Goal: Task Accomplishment & Management: Manage account settings

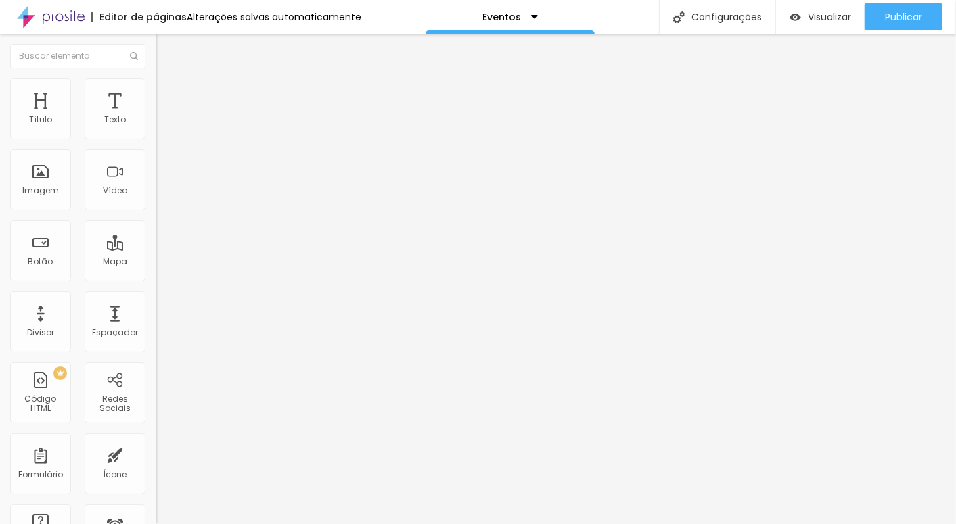
click at [168, 92] on span "Estilo" at bounding box center [178, 87] width 21 height 11
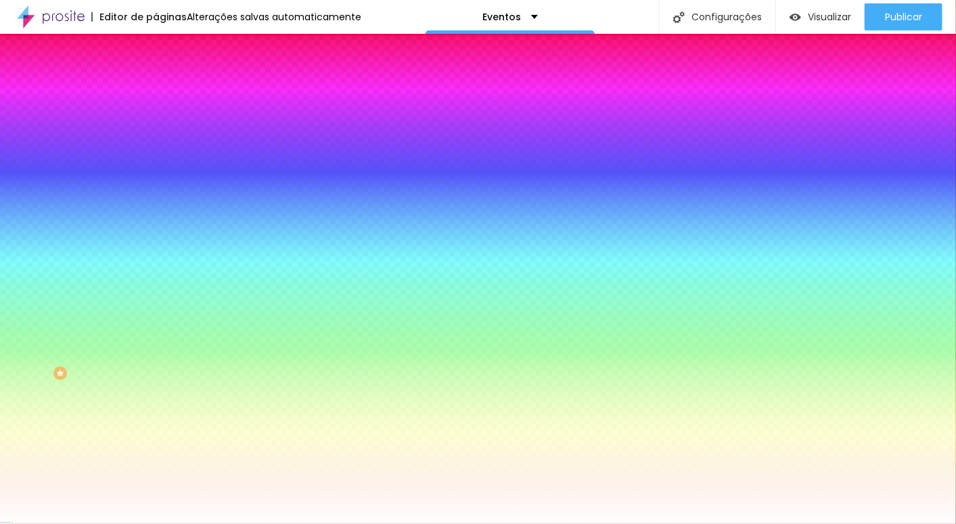
click at [156, 141] on span "Parallax" at bounding box center [172, 134] width 33 height 11
click at [156, 92] on li "Avançado" at bounding box center [234, 99] width 156 height 14
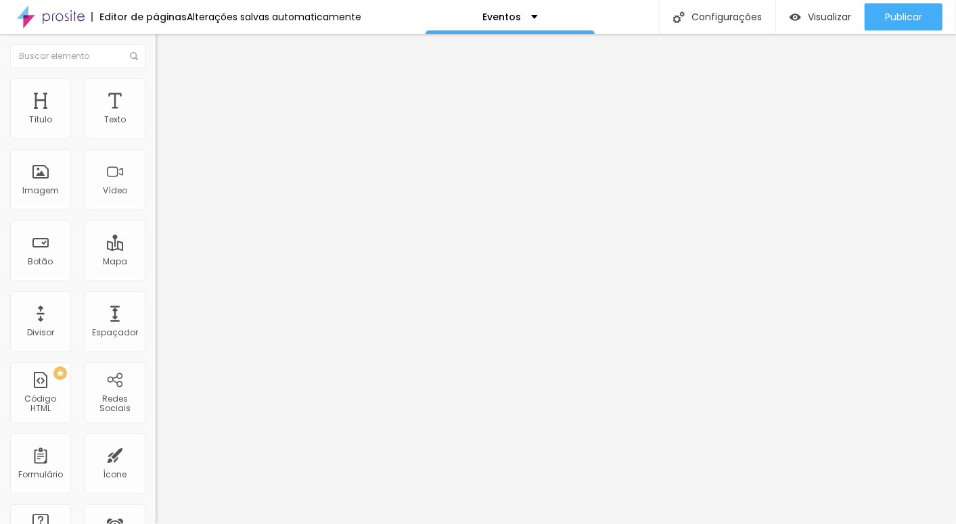
click at [156, 77] on img at bounding box center [162, 71] width 12 height 12
click at [156, 123] on span "Encaixotado" at bounding box center [182, 117] width 53 height 11
click at [156, 143] on div "Completo" at bounding box center [234, 139] width 156 height 8
click at [156, 131] on span "Encaixotado" at bounding box center [182, 125] width 53 height 11
click at [168, 96] on span "Avançado" at bounding box center [190, 100] width 45 height 11
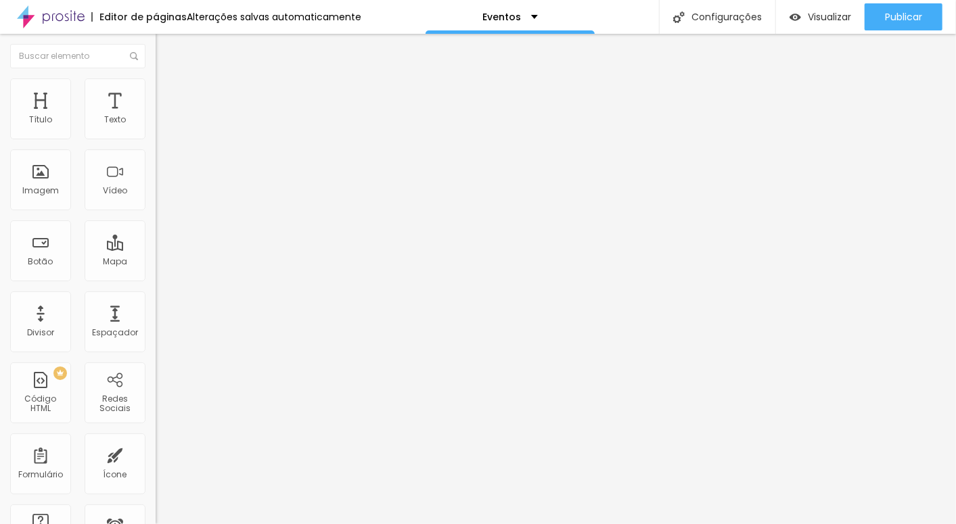
click at [156, 87] on img at bounding box center [162, 84] width 12 height 12
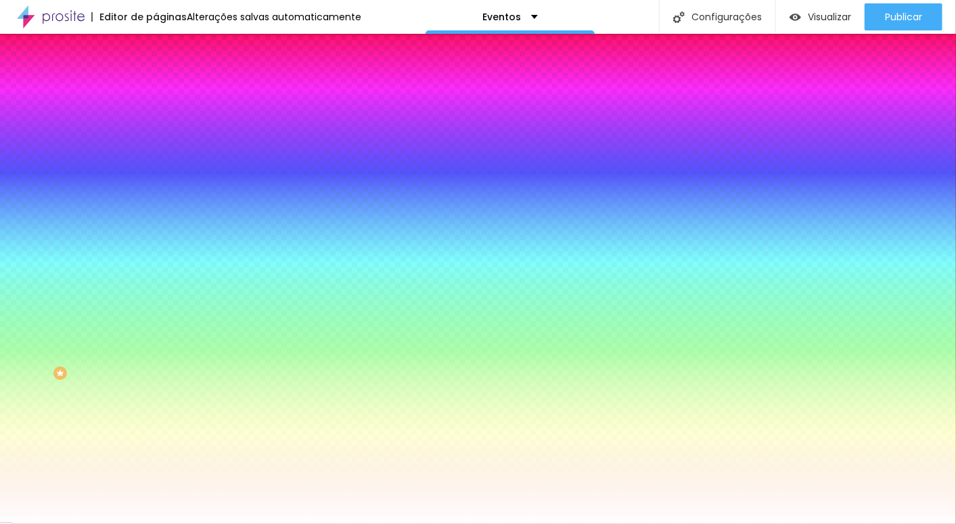
click at [156, 141] on span "Parallax" at bounding box center [172, 134] width 33 height 11
click at [156, 149] on span "Nenhum" at bounding box center [173, 142] width 35 height 11
click at [156, 92] on img at bounding box center [162, 98] width 12 height 12
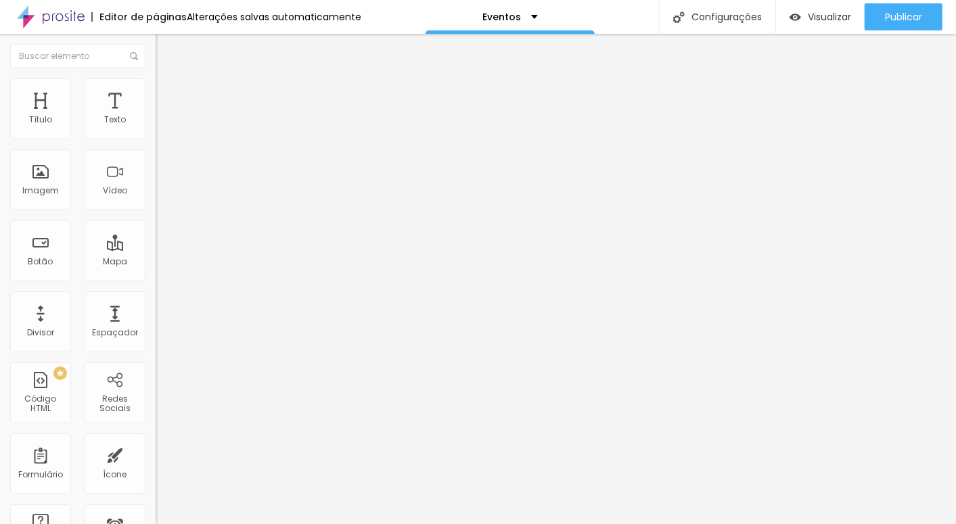
type input "289"
type input "280"
type input "276"
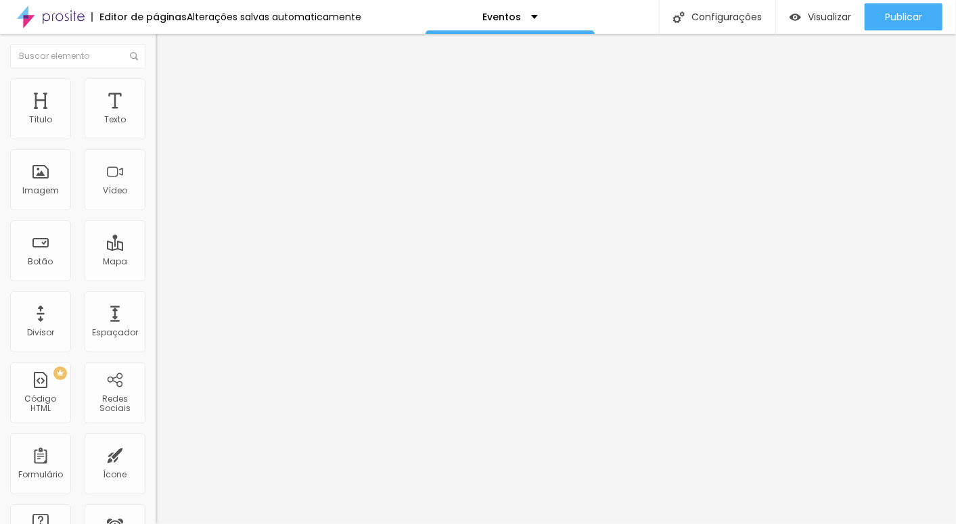
type input "276"
type input "264"
type input "263"
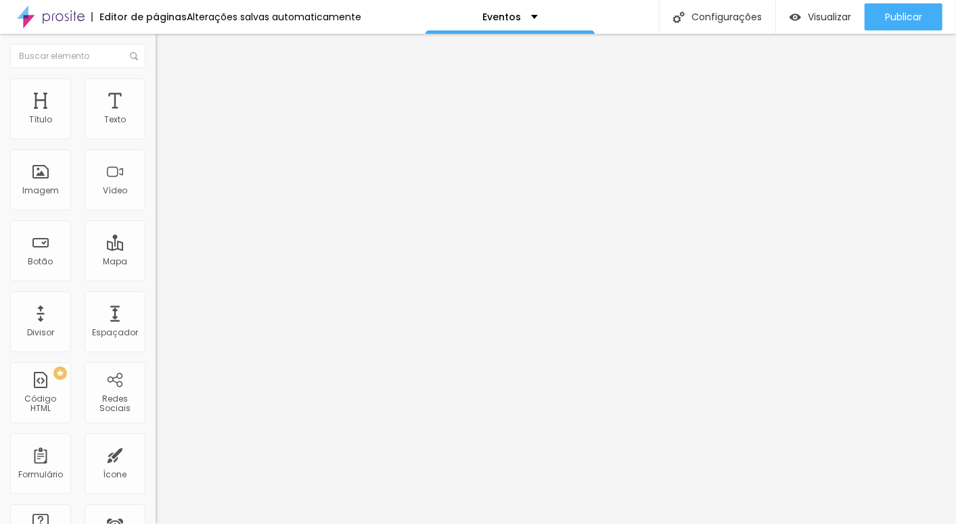
type input "257"
type input "255"
type input "254"
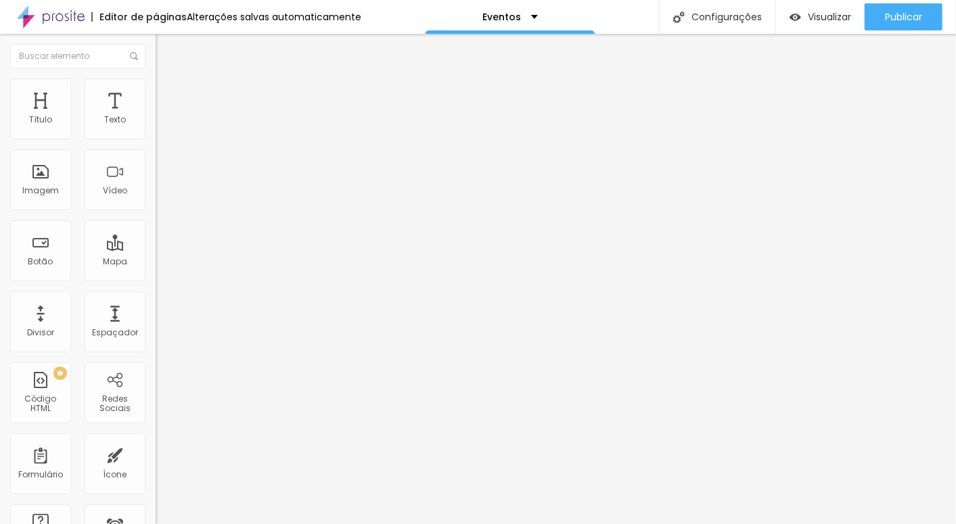
type input "254"
type input "217"
type input "215"
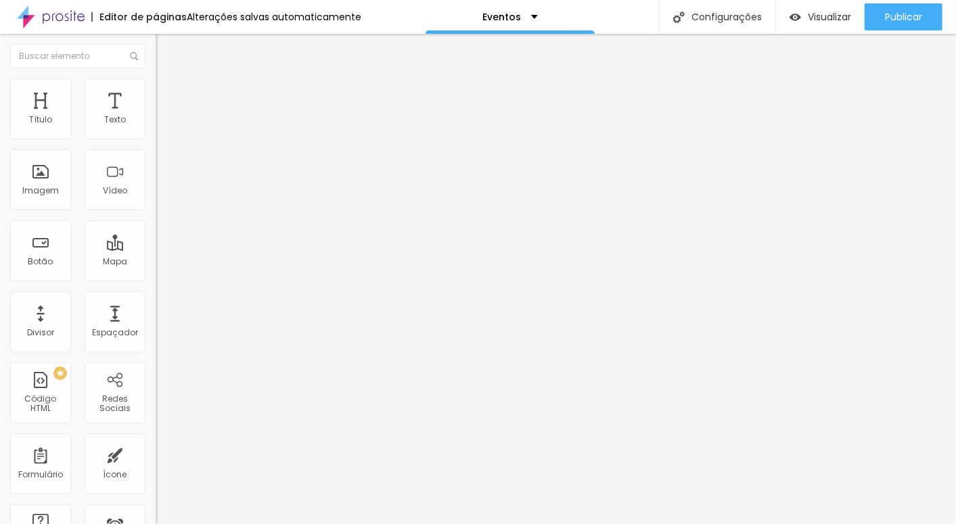
type input "212"
type input "210"
type input "187"
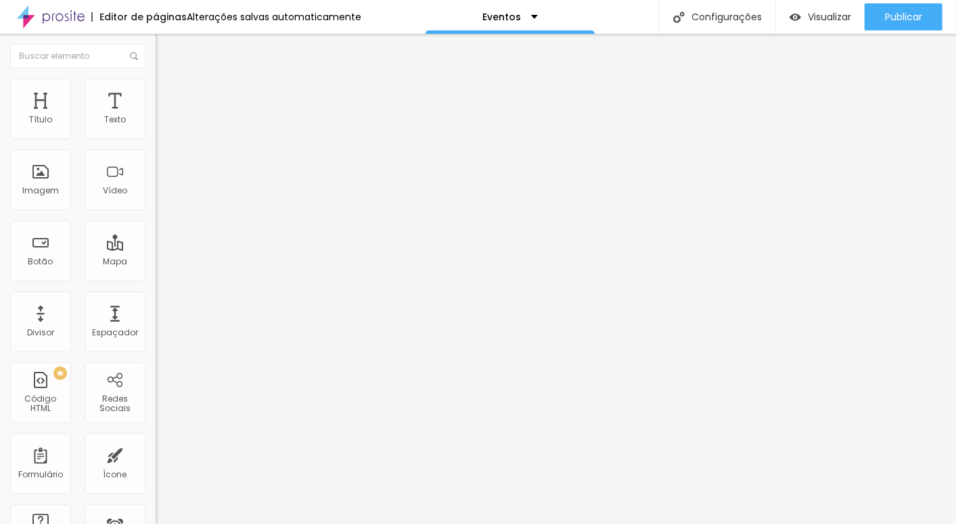
type input "187"
type input "177"
type input "170"
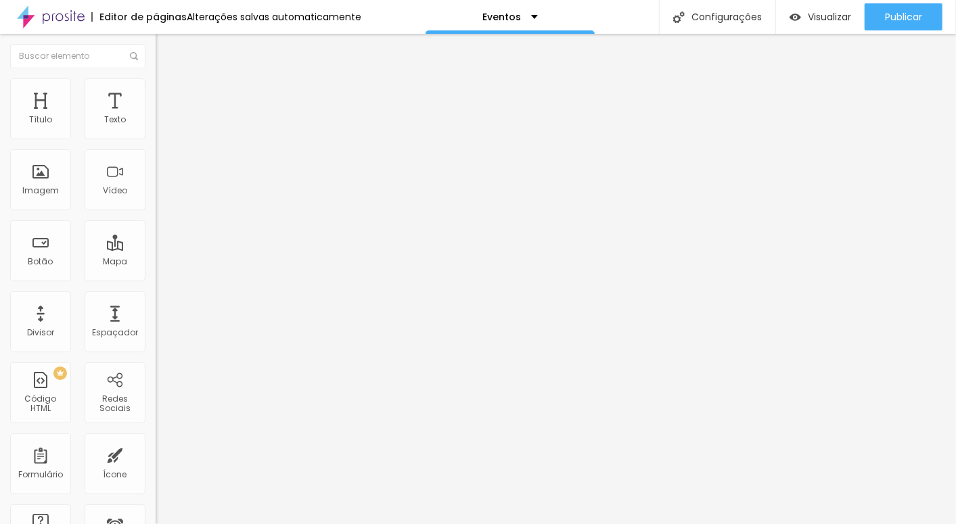
type input "163"
type input "161"
type input "159"
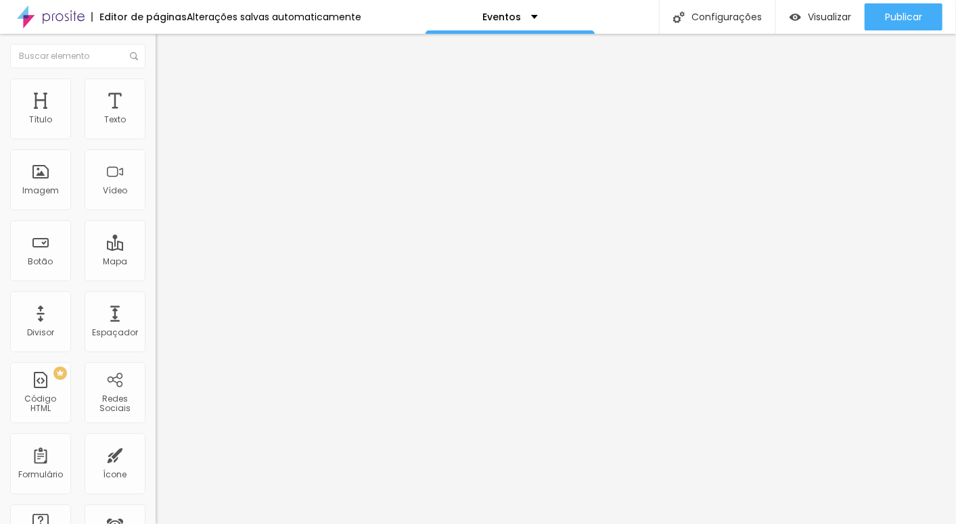
type input "159"
type input "158"
type input "156"
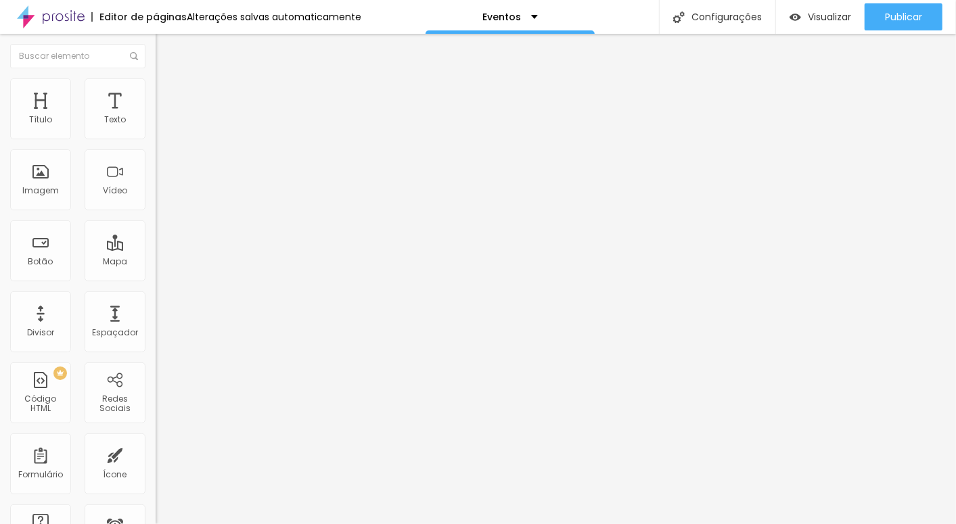
type input "154"
type input "150"
type input "147"
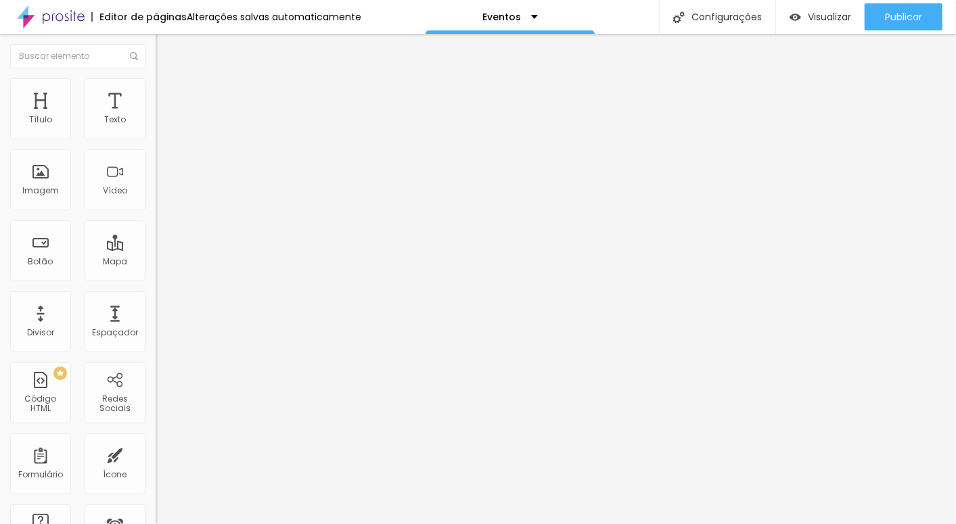
type input "147"
type input "143"
type input "141"
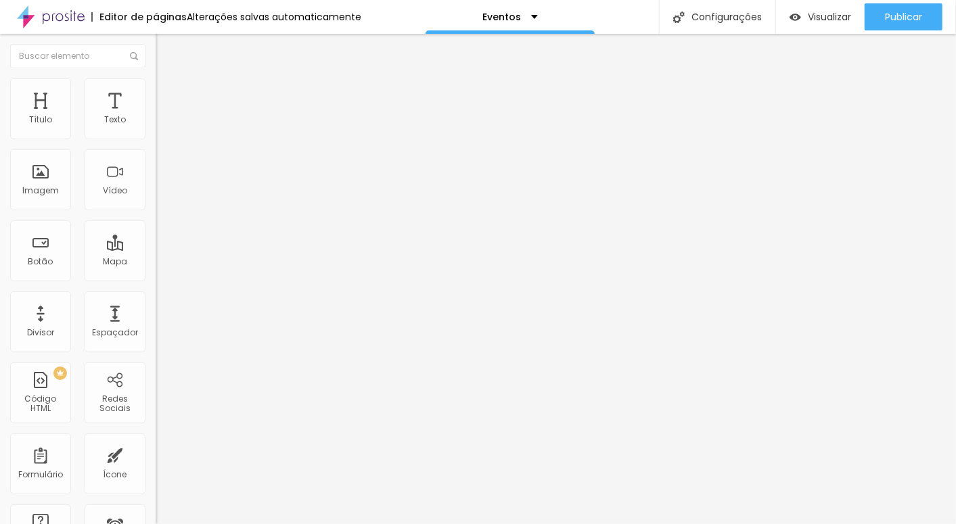
type input "139"
type input "138"
type input "136"
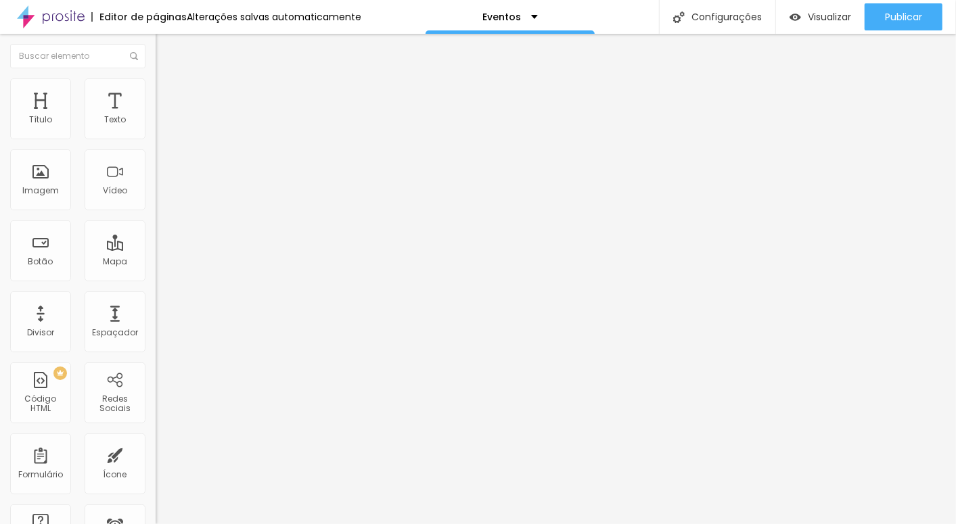
type input "136"
type input "132"
type input "129"
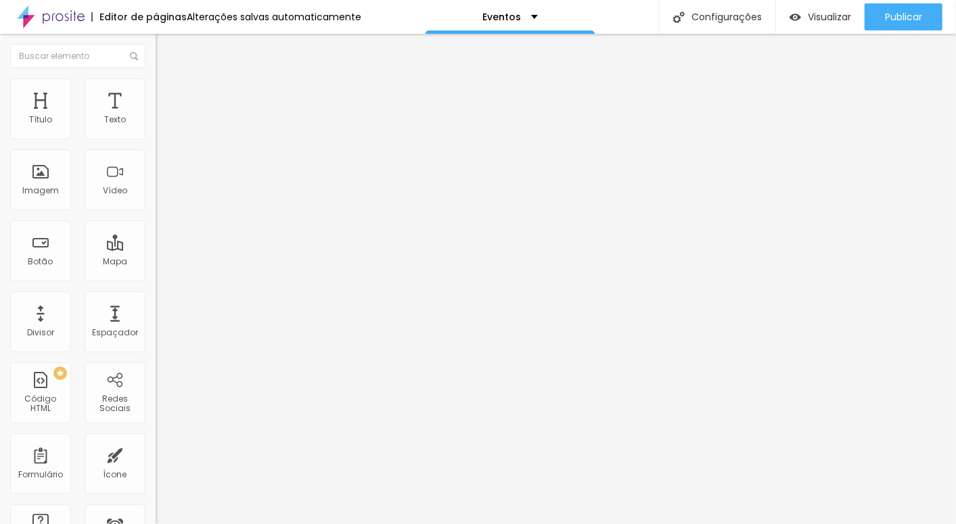
type input "125"
type input "123"
type input "118"
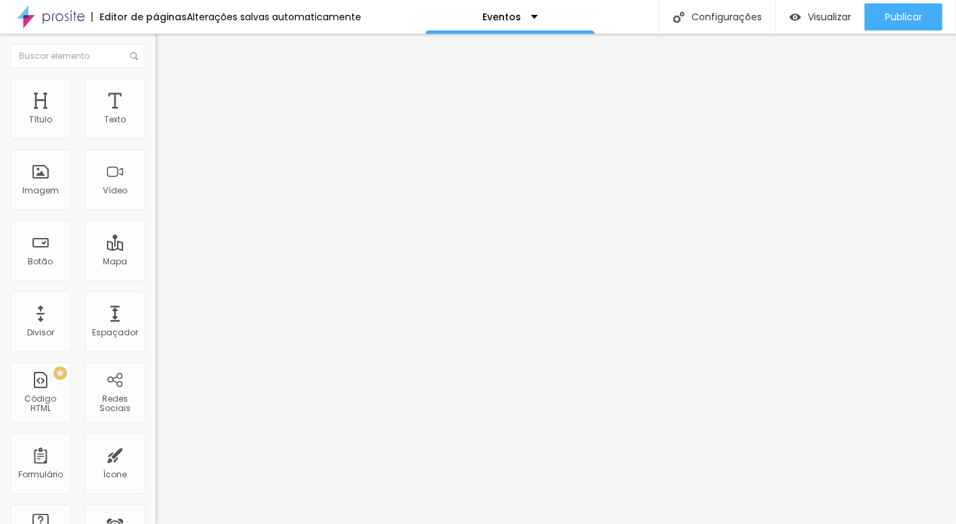
type input "118"
type input "116"
type input "109"
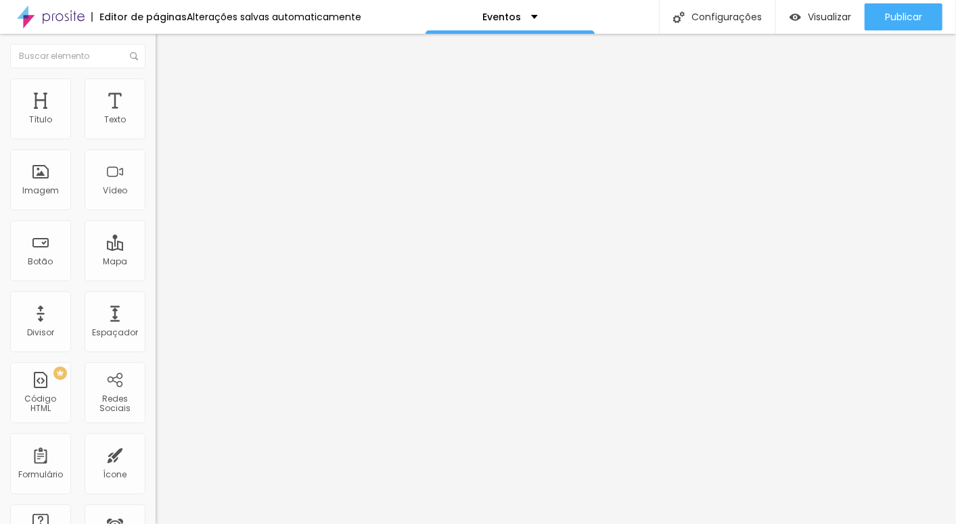
type input "105"
type input "102"
drag, startPoint x: 68, startPoint y: 158, endPoint x: 43, endPoint y: 158, distance: 25.7
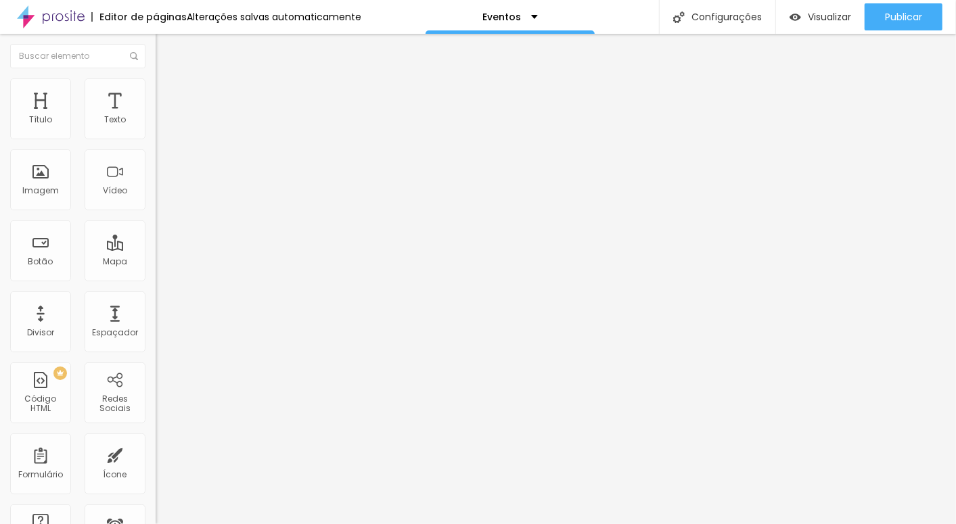
type input "102"
click at [156, 454] on input "range" at bounding box center [199, 459] width 87 height 11
click at [166, 50] on img "button" at bounding box center [171, 49] width 11 height 11
click at [156, 92] on li "Avançado" at bounding box center [234, 99] width 156 height 14
click at [156, 87] on img at bounding box center [162, 84] width 12 height 12
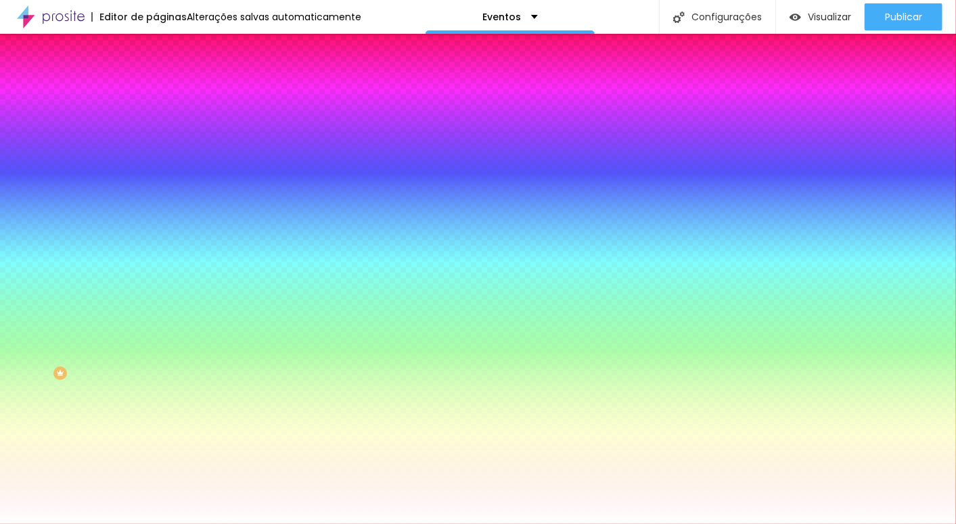
click at [156, 78] on li "Conteúdo" at bounding box center [234, 72] width 156 height 14
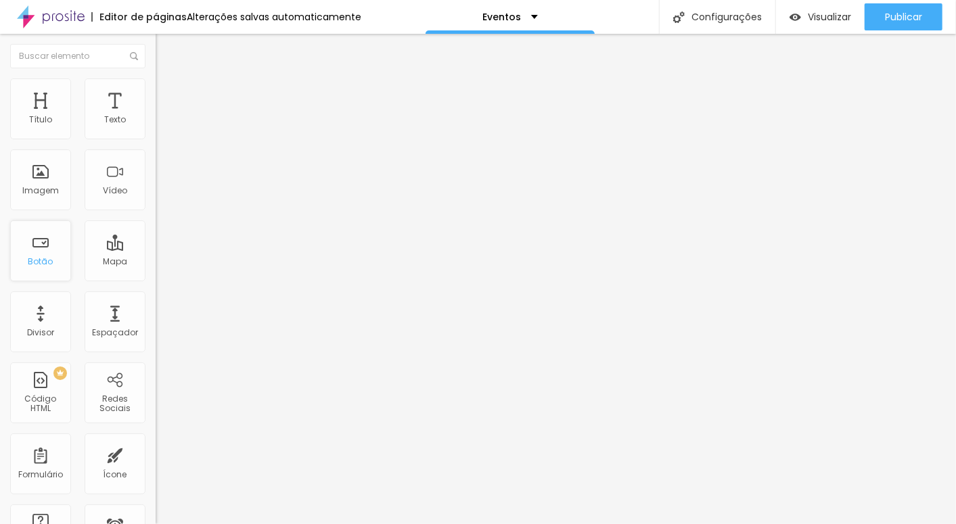
click at [37, 258] on div "Botão" at bounding box center [40, 261] width 25 height 9
click at [166, 46] on img "button" at bounding box center [171, 49] width 11 height 11
click at [166, 53] on img "button" at bounding box center [171, 49] width 11 height 11
click at [166, 45] on img "button" at bounding box center [171, 49] width 11 height 11
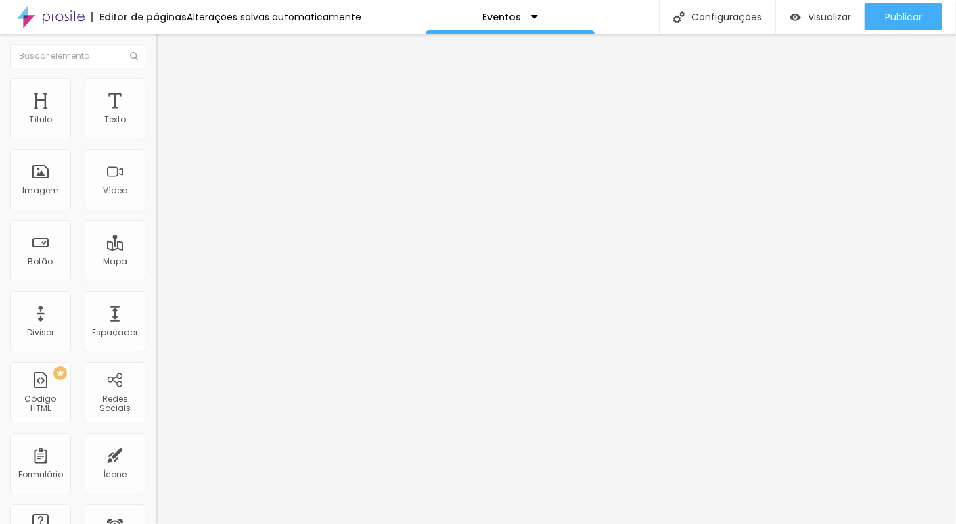
click at [166, 50] on img "button" at bounding box center [171, 49] width 11 height 11
click at [51, 180] on div "Imagem" at bounding box center [40, 179] width 61 height 61
click at [44, 181] on div "Imagem" at bounding box center [40, 179] width 61 height 61
click at [166, 45] on img "button" at bounding box center [171, 49] width 11 height 11
click at [156, 89] on li "Avançado" at bounding box center [234, 85] width 156 height 14
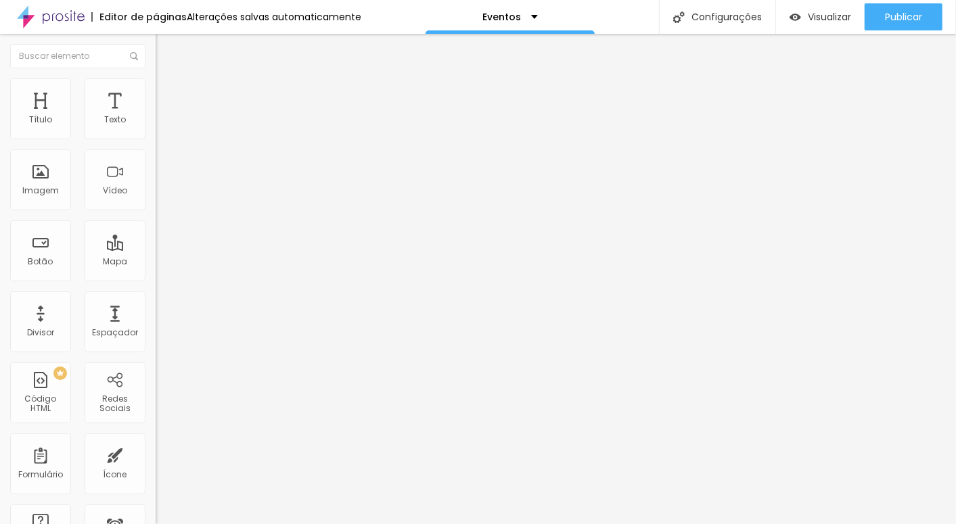
type input "11"
type input "15"
type input "16"
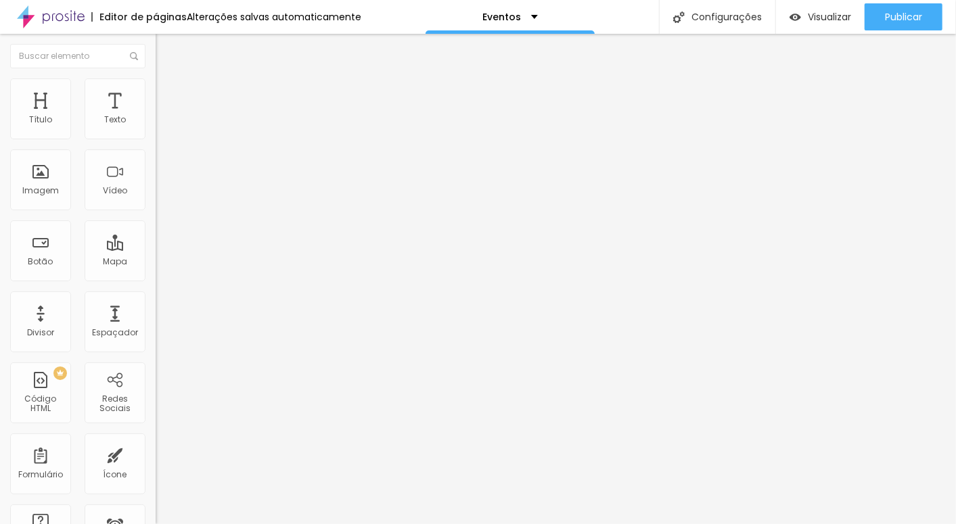
type input "16"
type input "17"
type input "19"
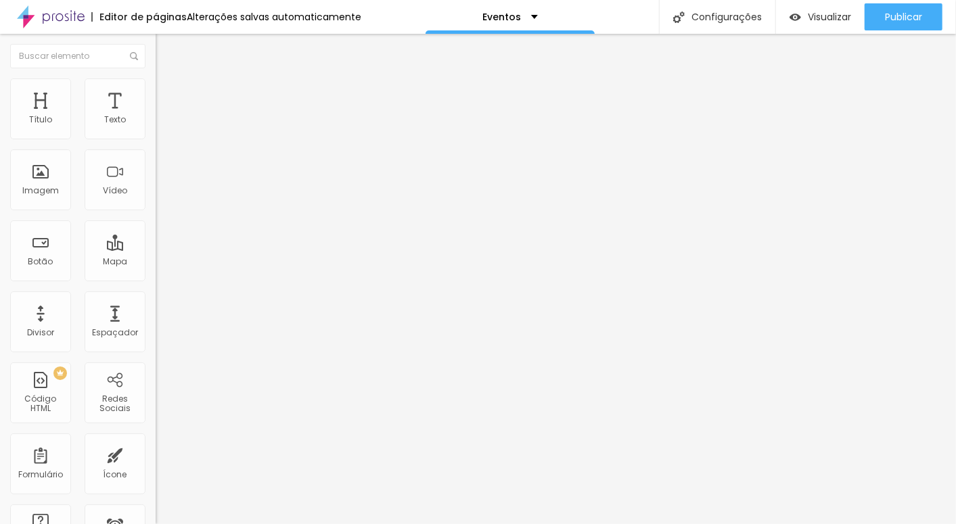
type input "18"
type input "17"
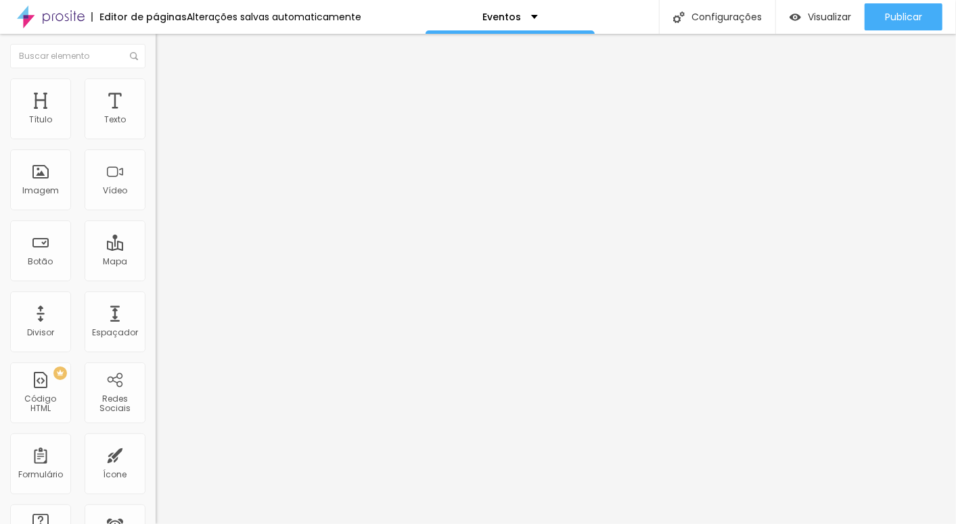
click at [156, 249] on input "range" at bounding box center [199, 254] width 87 height 11
type input "9"
type input "10"
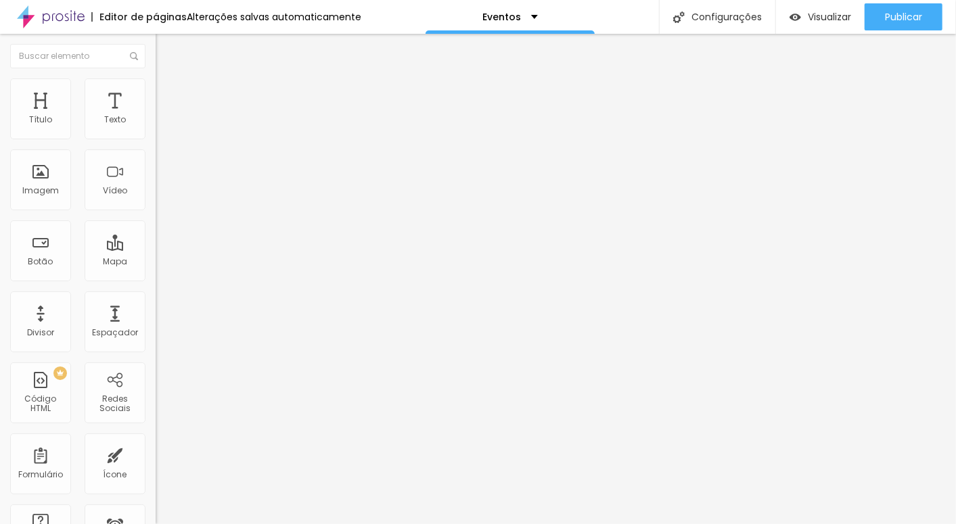
type input "11"
type input "12"
type input "13"
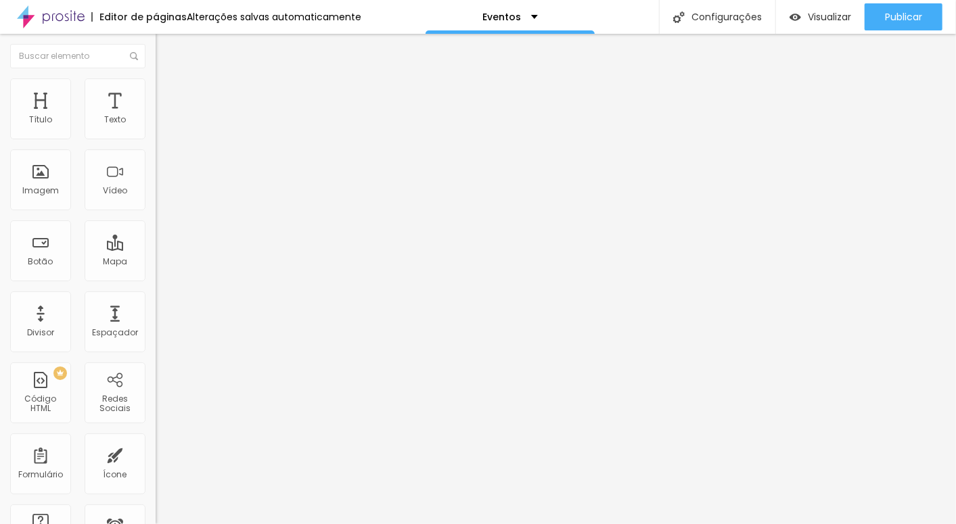
type input "13"
click at [156, 440] on input "range" at bounding box center [199, 445] width 87 height 11
click at [156, 77] on img at bounding box center [162, 71] width 12 height 12
click at [161, 196] on icon "button" at bounding box center [165, 192] width 8 height 8
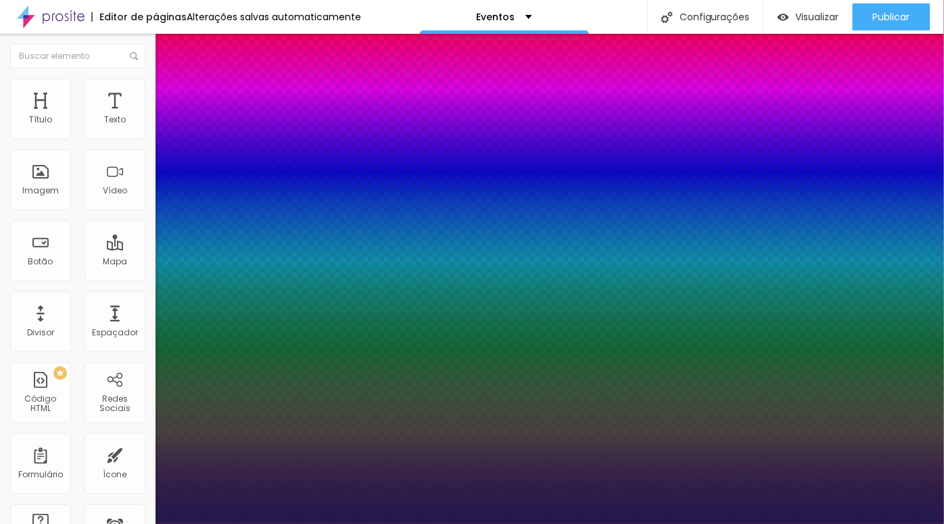
type input "1"
type input "14"
type input "1"
type input "15"
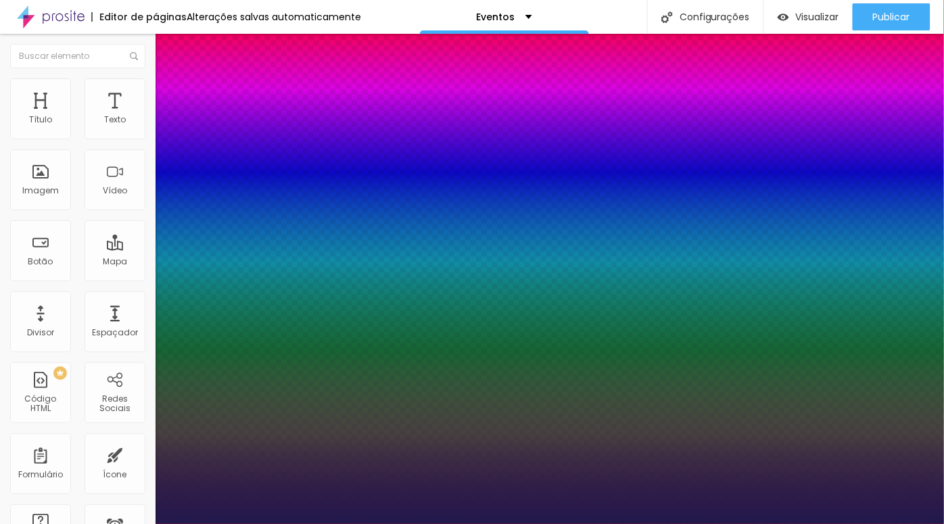
type input "15"
type input "1"
type input "16"
type input "1"
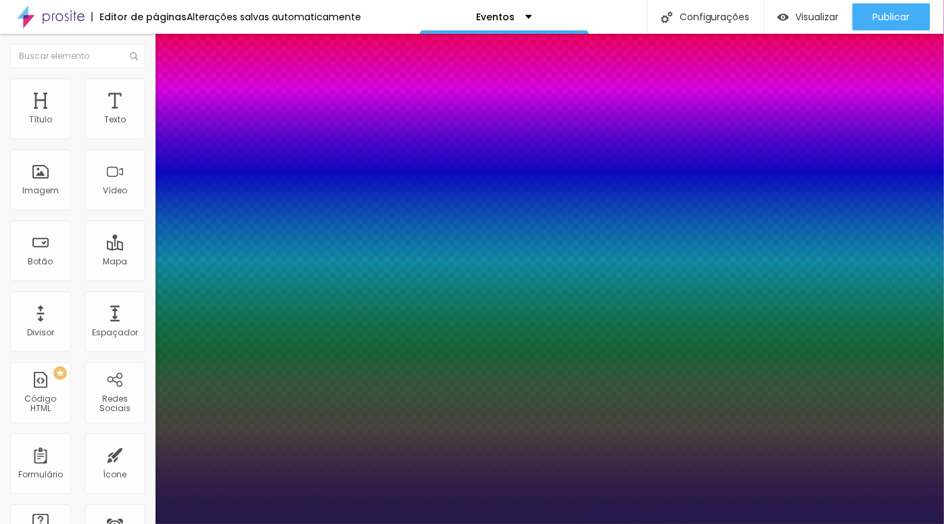
type input "18"
type input "1"
type input "19"
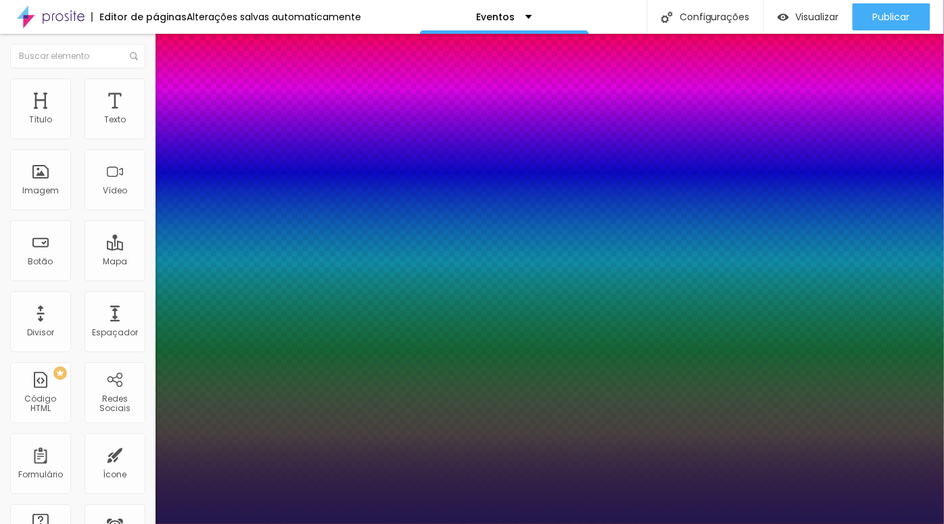
type input "1"
type input "20"
type input "1"
type input "21"
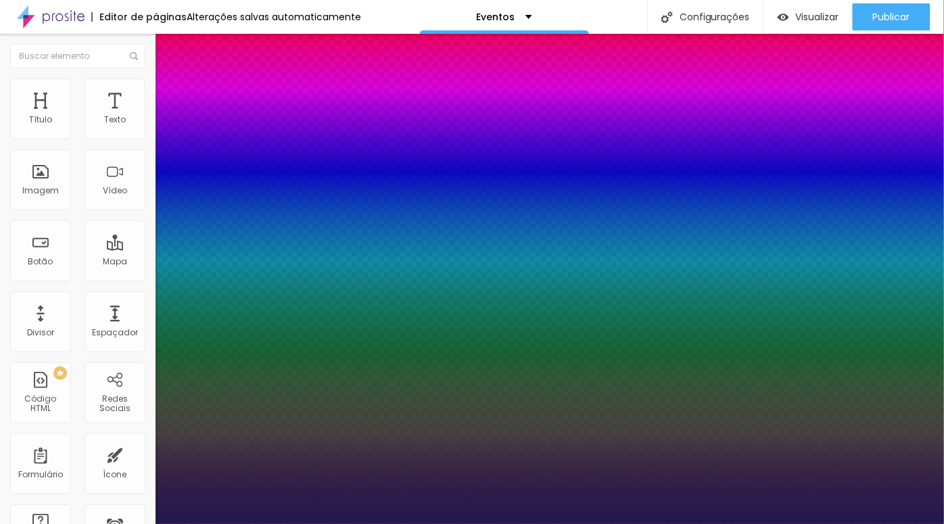
type input "21"
type input "1"
type input "22"
type input "1"
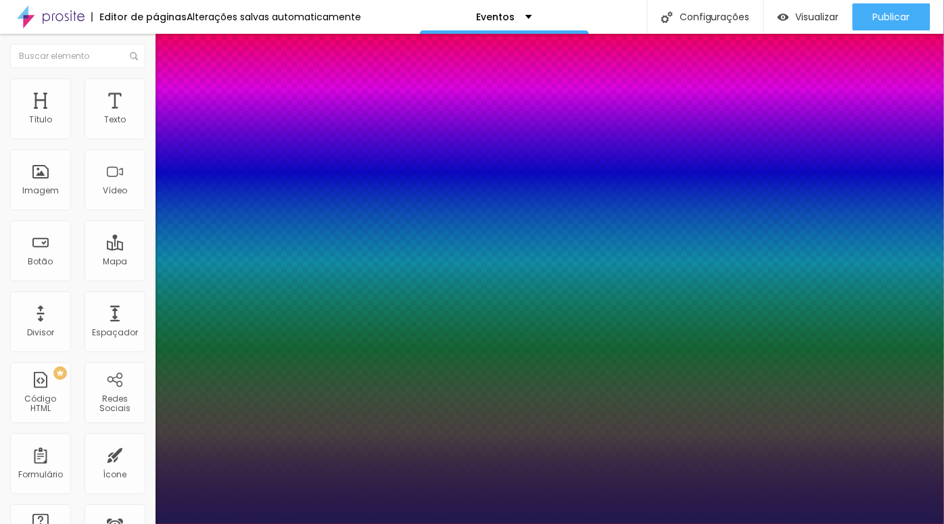
type input "23"
type input "1"
type input "24"
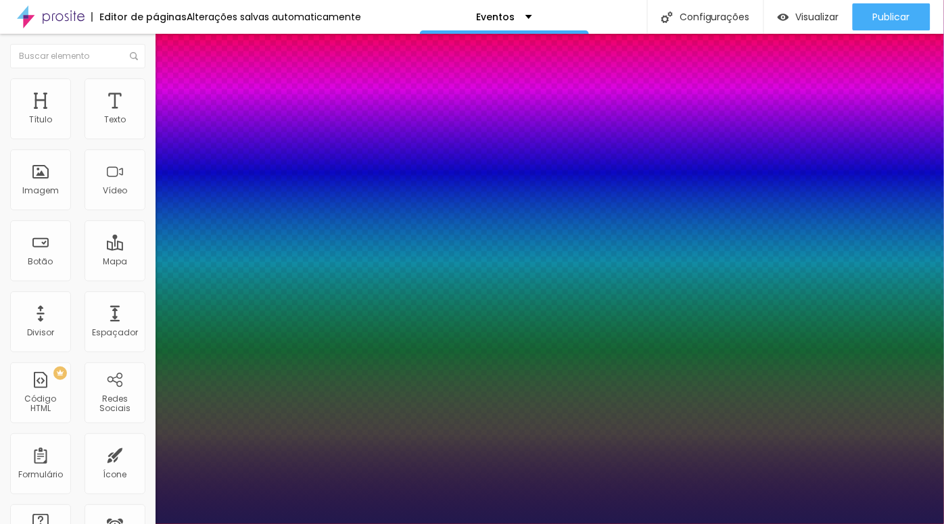
type input "1"
type input "25"
type input "1"
type input "28"
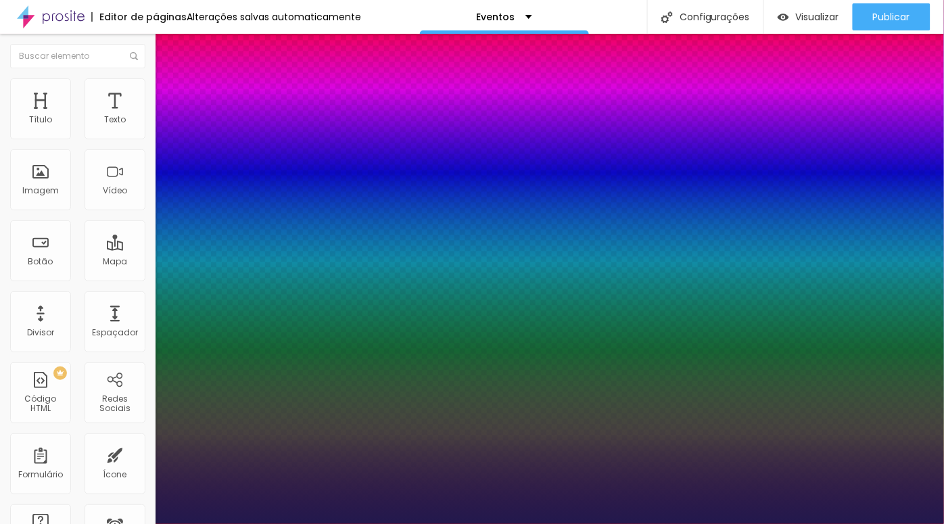
type input "28"
type input "1"
type input "29"
type input "1"
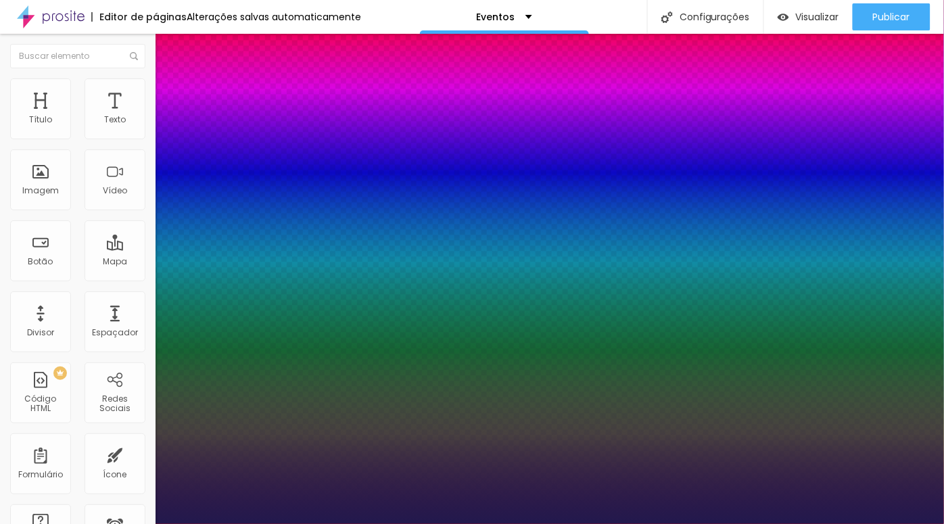
type input "30"
type input "1"
type input "31"
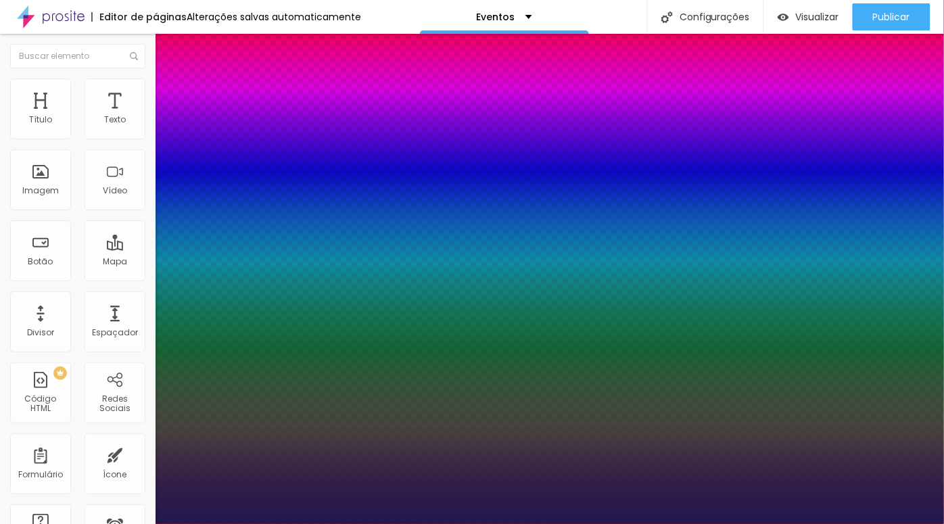
type input "1"
drag, startPoint x: 180, startPoint y: 379, endPoint x: 199, endPoint y: 383, distance: 19.2
type input "31"
type input "1"
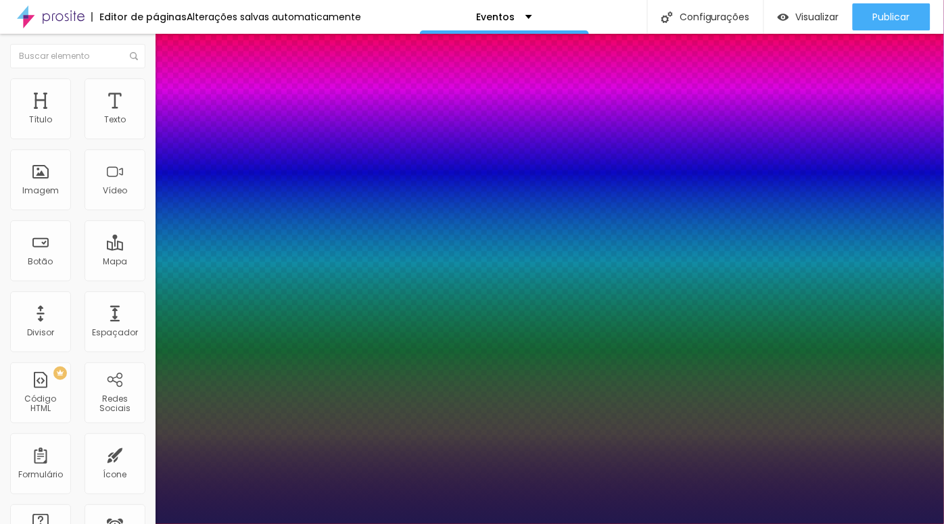
select select "Actor-Regular"
type input "1"
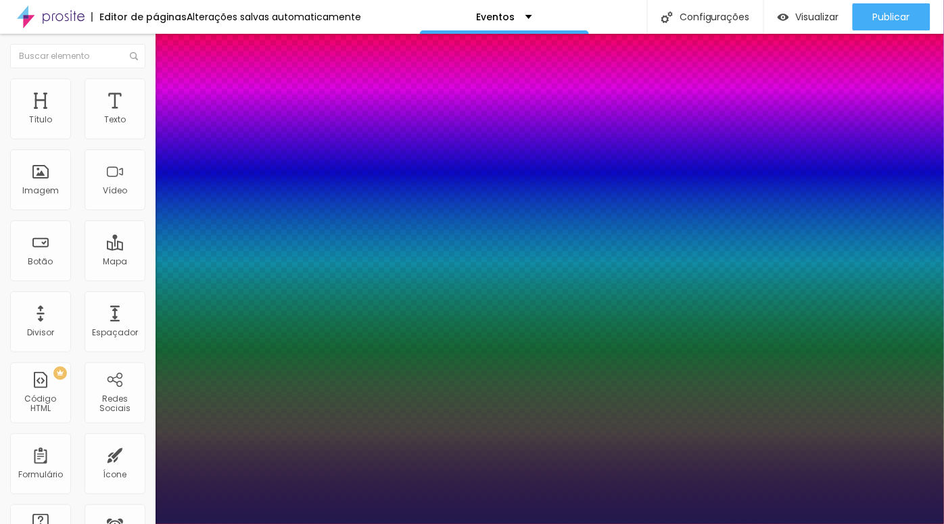
select select "Alegreya"
type input "1"
select select "Alice"
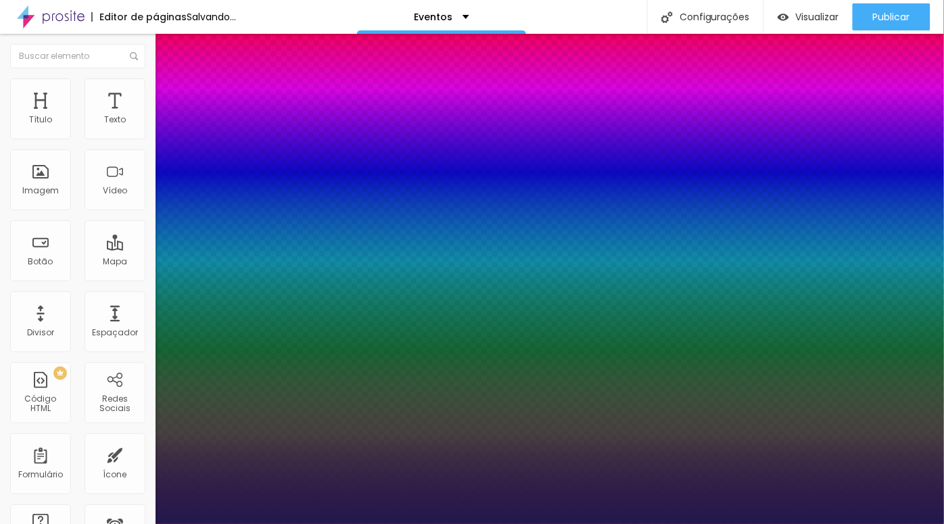
type input "1"
select select "AmaticaSC"
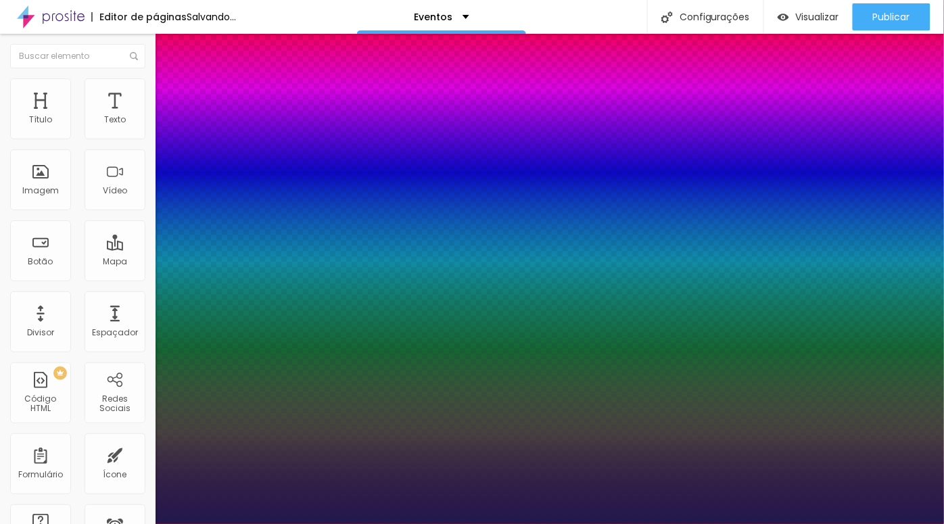
type input "1"
select select "AmaticSC"
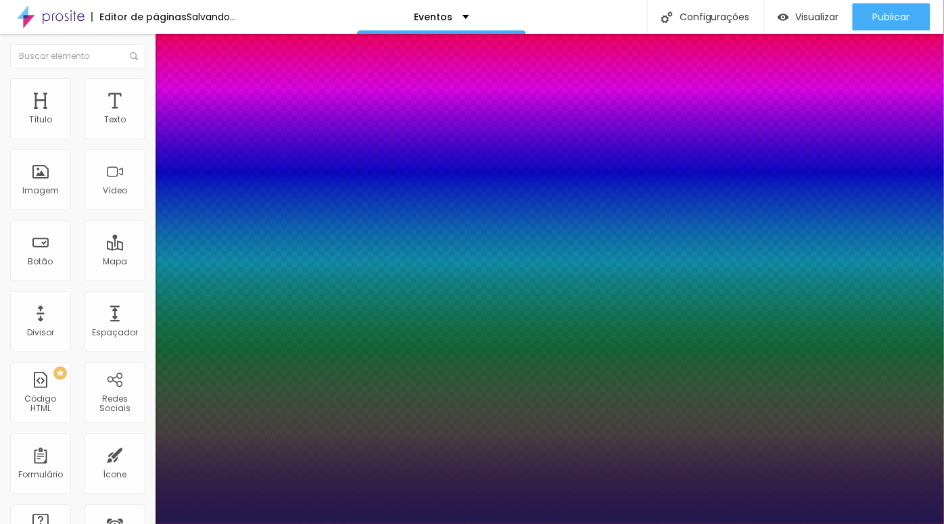
type input "1"
select select "Amita-Regular"
type input "1"
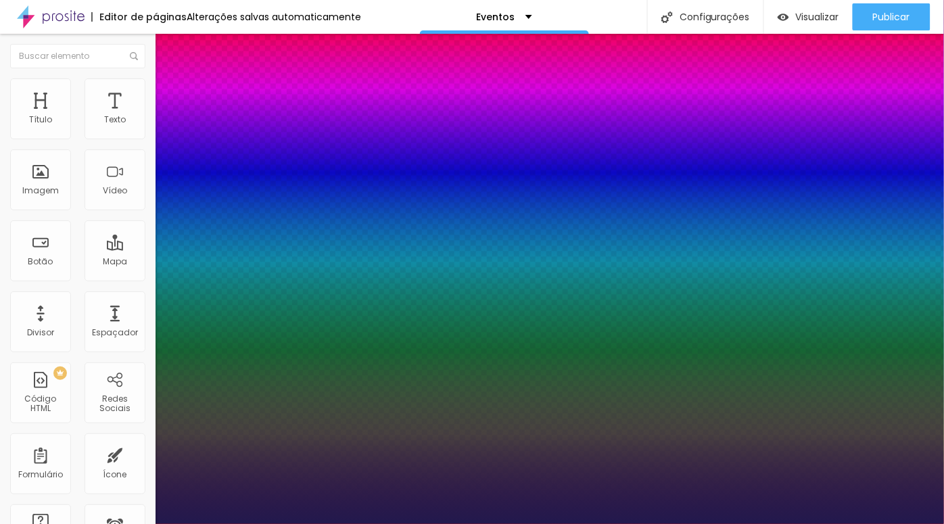
select select "Anaheim"
type input "1"
select select "AnonymousPro-Bold"
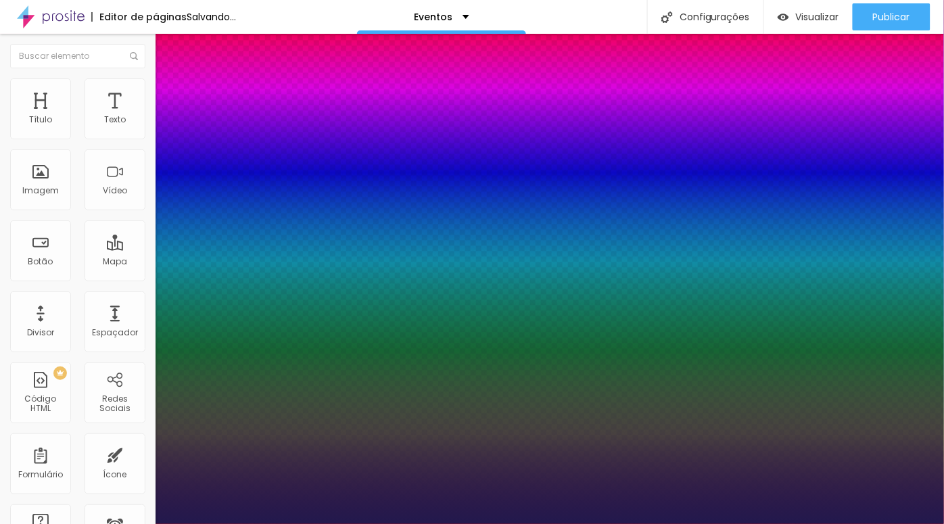
type input "1"
select select "Arapey"
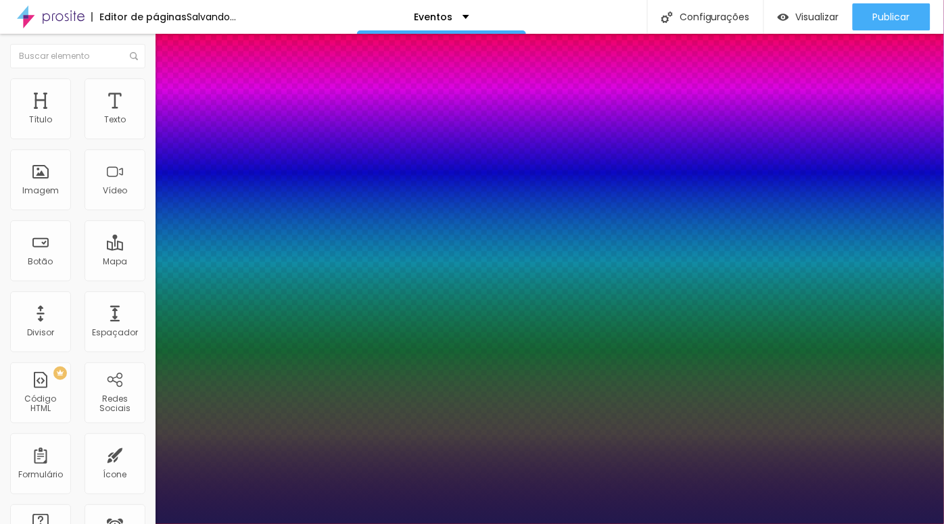
type input "1"
click at [486, 523] on div at bounding box center [472, 524] width 944 height 0
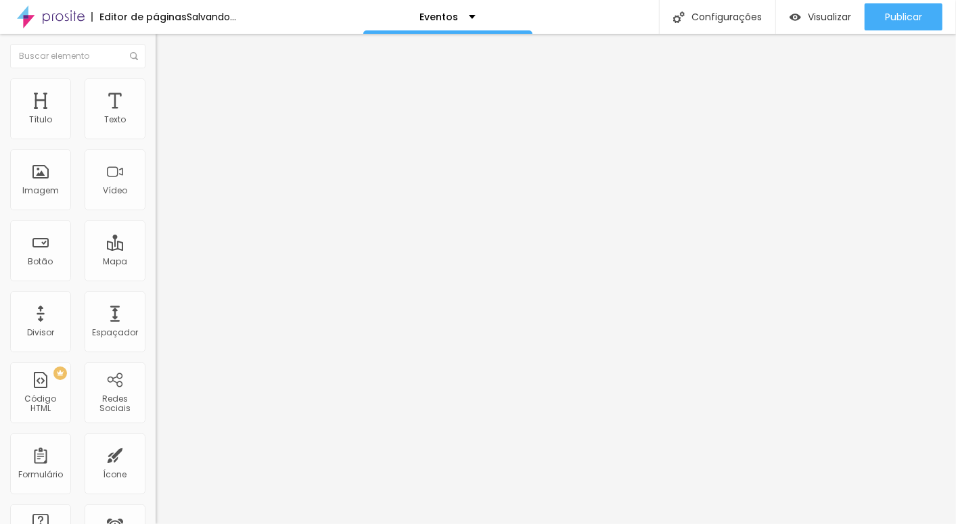
click at [166, 49] on img "button" at bounding box center [171, 49] width 11 height 11
click at [156, 116] on span "Adicionar imagem" at bounding box center [199, 110] width 87 height 11
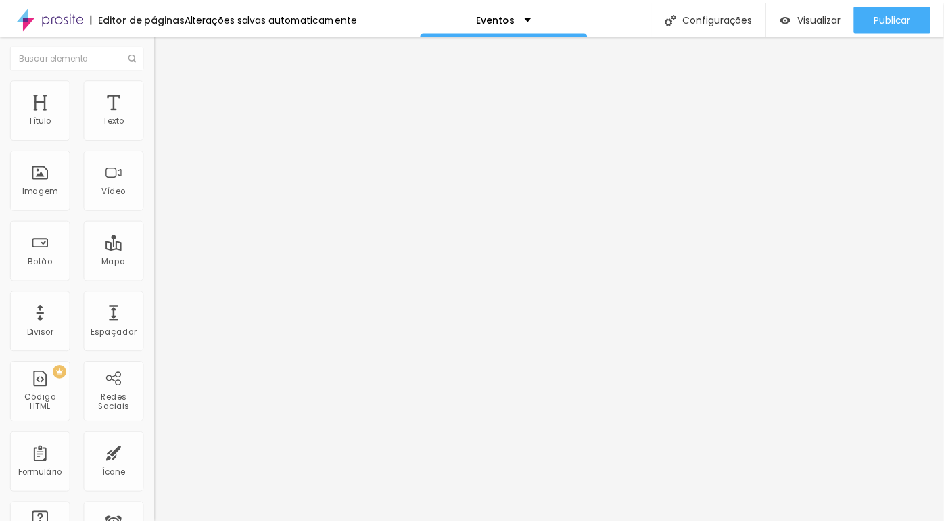
scroll to position [304, 0]
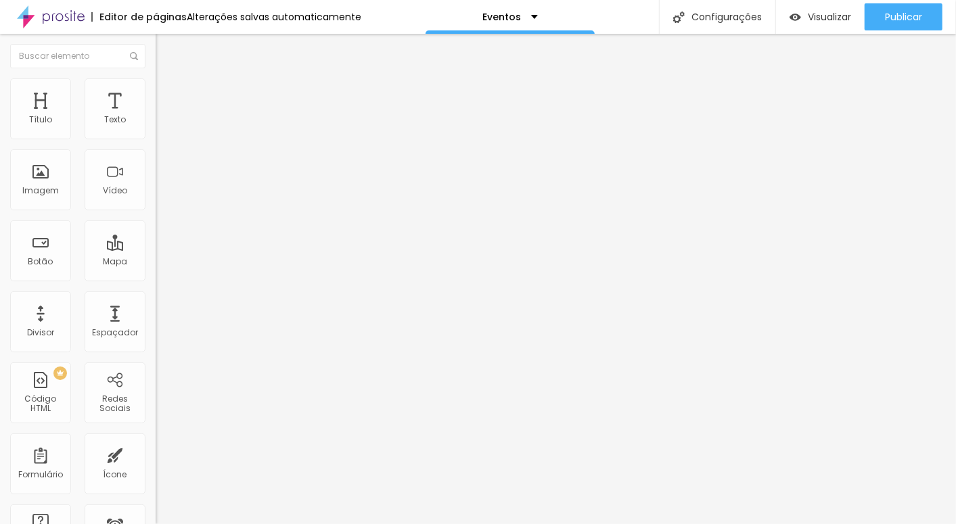
click at [156, 86] on img at bounding box center [162, 84] width 12 height 12
type input "5"
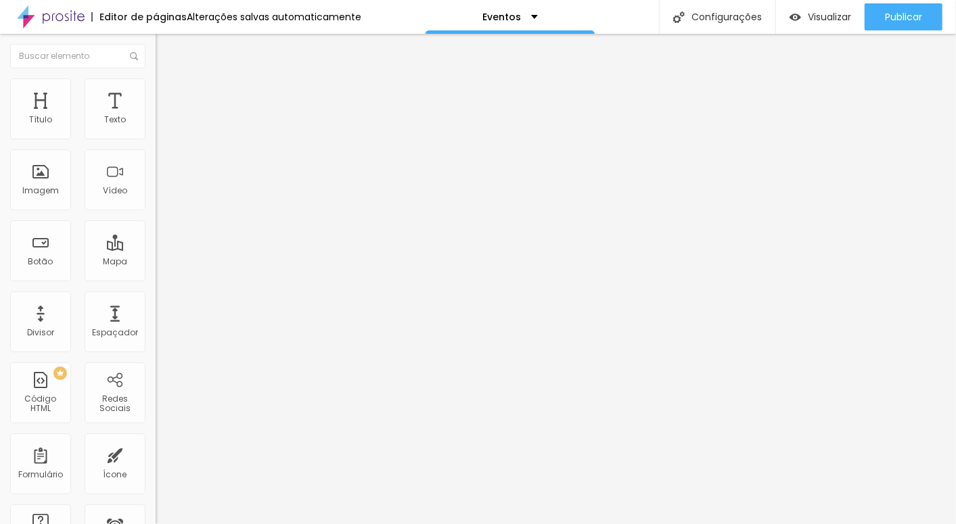
type input "7"
type input "10"
type input "11"
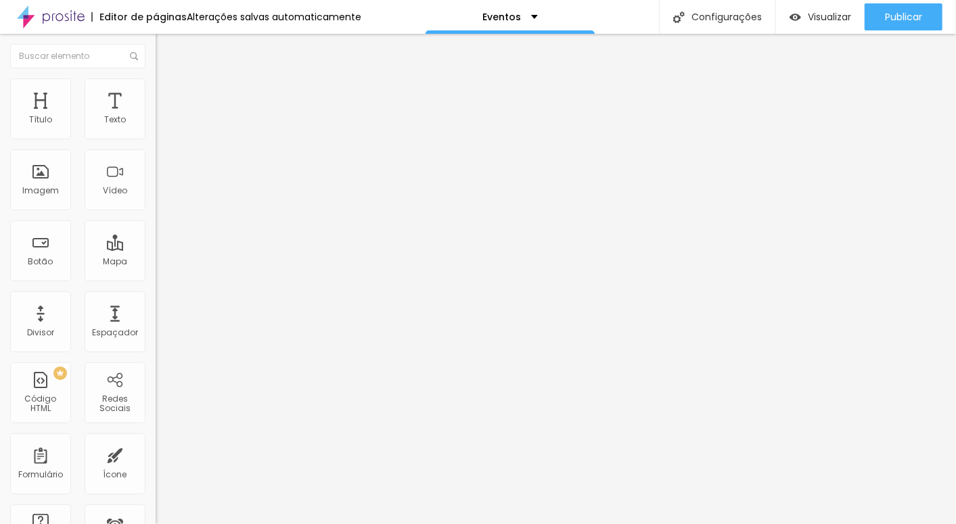
type input "11"
type input "12"
type input "15"
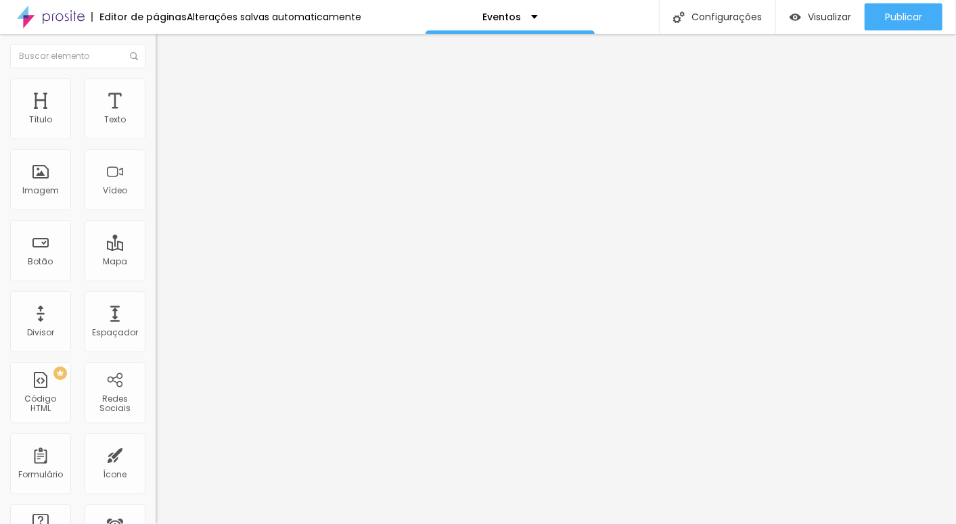
type input "26"
type input "27"
type input "26"
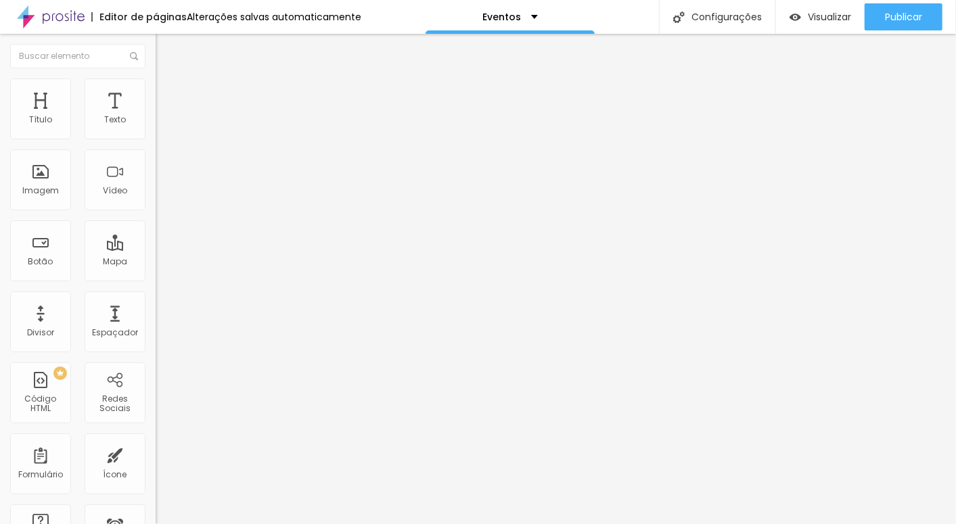
type input "26"
type input "25"
type input "24"
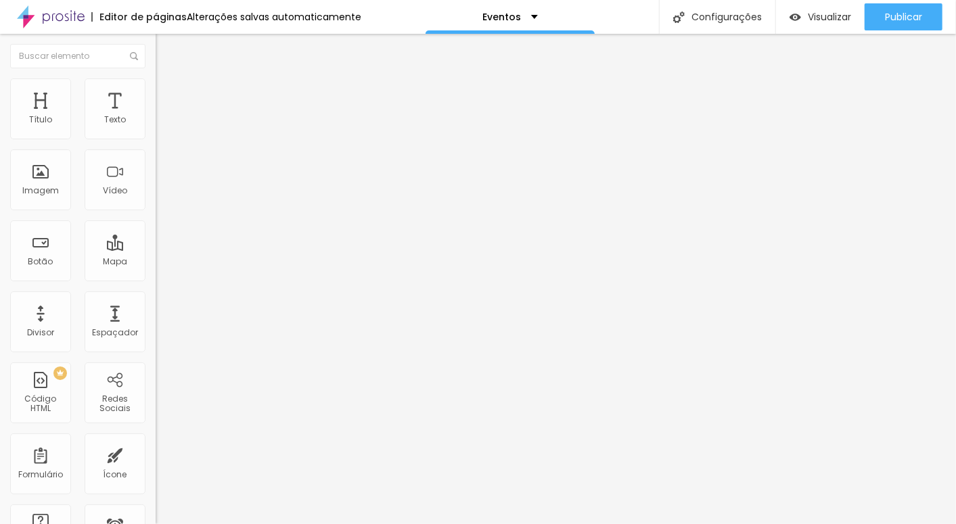
type input "22"
type input "21"
type input "20"
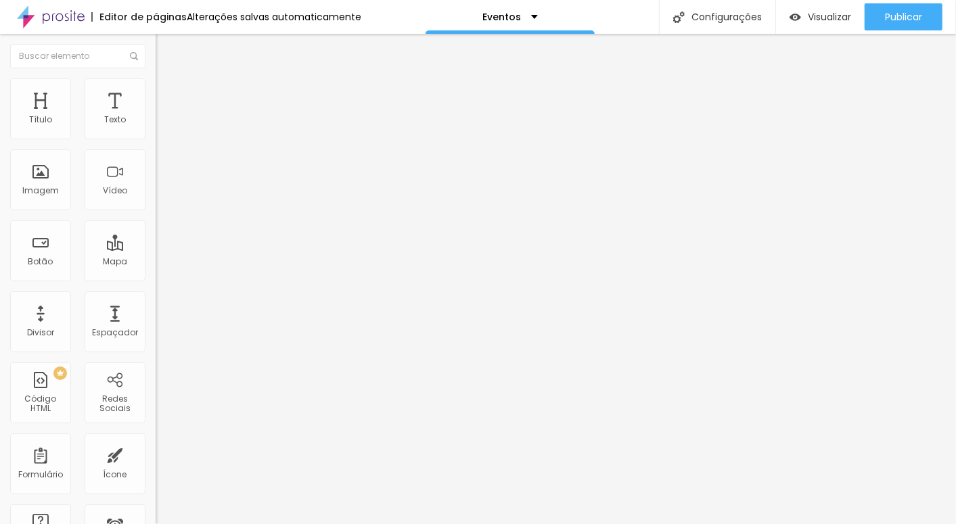
type input "20"
type input "19"
type input "21"
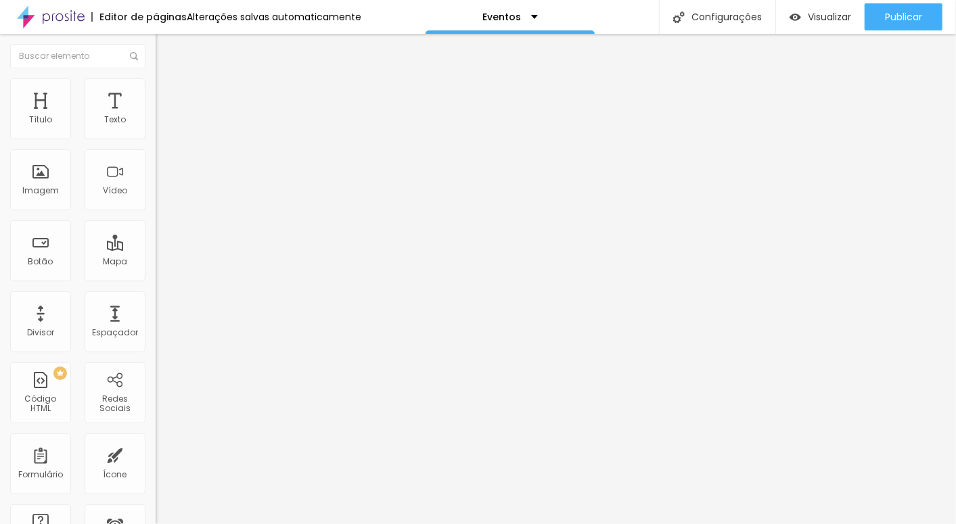
type input "22"
drag, startPoint x: 32, startPoint y: 169, endPoint x: 41, endPoint y: 170, distance: 8.2
click at [156, 297] on input "range" at bounding box center [199, 302] width 87 height 11
click at [156, 92] on li "Avançado" at bounding box center [234, 99] width 156 height 14
click at [161, 196] on icon "button" at bounding box center [165, 192] width 8 height 8
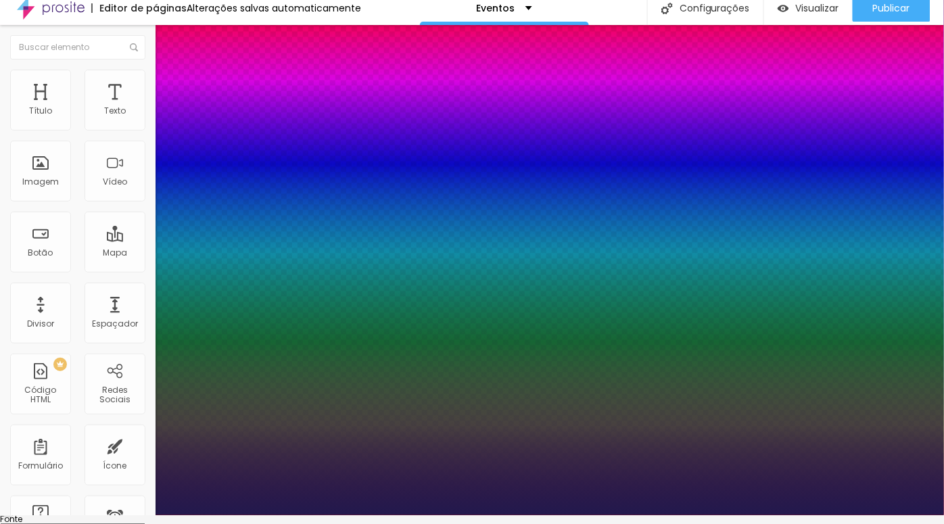
scroll to position [101, 0]
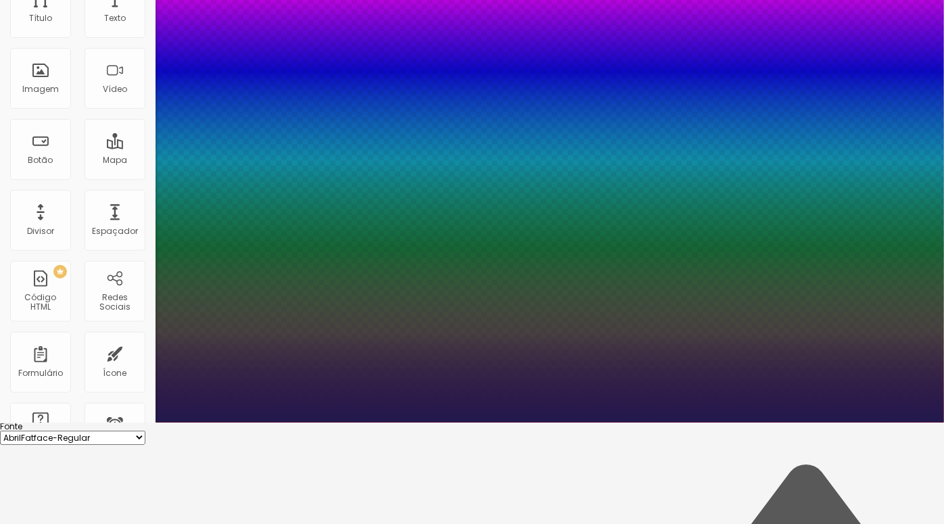
drag, startPoint x: 174, startPoint y: 310, endPoint x: 208, endPoint y: 316, distance: 34.2
click at [394, 423] on div at bounding box center [472, 423] width 944 height 0
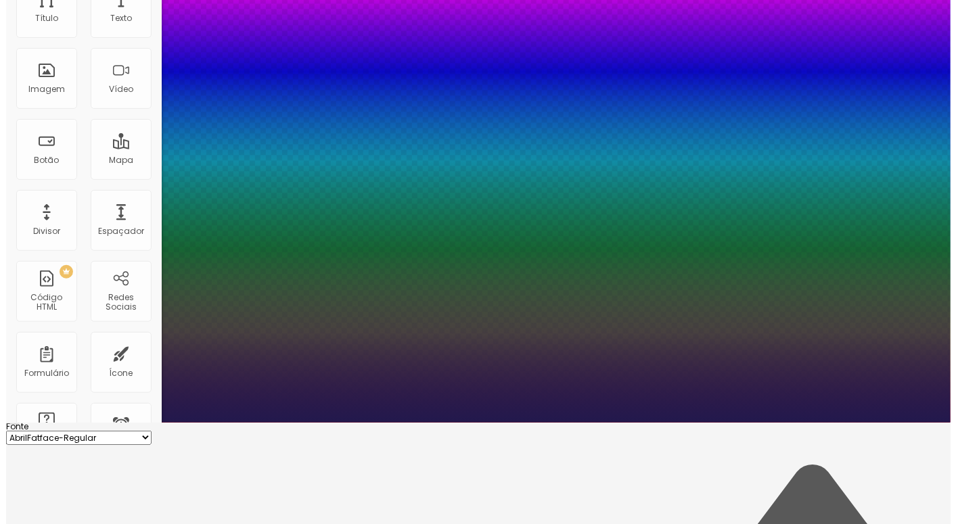
scroll to position [0, 0]
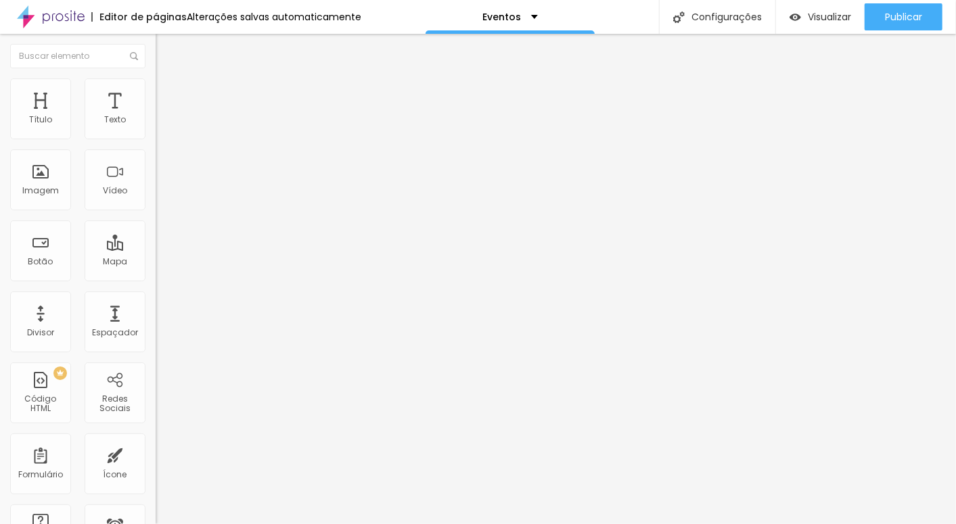
click at [156, 92] on img at bounding box center [162, 98] width 12 height 12
click at [168, 93] on span "Estilo" at bounding box center [178, 87] width 21 height 11
drag, startPoint x: 141, startPoint y: 143, endPoint x: 95, endPoint y: 145, distance: 45.3
click at [156, 139] on input "range" at bounding box center [199, 133] width 87 height 11
click at [156, 365] on div "Editar Coluna Conteúdo Estilo Avançado Alinhamento" at bounding box center [234, 279] width 156 height 490
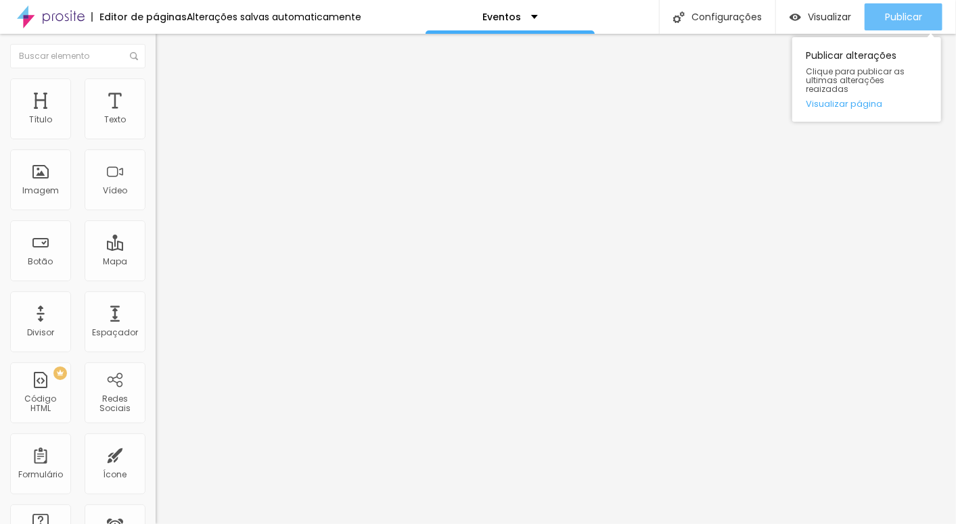
click at [890, 22] on span "Publicar" at bounding box center [903, 16] width 37 height 11
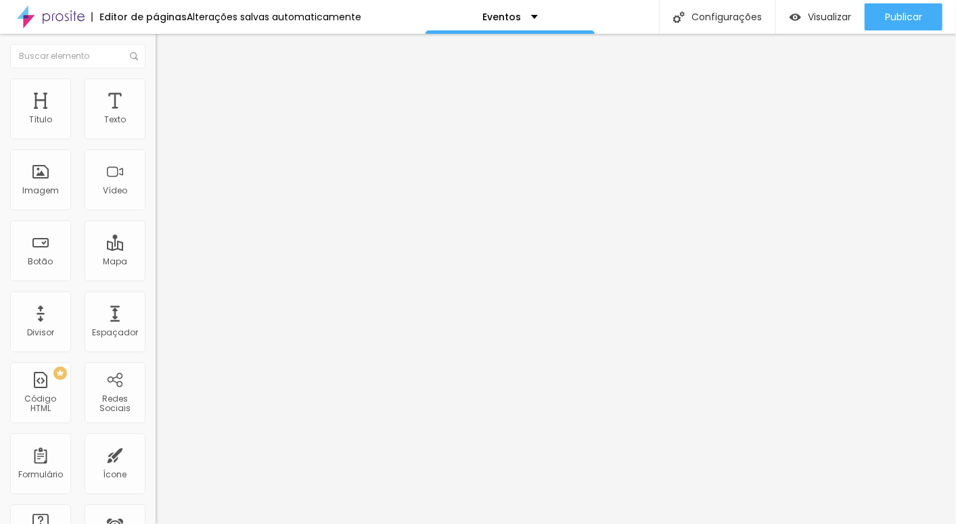
click at [156, 92] on li "Avançado" at bounding box center [234, 99] width 156 height 14
click at [156, 88] on li "Estilo" at bounding box center [234, 85] width 156 height 14
drag, startPoint x: 97, startPoint y: 146, endPoint x: 155, endPoint y: 148, distance: 57.5
click at [156, 139] on input "range" at bounding box center [199, 133] width 87 height 11
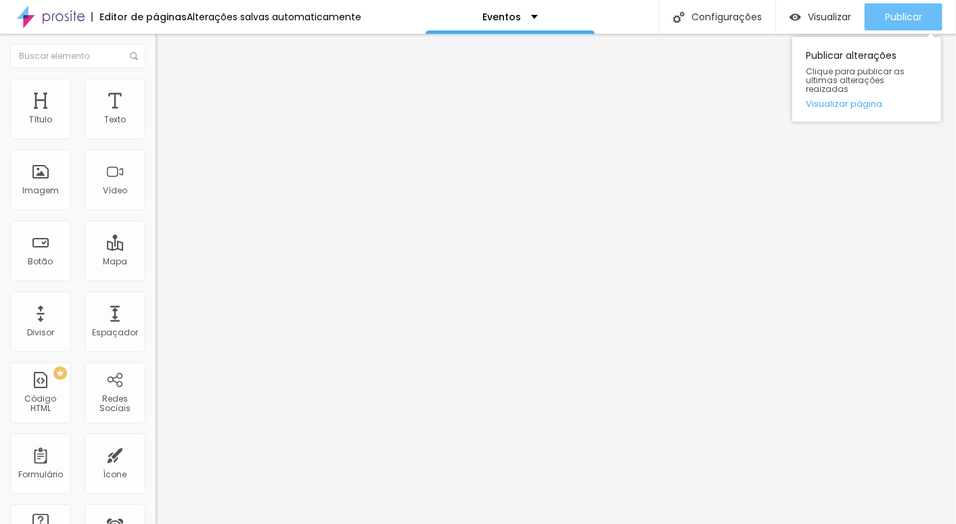
click at [908, 17] on span "Publicar" at bounding box center [903, 16] width 37 height 11
click at [887, 17] on span "Publicar" at bounding box center [903, 16] width 37 height 11
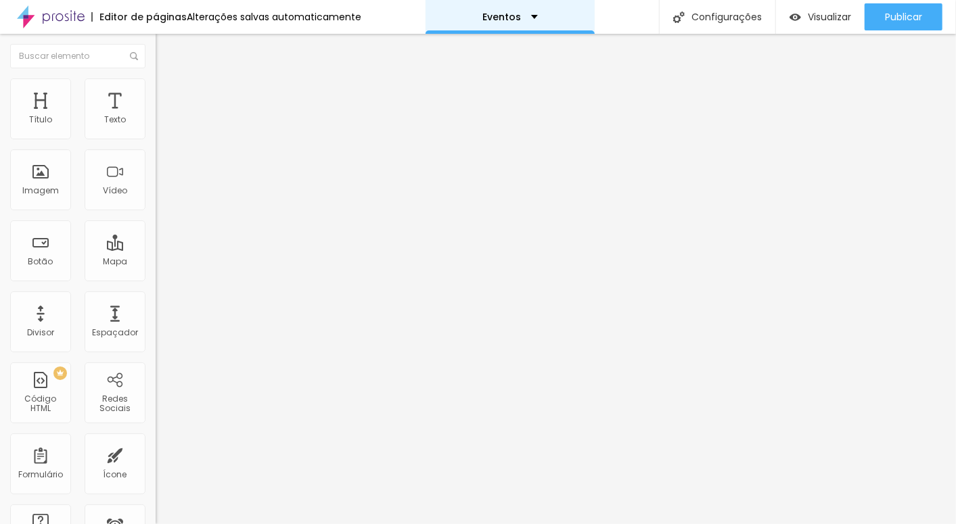
click at [525, 17] on div "Eventos" at bounding box center [509, 16] width 55 height 9
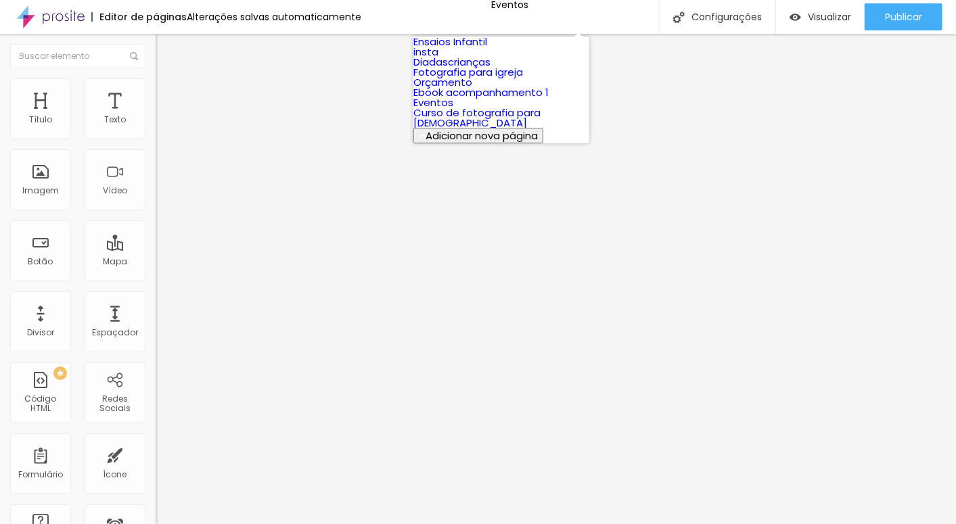
click at [487, 49] on link "Ensaios Infantil" at bounding box center [450, 41] width 74 height 14
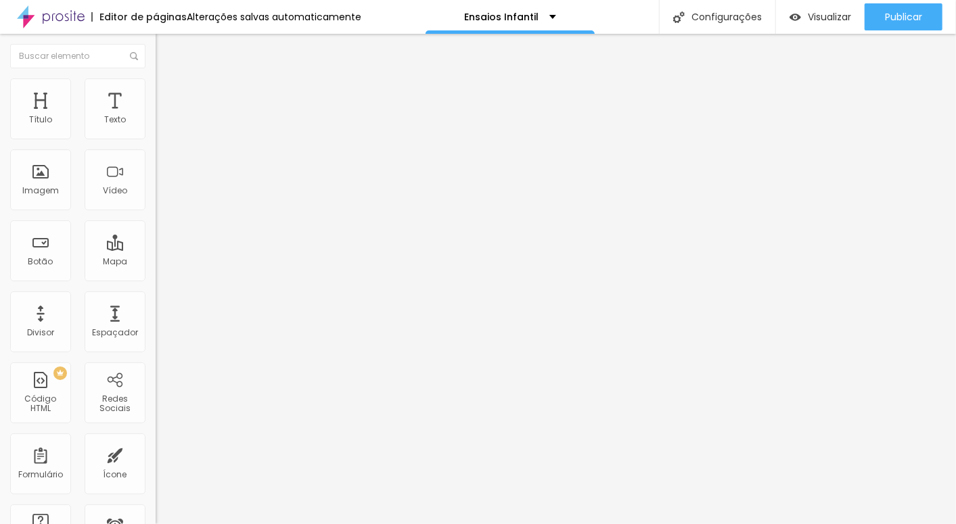
click at [156, 92] on img at bounding box center [162, 98] width 12 height 12
click at [156, 84] on img at bounding box center [162, 84] width 12 height 12
type input "90"
type input "65"
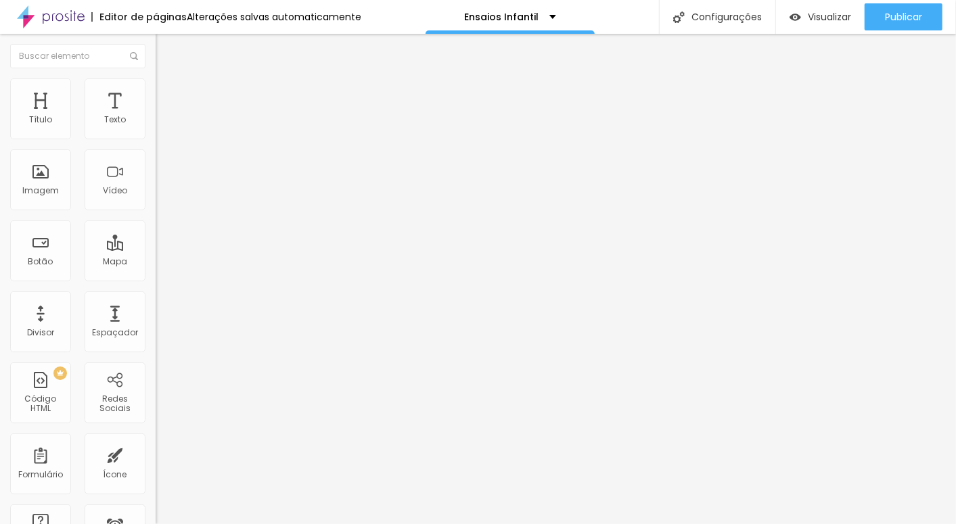
type input "65"
type input "60"
type input "50"
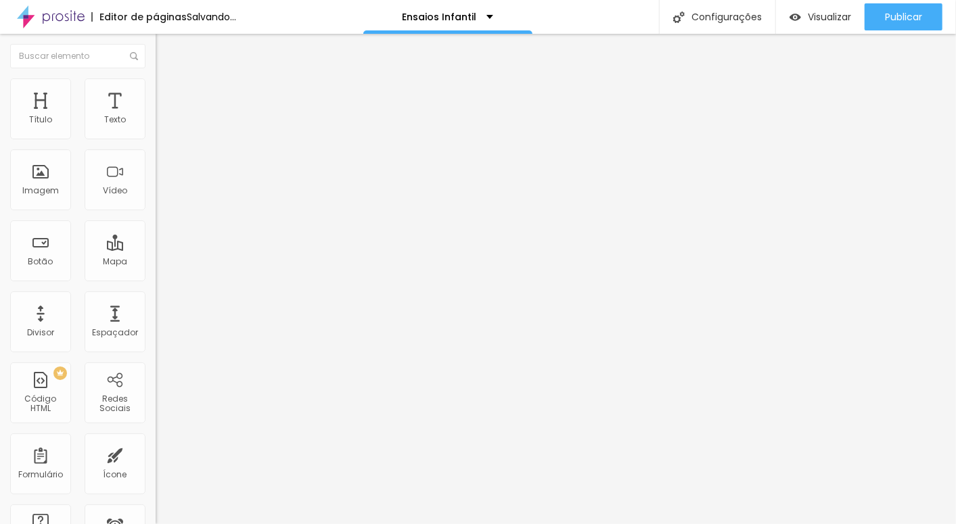
type input "45"
type input "40"
type input "35"
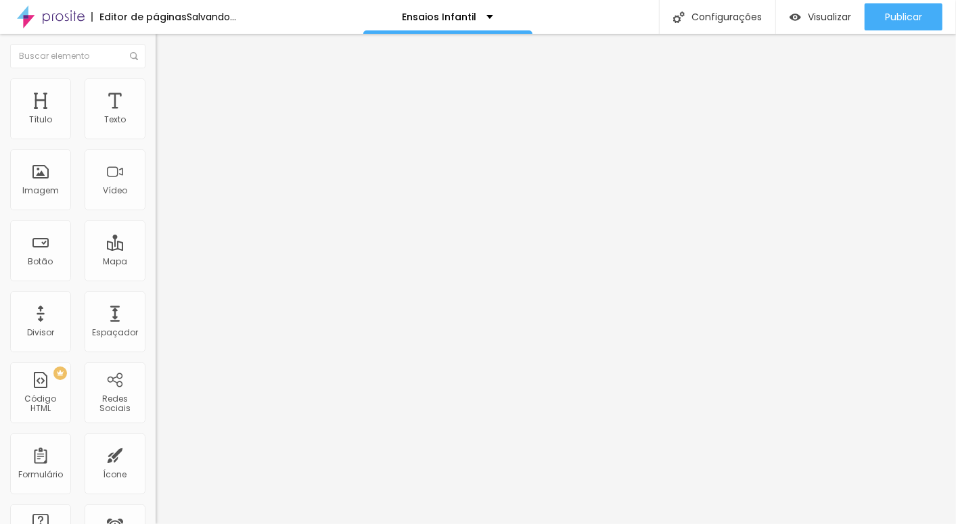
type input "35"
type input "30"
type input "25"
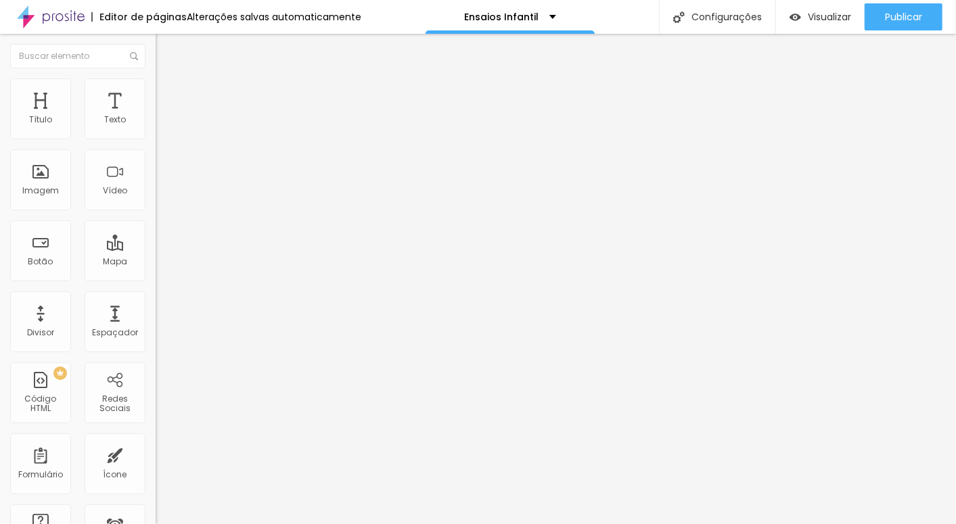
drag, startPoint x: 141, startPoint y: 144, endPoint x: 39, endPoint y: 142, distance: 102.1
type input "25"
click at [156, 139] on input "range" at bounding box center [199, 133] width 87 height 11
click at [156, 88] on li "Estilo" at bounding box center [234, 85] width 156 height 14
type input "95"
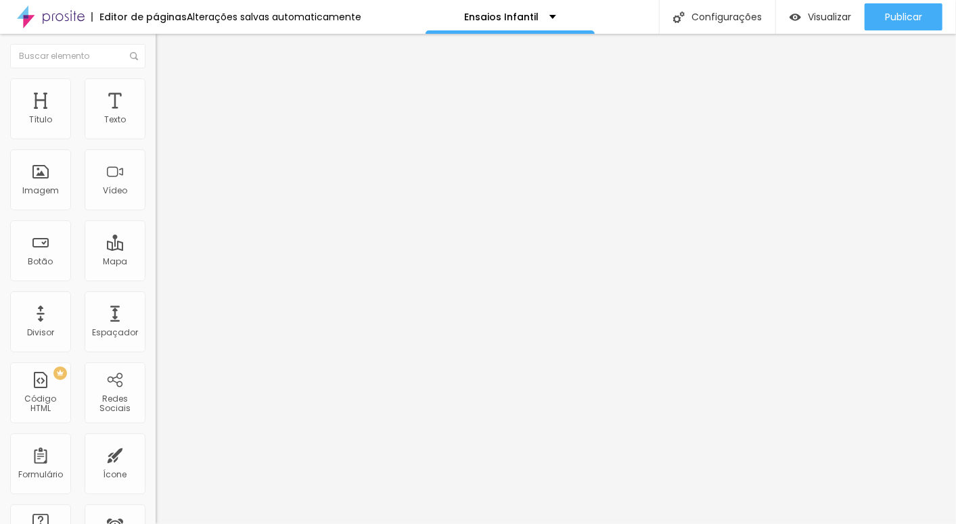
type input "95"
type input "80"
type input "60"
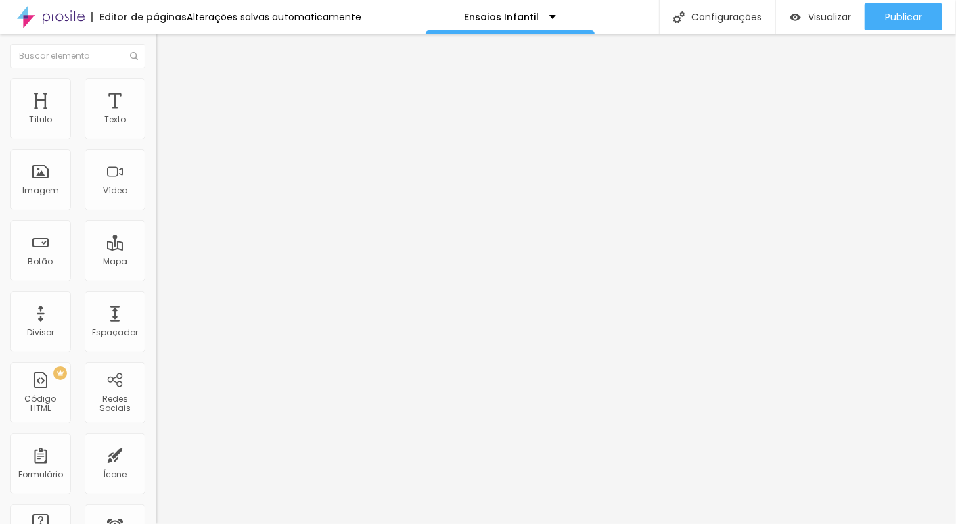
type input "55"
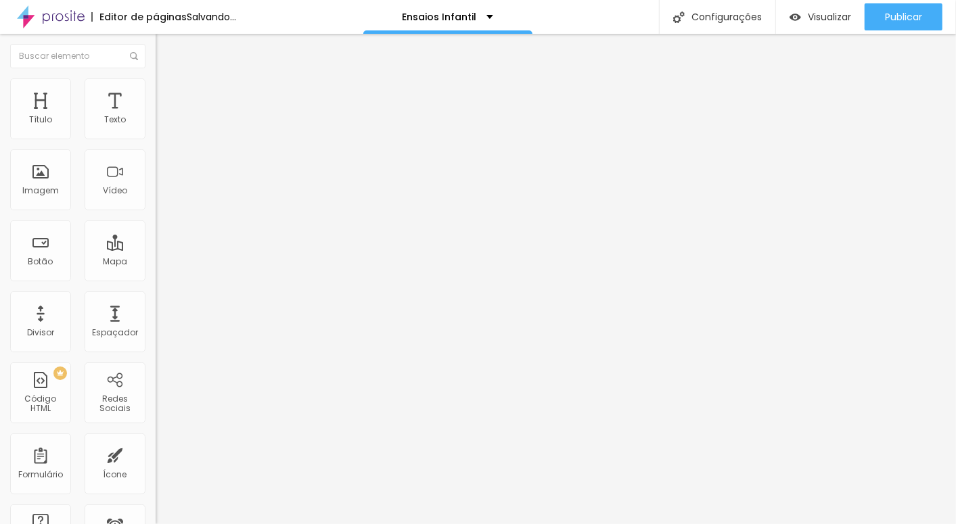
type input "50"
type input "45"
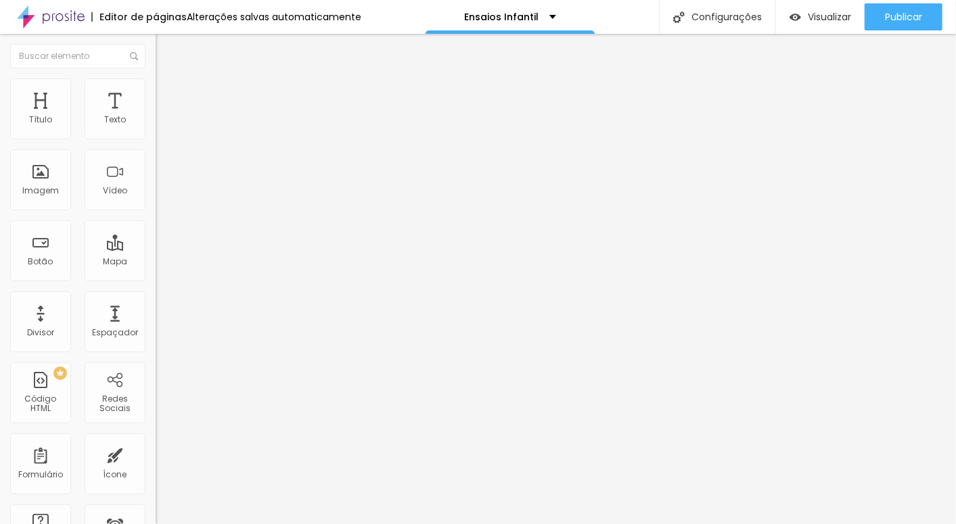
type input "50"
drag, startPoint x: 139, startPoint y: 143, endPoint x: 69, endPoint y: 147, distance: 70.4
type input "50"
click at [156, 139] on input "range" at bounding box center [199, 133] width 87 height 11
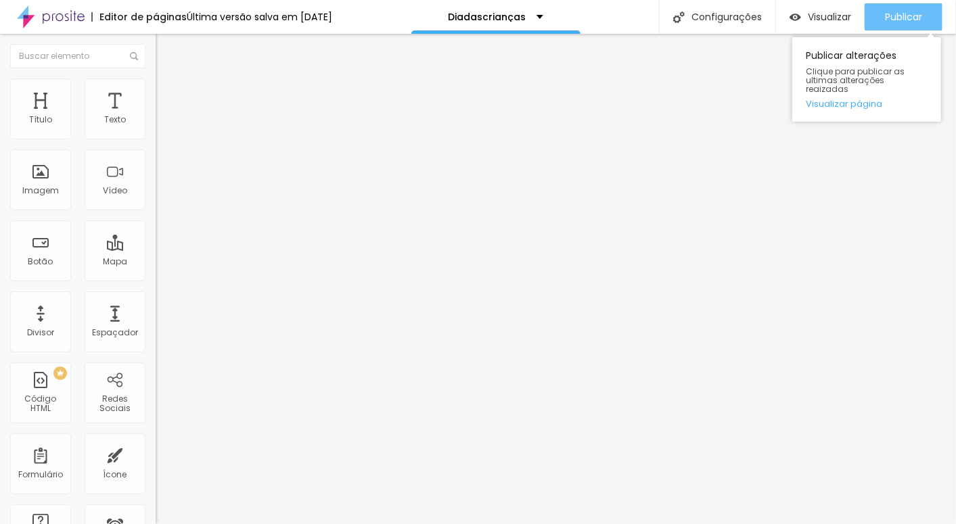
click at [885, 16] on span "Publicar" at bounding box center [903, 16] width 37 height 11
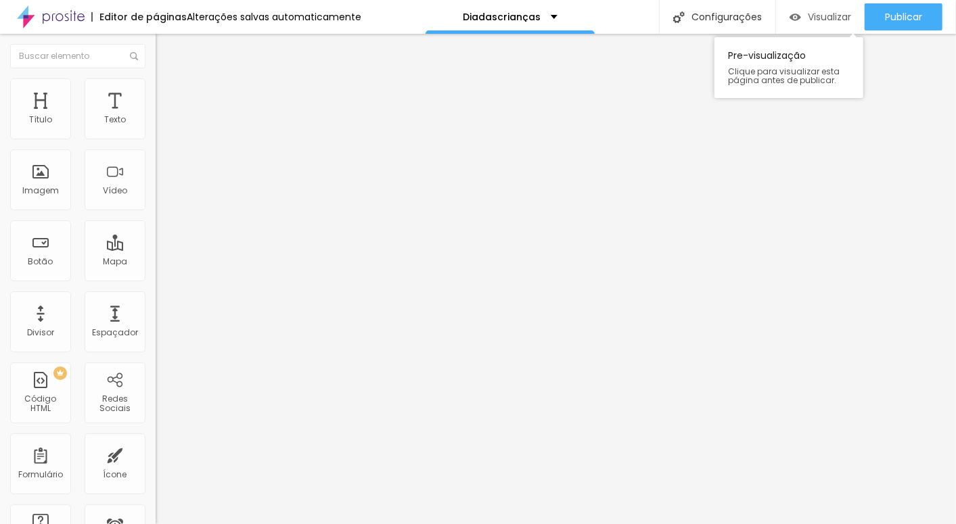
click at [828, 14] on span "Visualizar" at bounding box center [828, 16] width 43 height 11
click at [156, 116] on span "Trocar imagem" at bounding box center [193, 110] width 74 height 11
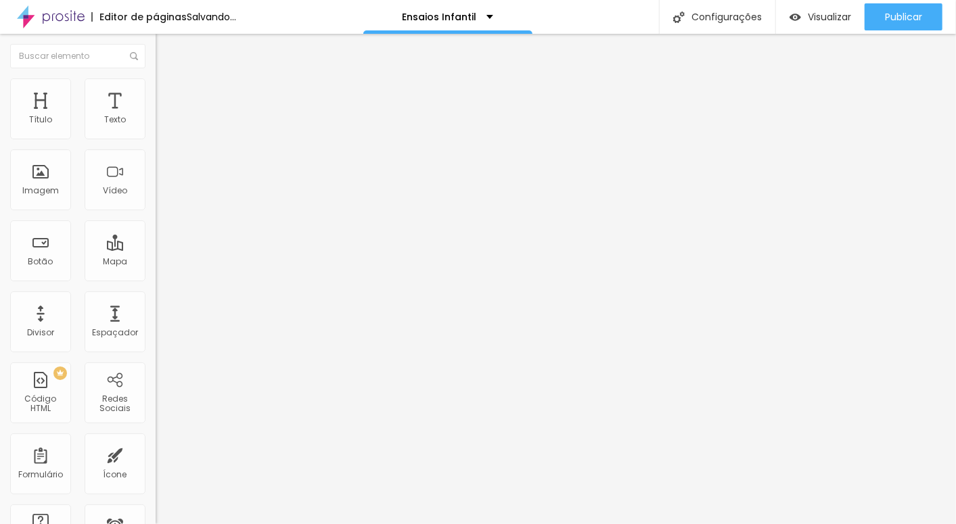
click at [156, 90] on li "Estilo" at bounding box center [234, 85] width 156 height 14
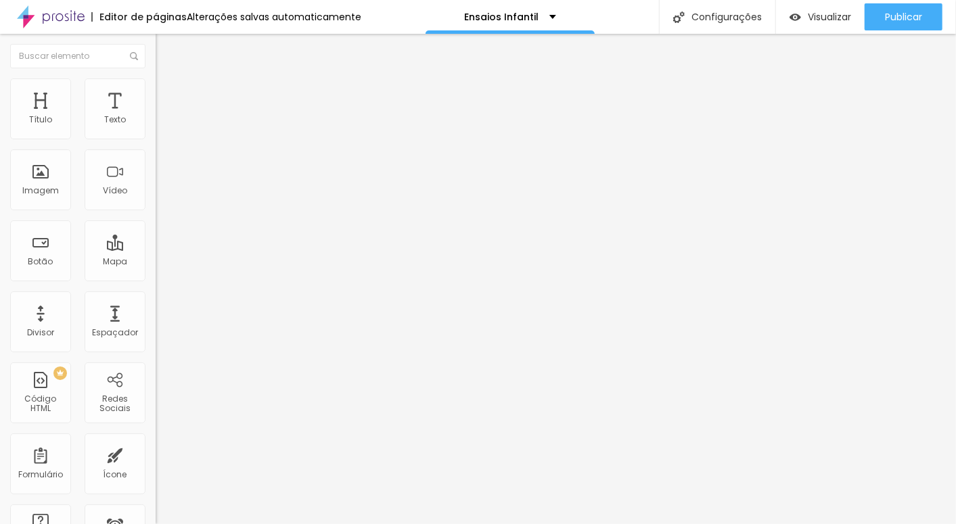
type input "30"
type input "35"
type input "40"
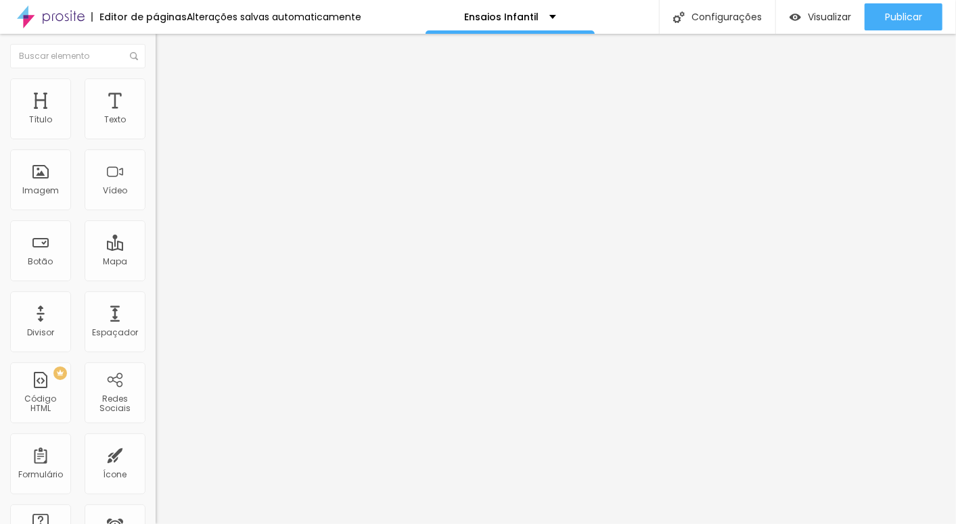
type input "40"
type input "45"
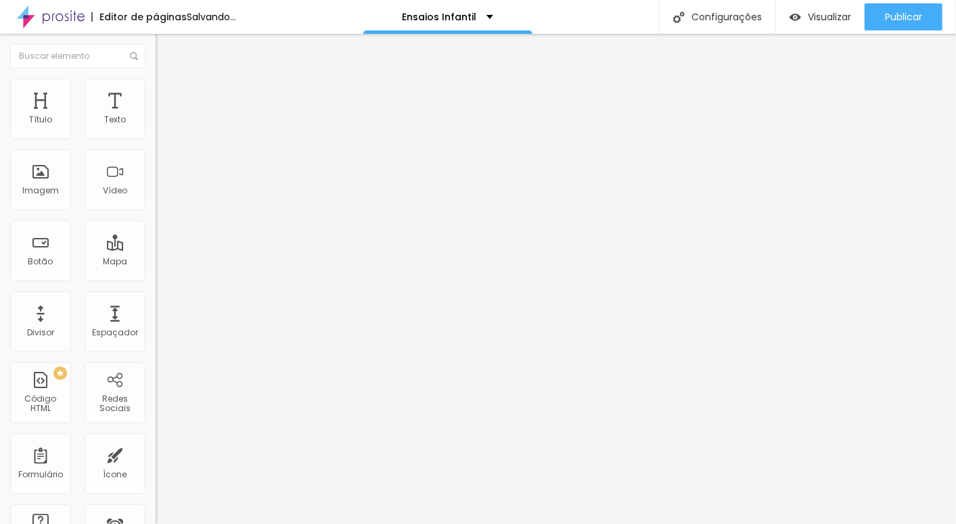
type input "50"
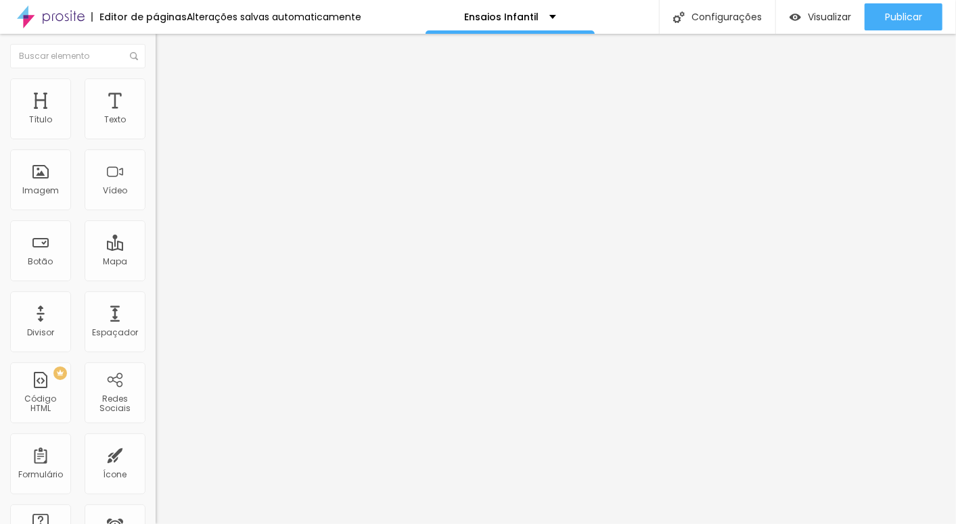
type input "55"
drag, startPoint x: 35, startPoint y: 143, endPoint x: 78, endPoint y: 148, distance: 42.9
type input "55"
click at [156, 139] on input "range" at bounding box center [199, 133] width 87 height 11
click at [156, 86] on img at bounding box center [162, 84] width 12 height 12
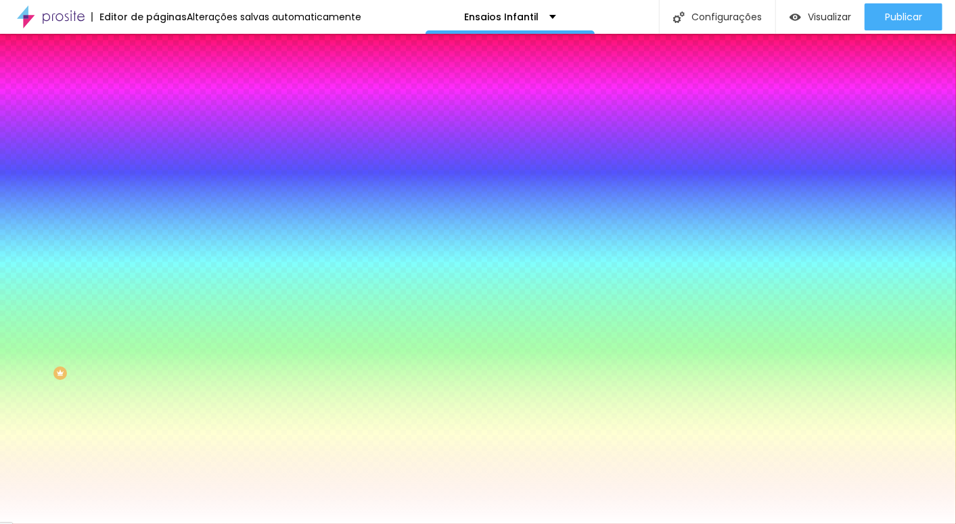
click at [156, 92] on li "Avançado" at bounding box center [234, 99] width 156 height 14
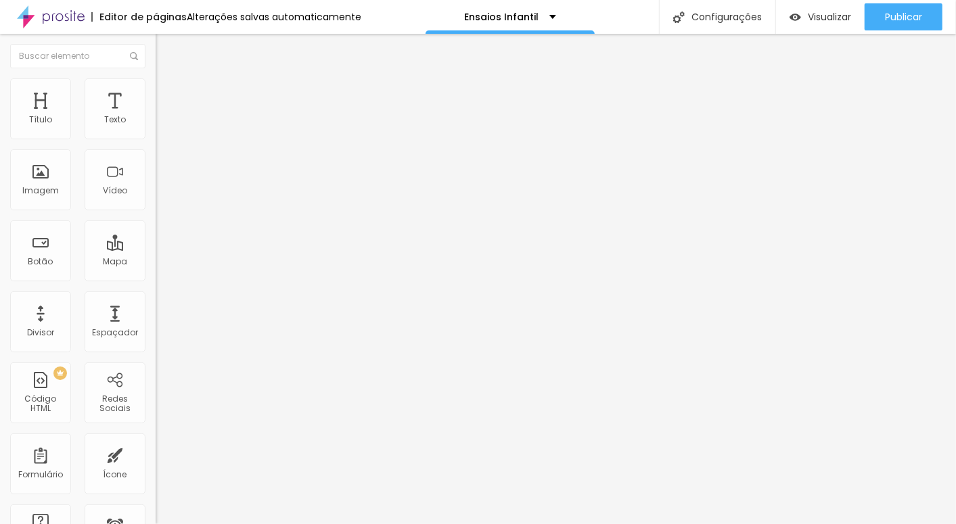
click at [156, 116] on span "Trocar imagem" at bounding box center [193, 110] width 74 height 11
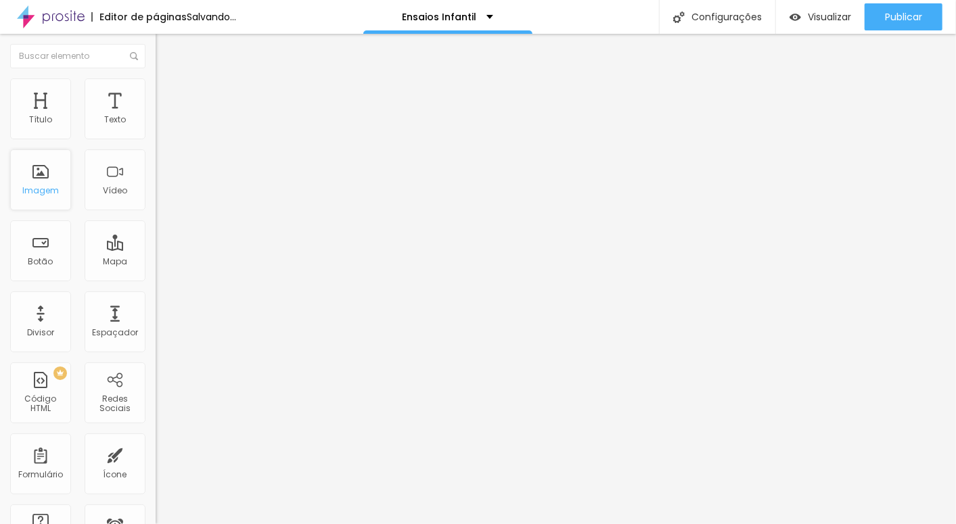
click at [25, 167] on div "Imagem" at bounding box center [40, 179] width 61 height 61
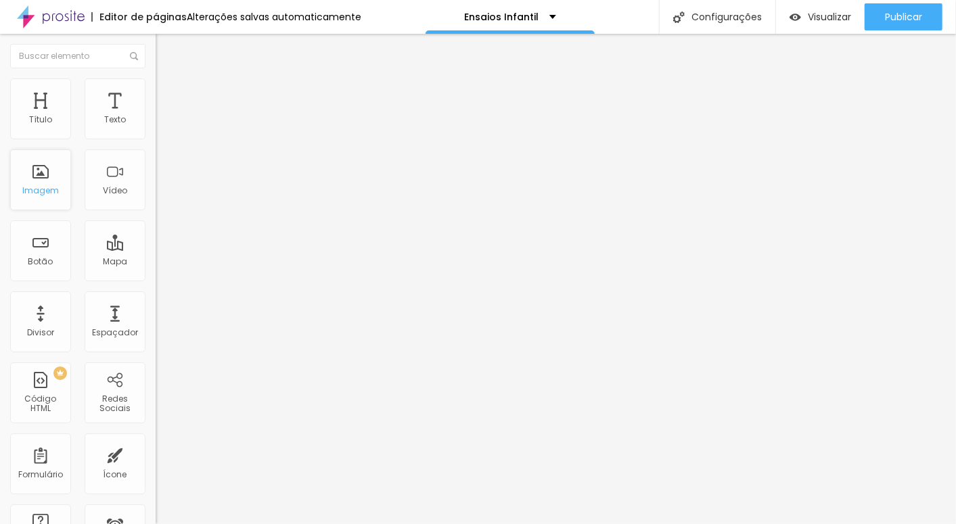
click at [40, 176] on div "Imagem" at bounding box center [40, 179] width 61 height 61
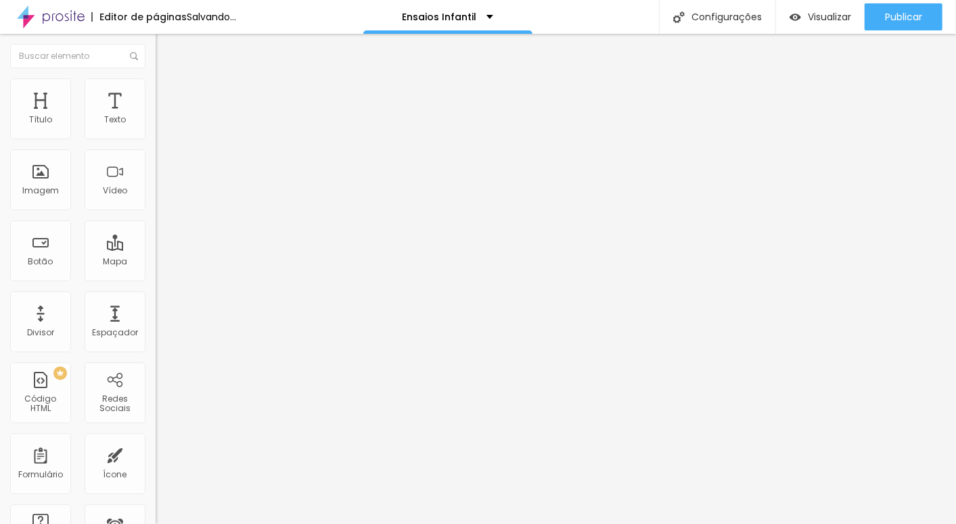
click at [156, 116] on span "Trocar imagem" at bounding box center [193, 110] width 74 height 11
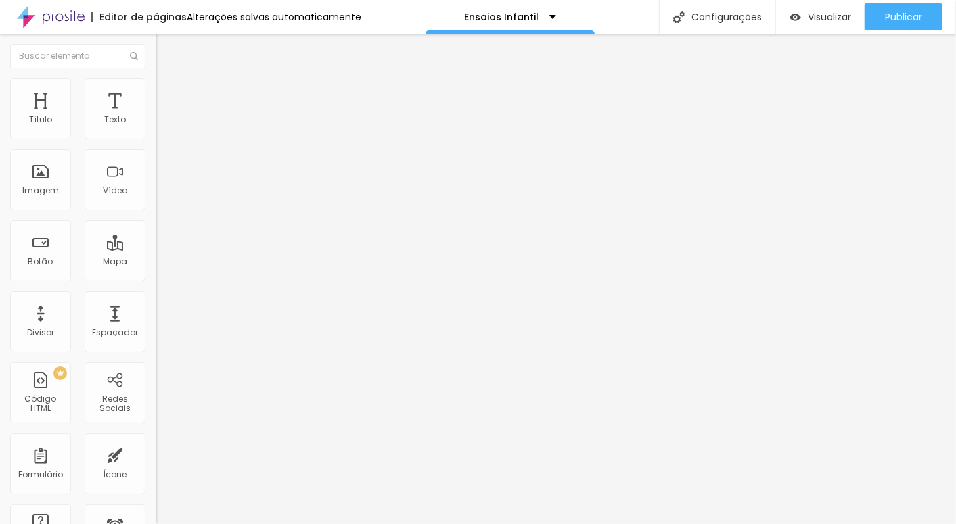
click at [28, 168] on div "Imagem" at bounding box center [40, 179] width 61 height 61
click at [41, 179] on div "Imagem" at bounding box center [40, 179] width 61 height 61
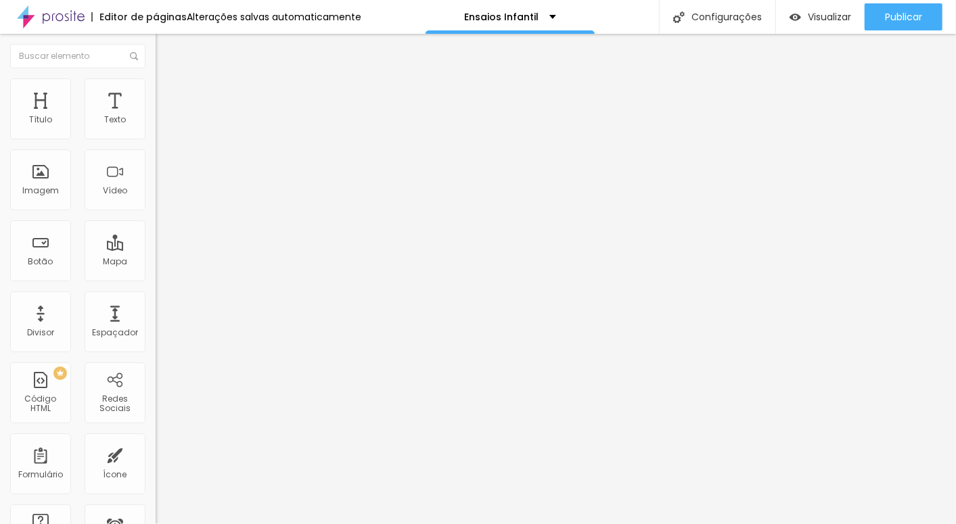
click at [156, 116] on span "Trocar imagem" at bounding box center [193, 110] width 74 height 11
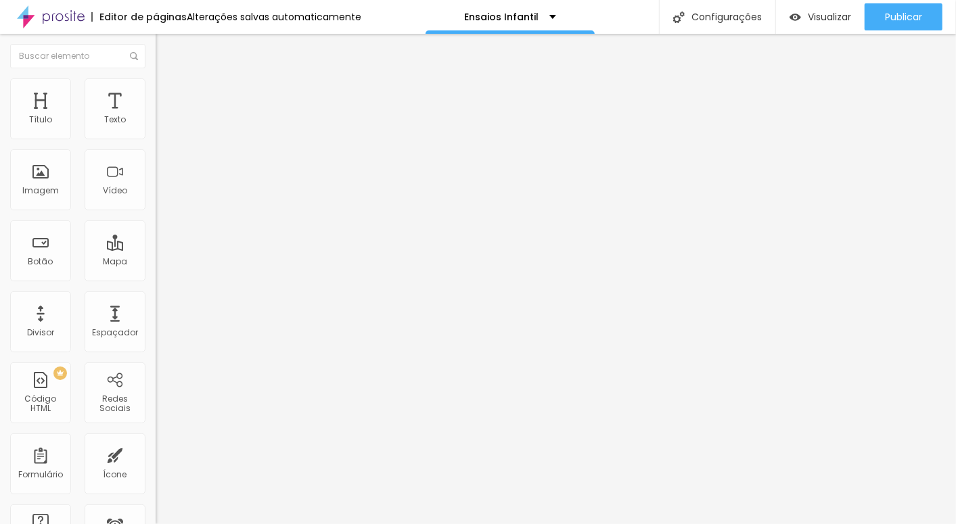
type input "23"
type input "22"
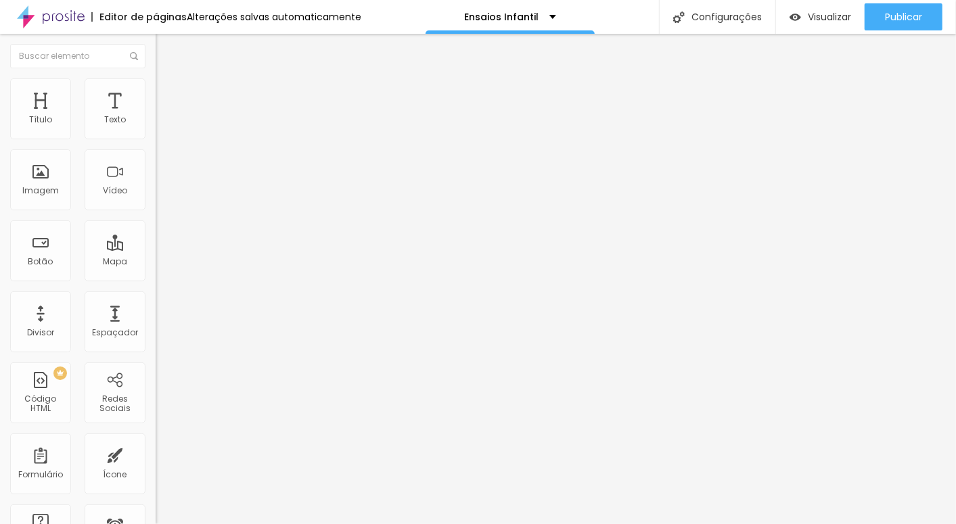
type input "21"
type input "20"
type input "19"
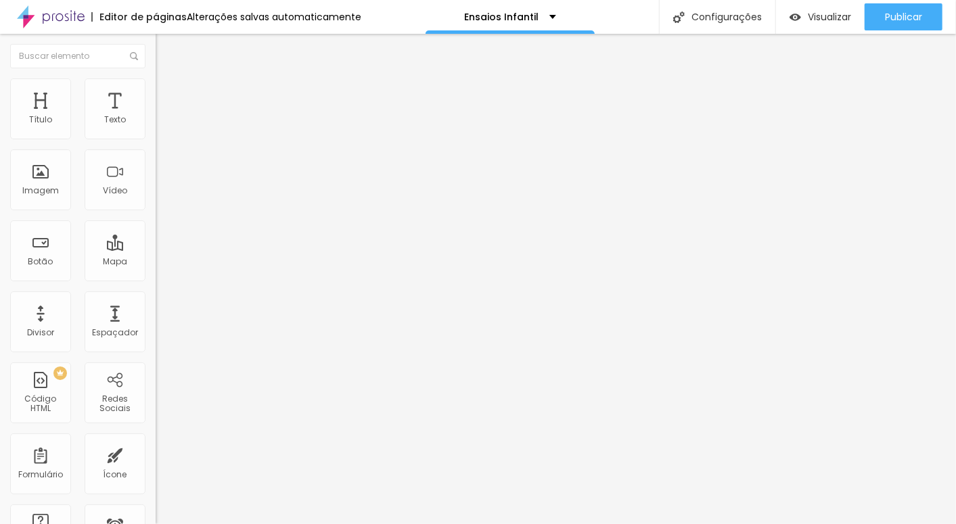
type input "19"
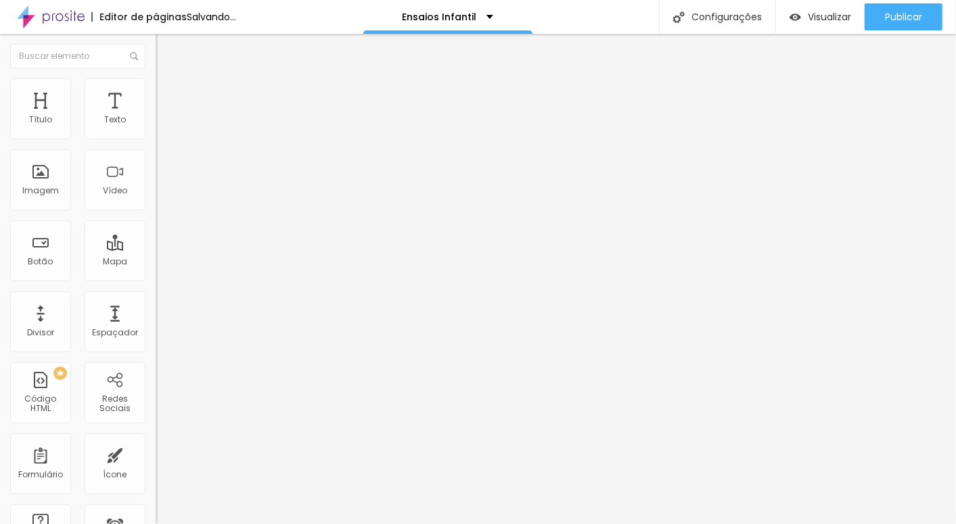
type input "18"
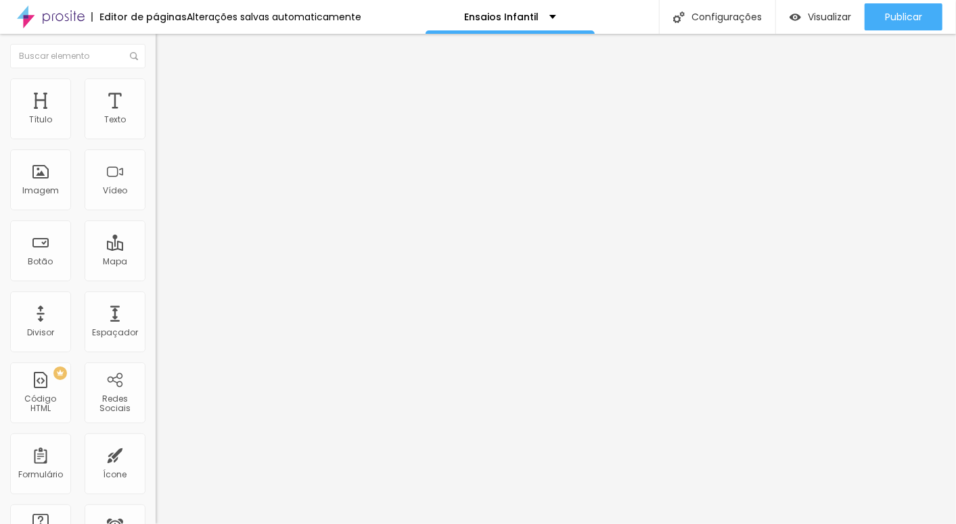
type input "17"
drag, startPoint x: 85, startPoint y: 129, endPoint x: 64, endPoint y: 129, distance: 21.6
type input "17"
click at [156, 249] on input "range" at bounding box center [199, 254] width 87 height 11
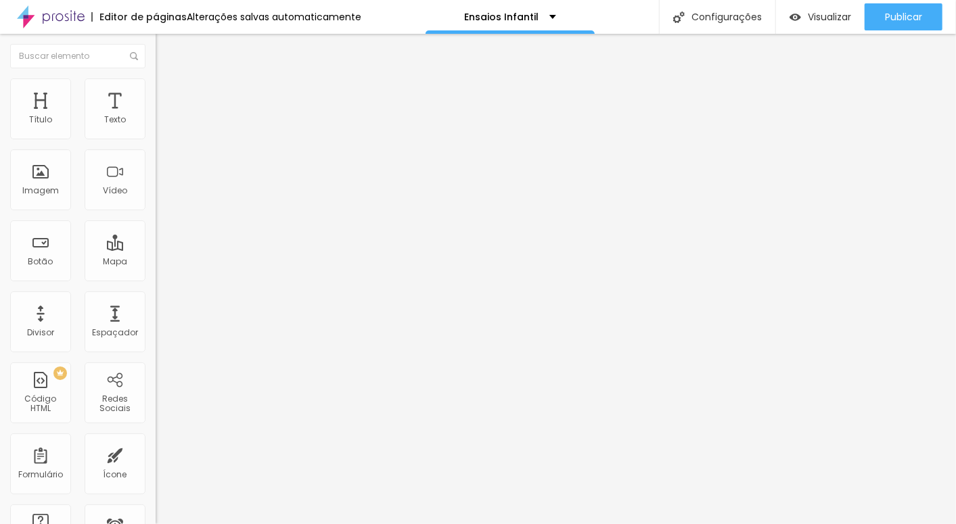
type input "0.2"
type input "0.3"
type input "0.4"
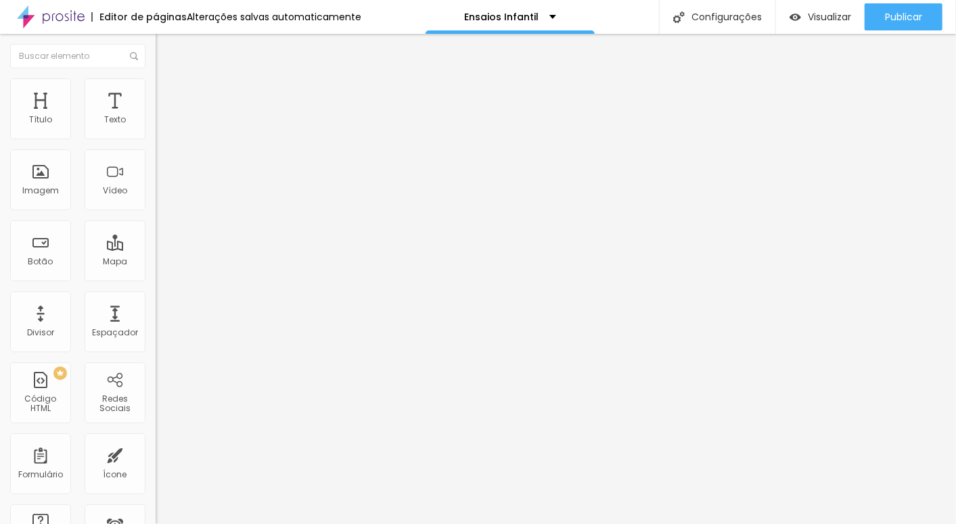
type input "0.4"
type input "0.5"
type input "0.6"
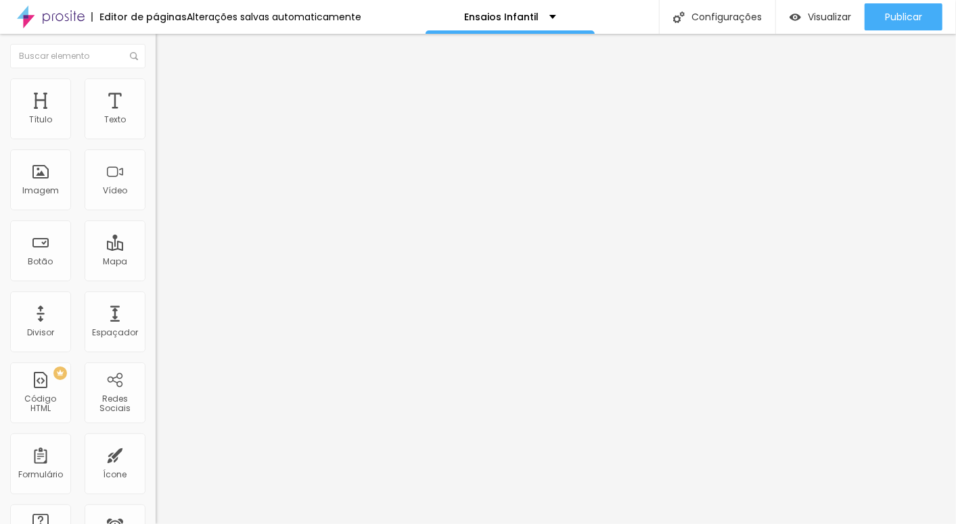
type input "0.7"
type input "0.8"
type input "0.9"
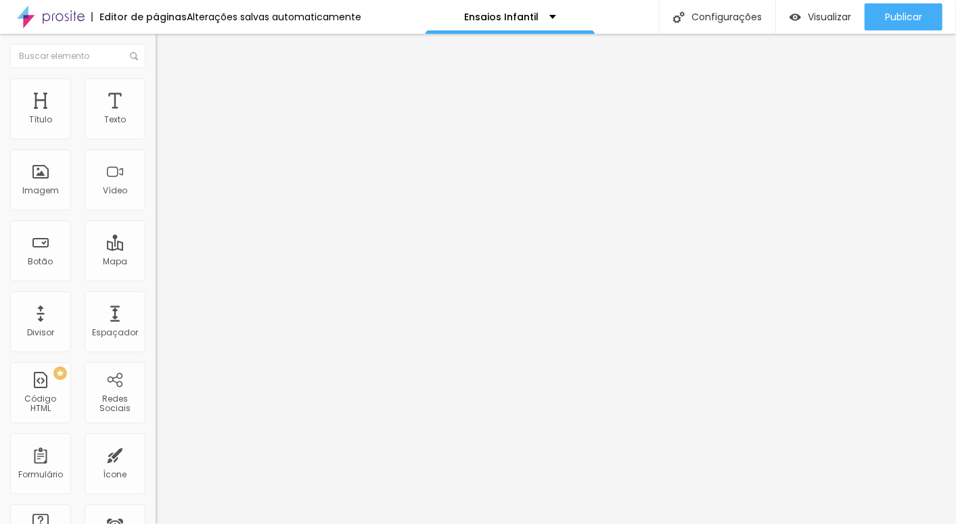
type input "0.9"
type input "1"
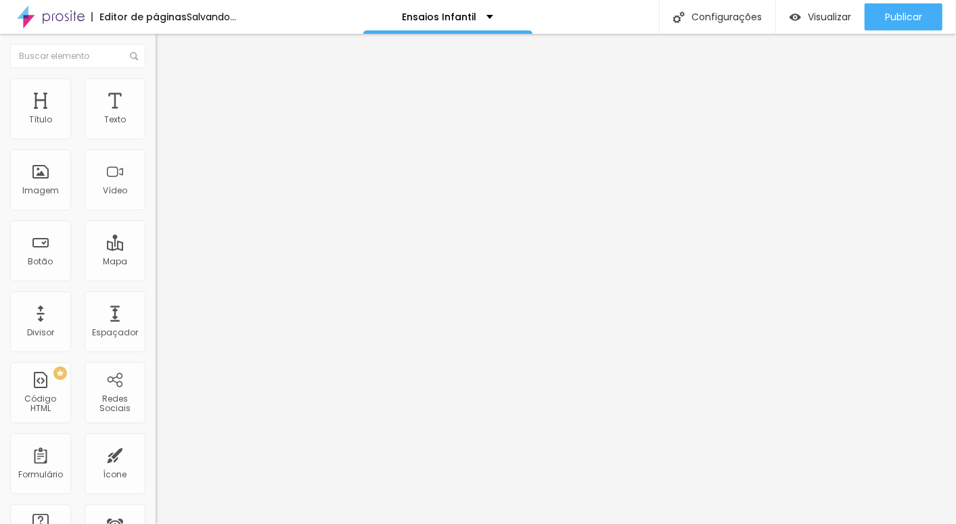
drag, startPoint x: 32, startPoint y: 157, endPoint x: 39, endPoint y: 158, distance: 7.6
type input "1"
click at [156, 440] on input "range" at bounding box center [199, 445] width 87 height 11
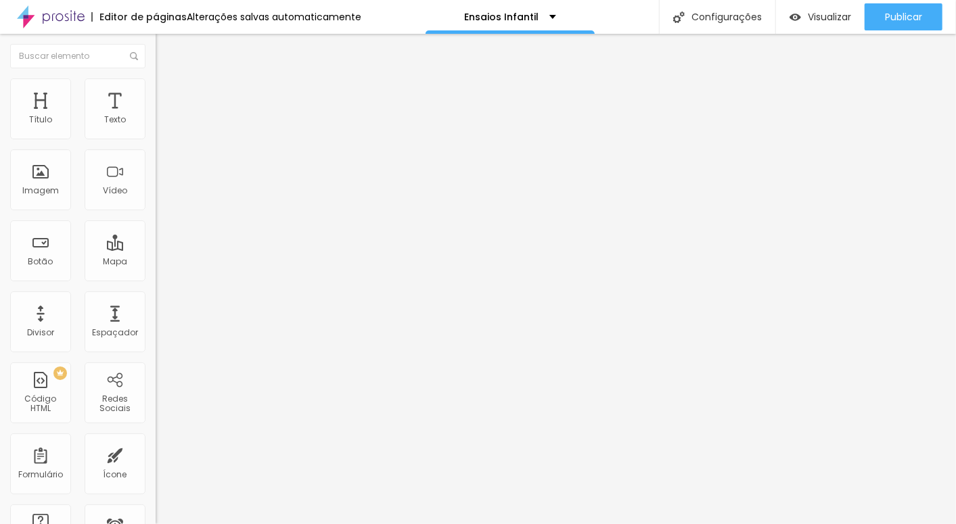
click at [156, 82] on img at bounding box center [162, 84] width 12 height 12
click at [156, 77] on img at bounding box center [162, 71] width 12 height 12
click at [156, 126] on div "Titulo 2 H2" at bounding box center [234, 120] width 156 height 12
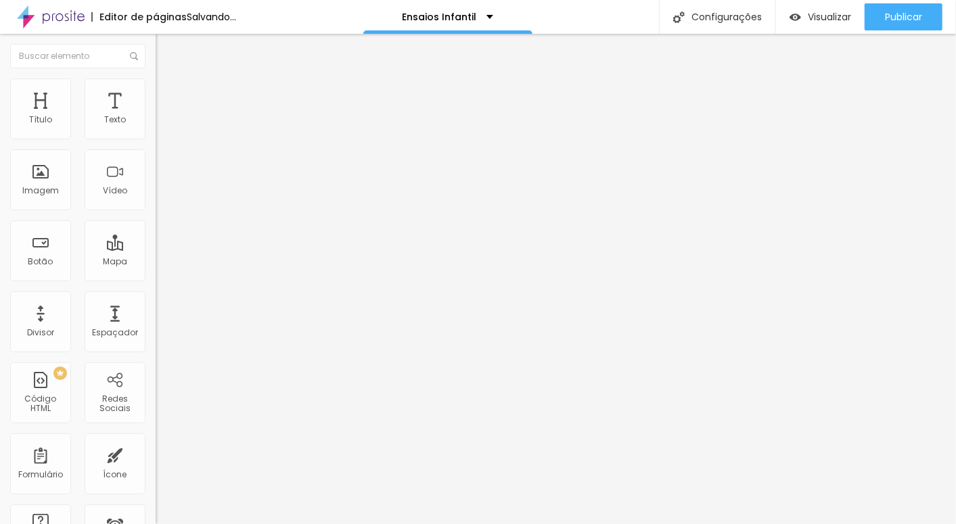
type input "47"
type input "45"
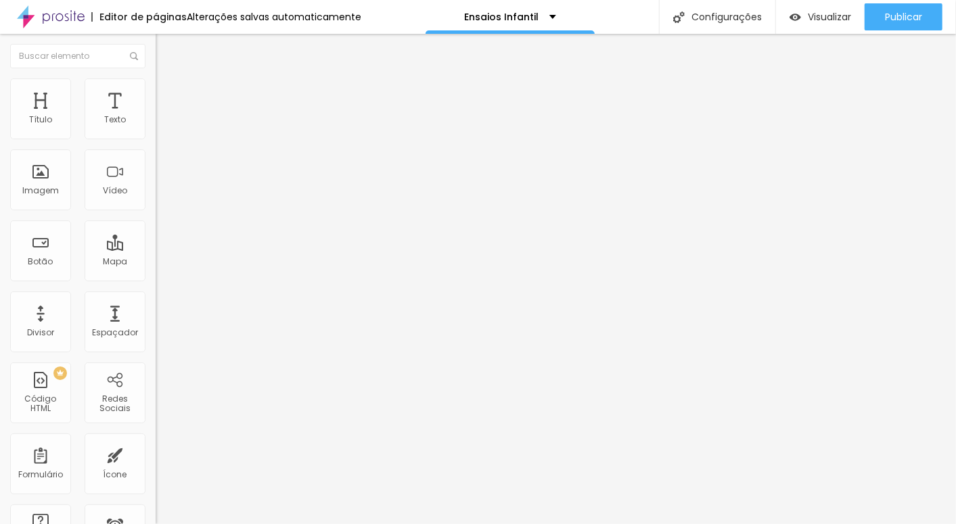
type input "44"
type input "41"
type input "40"
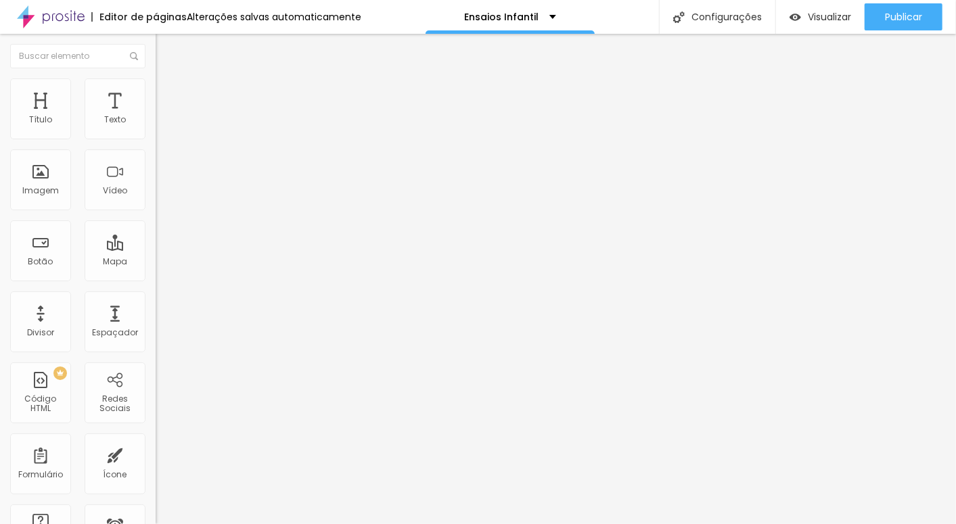
type input "40"
type input "35"
drag, startPoint x: 65, startPoint y: 281, endPoint x: 51, endPoint y: 281, distance: 13.5
type input "35"
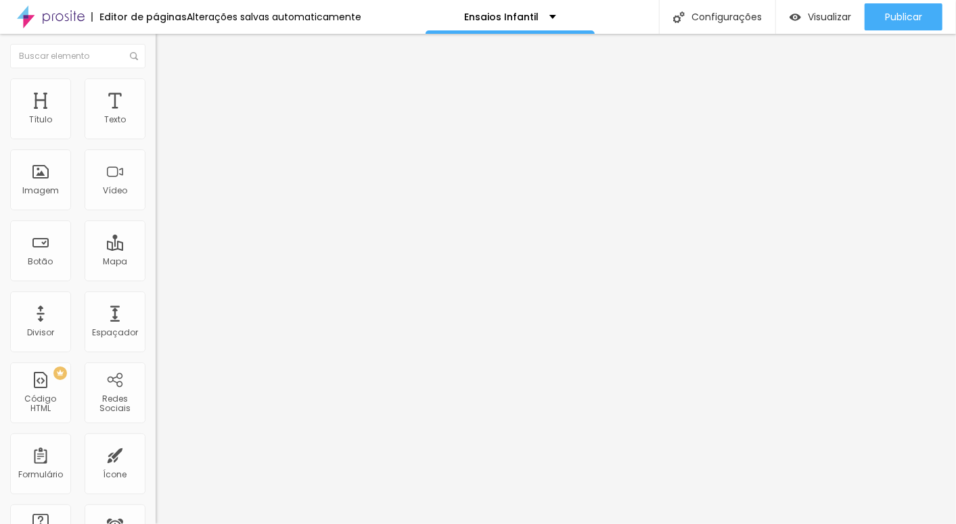
click at [156, 321] on input "range" at bounding box center [199, 326] width 87 height 11
click at [156, 89] on li "Avançado" at bounding box center [234, 85] width 156 height 14
click at [156, 85] on img at bounding box center [162, 84] width 12 height 12
click at [168, 80] on span "Estilo" at bounding box center [178, 73] width 21 height 11
click at [166, 47] on img "button" at bounding box center [171, 49] width 11 height 11
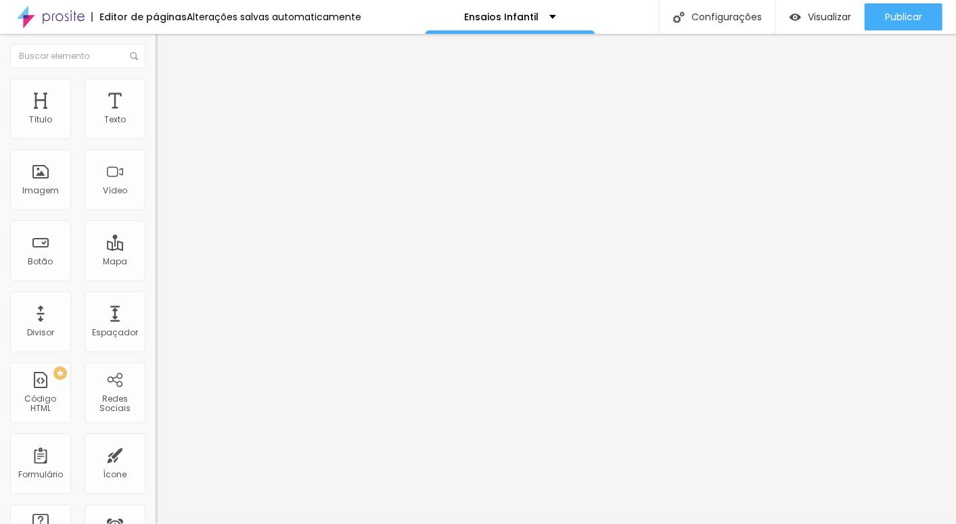
click at [166, 50] on img "button" at bounding box center [171, 49] width 11 height 11
click at [166, 51] on img "button" at bounding box center [171, 49] width 11 height 11
click at [166, 49] on img "button" at bounding box center [171, 49] width 11 height 11
click at [168, 91] on span "Avançado" at bounding box center [190, 87] width 45 height 11
click at [166, 53] on img "button" at bounding box center [171, 49] width 11 height 11
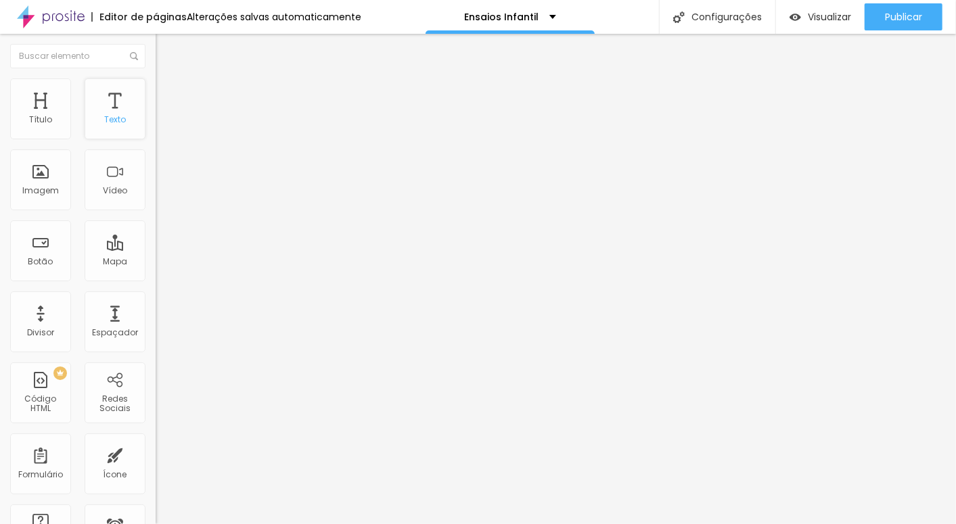
click at [97, 126] on div "Texto" at bounding box center [115, 108] width 61 height 61
click at [161, 126] on icon "button" at bounding box center [165, 122] width 8 height 8
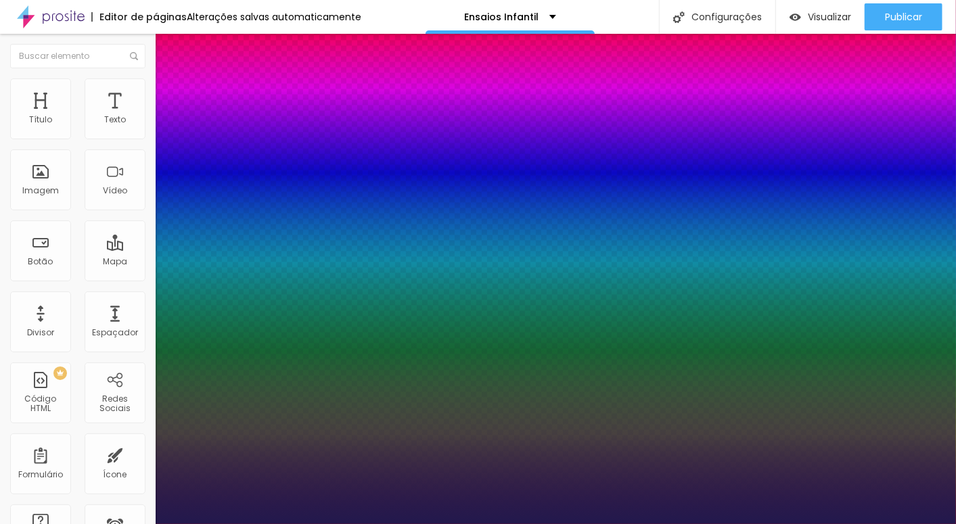
type input "1"
select select "Actor-Regular"
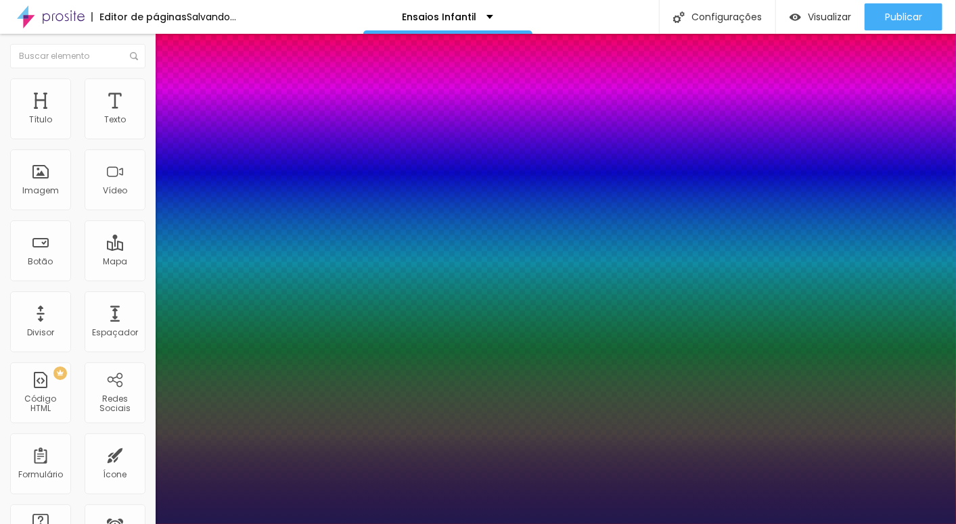
type input "1"
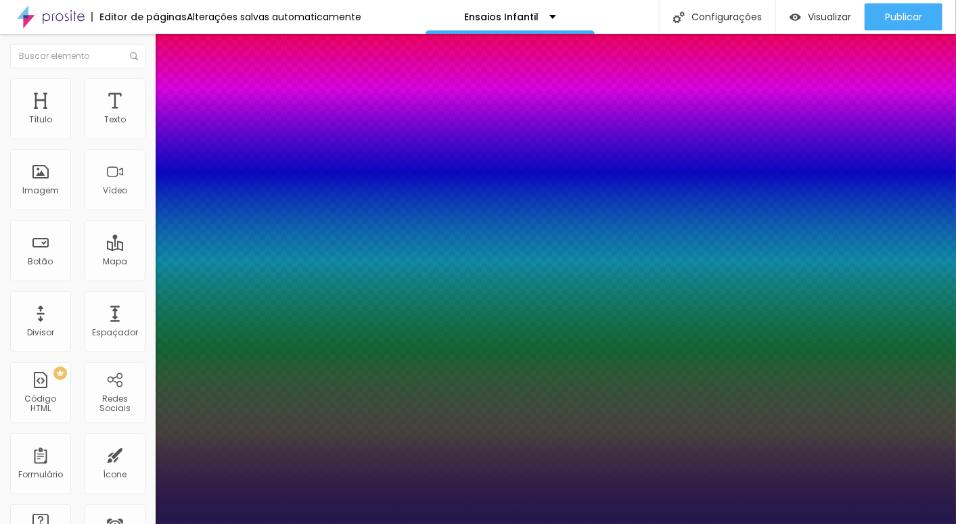
click at [62, 523] on div at bounding box center [478, 524] width 956 height 0
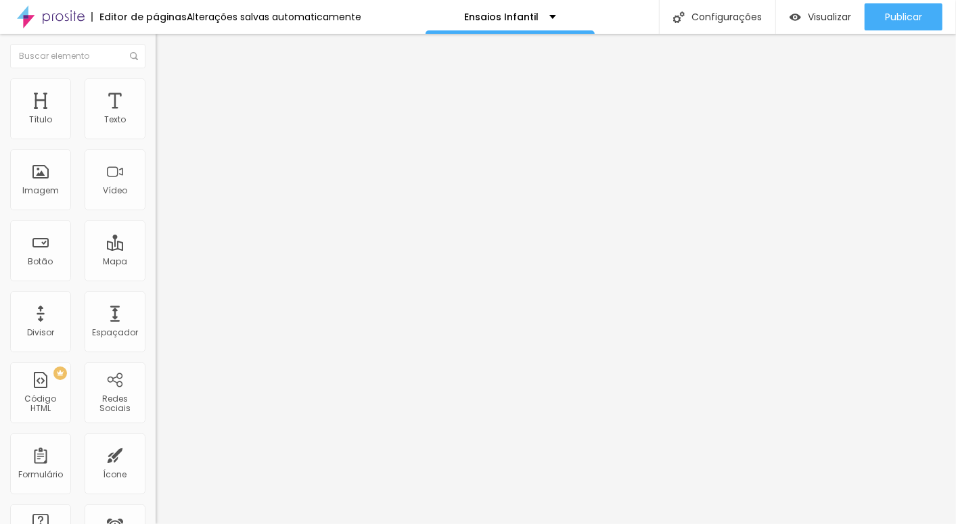
click at [156, 82] on img at bounding box center [162, 84] width 12 height 12
click at [156, 77] on img at bounding box center [162, 71] width 12 height 12
click at [166, 47] on img "button" at bounding box center [171, 49] width 11 height 11
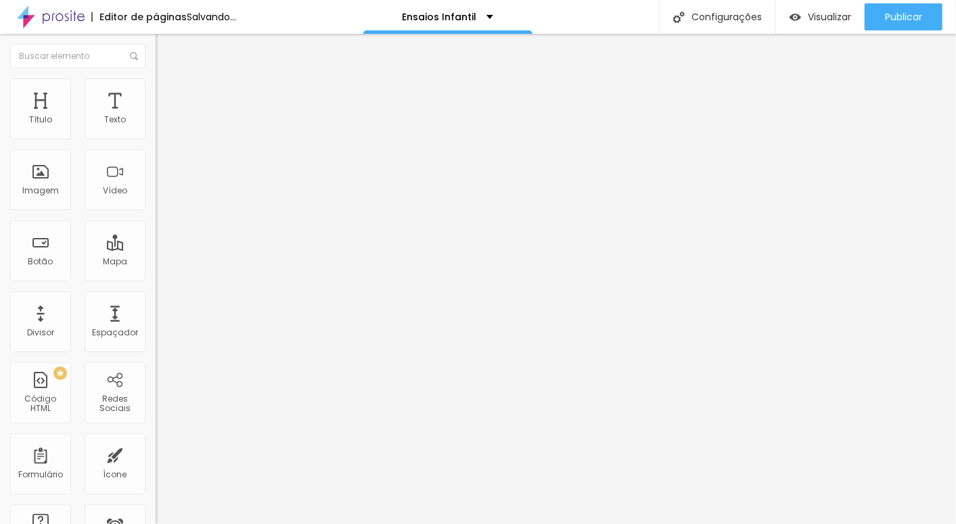
click at [156, 130] on button "button" at bounding box center [165, 123] width 19 height 14
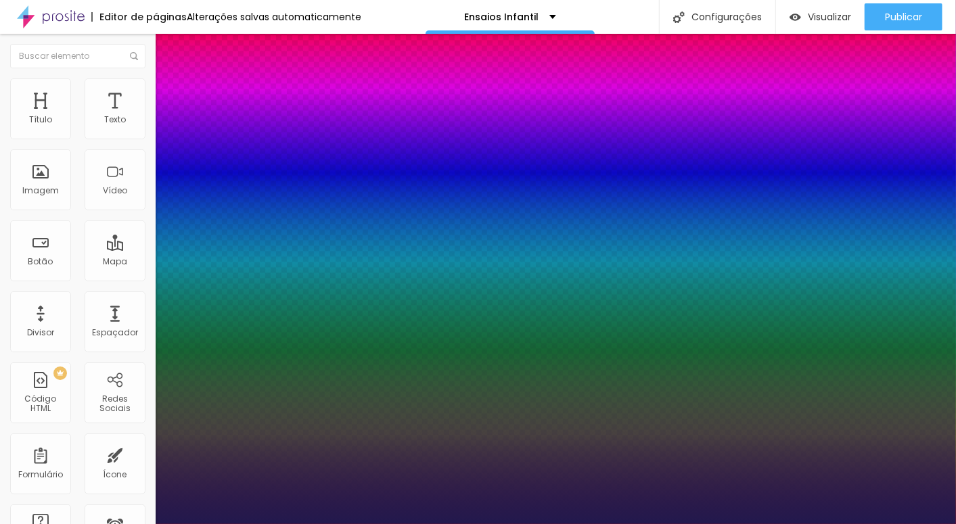
type input "1"
select select "Actor-Regular"
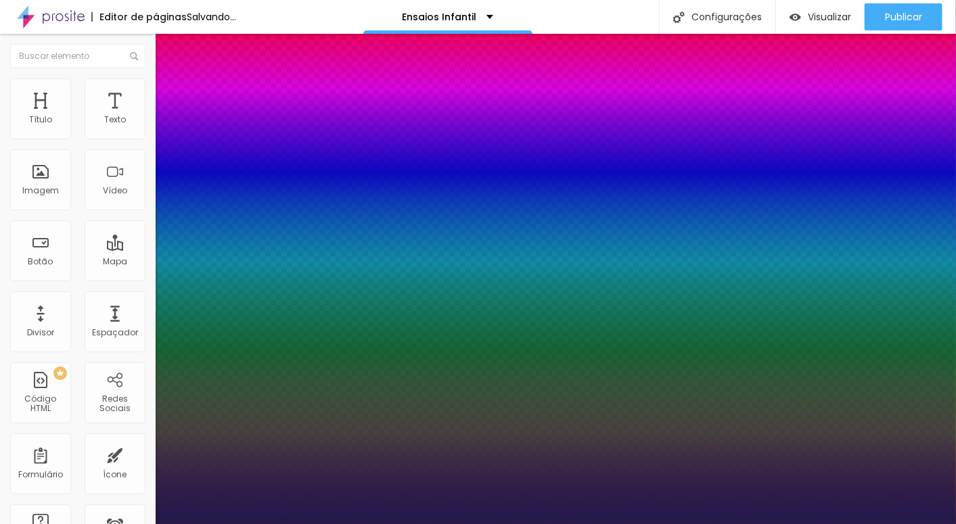
type input "1"
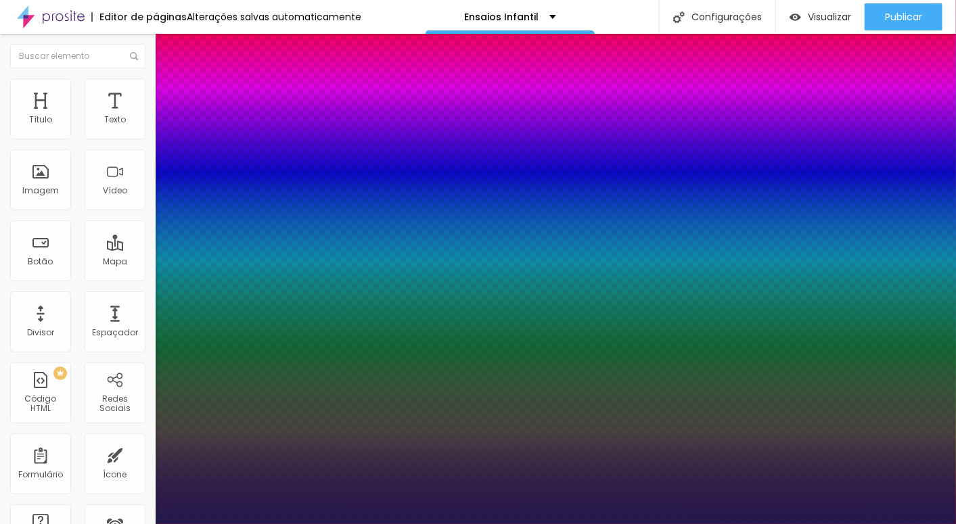
click at [427, 523] on div at bounding box center [478, 524] width 956 height 0
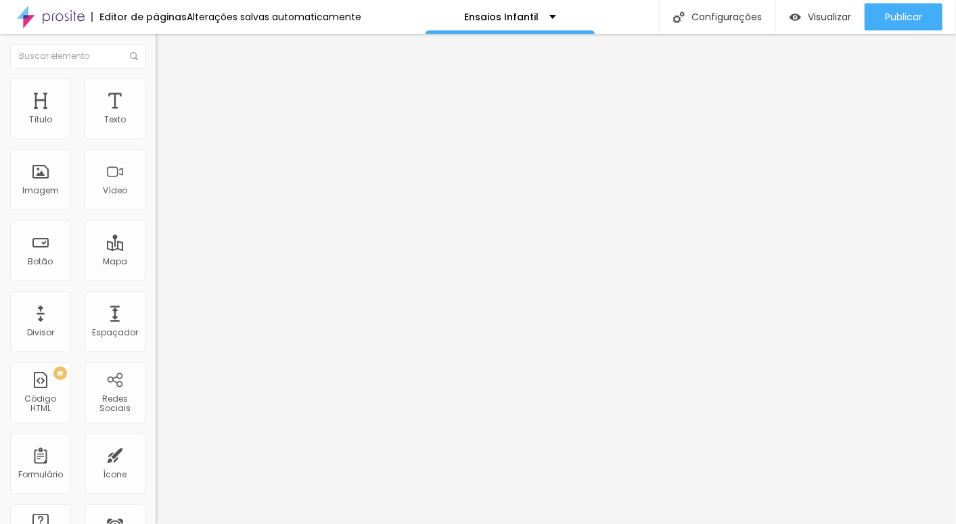
click at [156, 130] on button "button" at bounding box center [165, 123] width 19 height 14
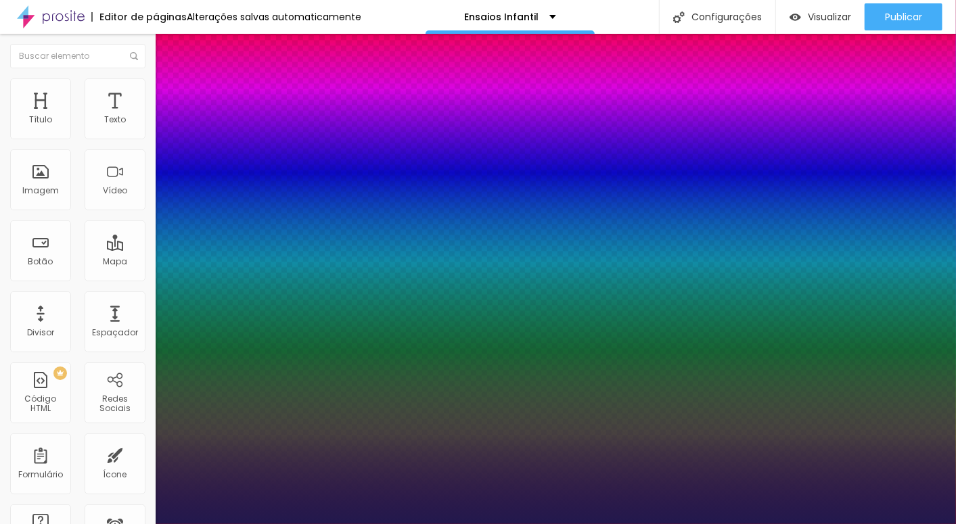
type input "1"
click at [74, 523] on div at bounding box center [478, 524] width 956 height 0
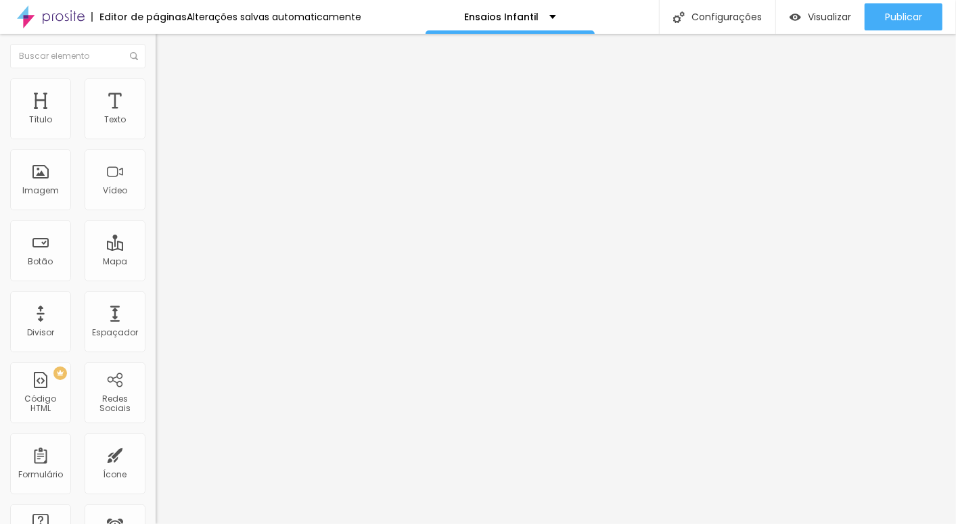
click at [162, 124] on icon "button" at bounding box center [164, 121] width 5 height 5
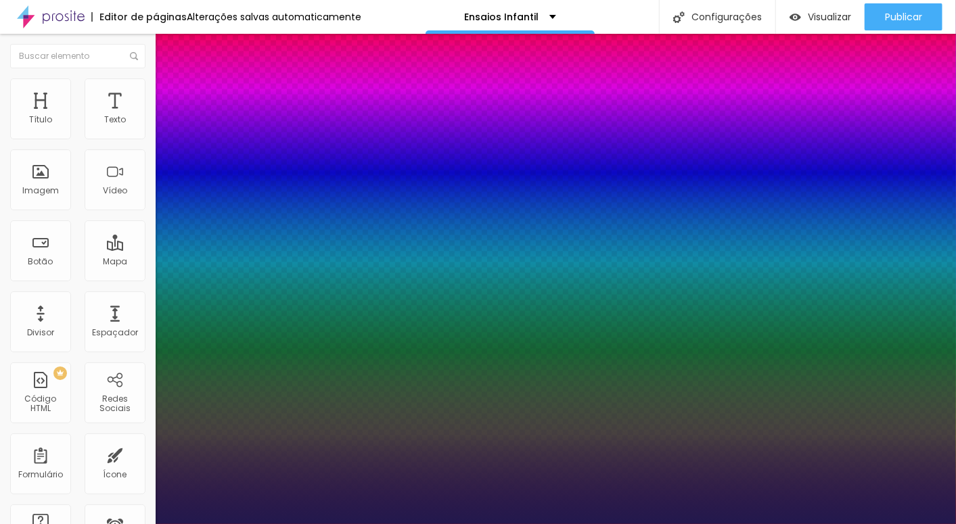
type input "1"
select select "Actor-Regular"
type input "1"
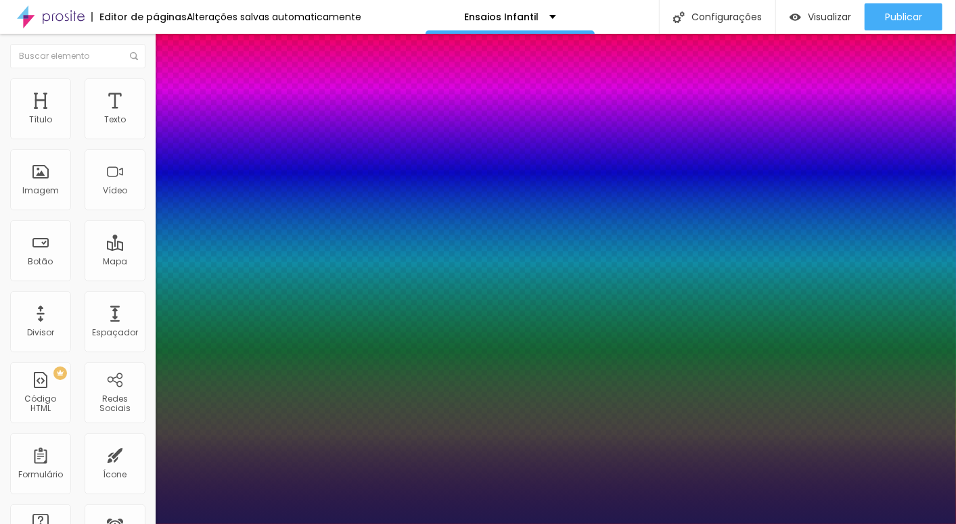
click at [108, 523] on div at bounding box center [478, 524] width 956 height 0
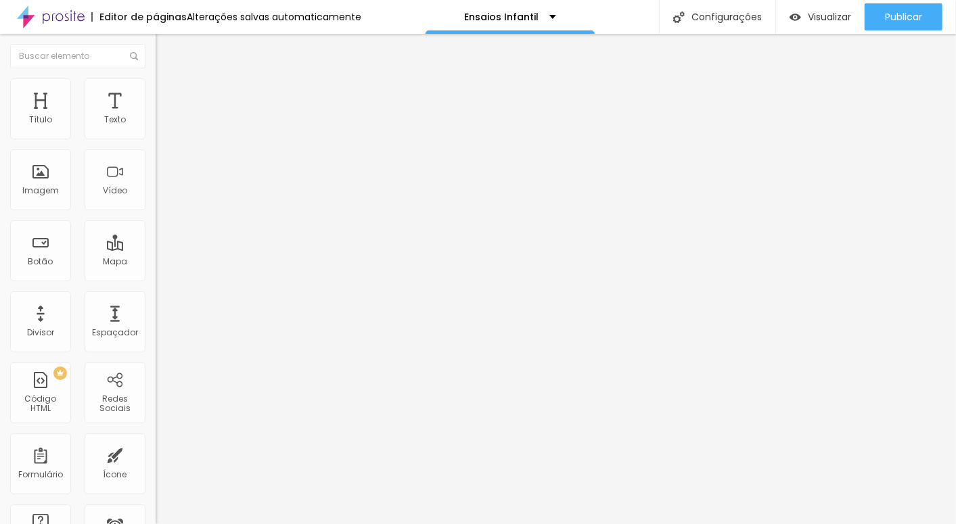
click at [161, 126] on icon "button" at bounding box center [165, 122] width 8 height 8
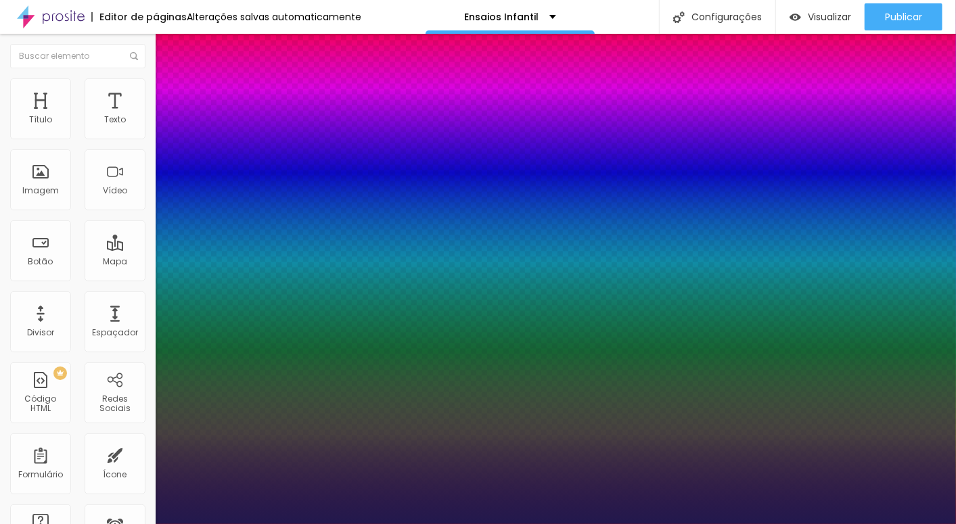
type input "1"
select select "AlegreyaBlack"
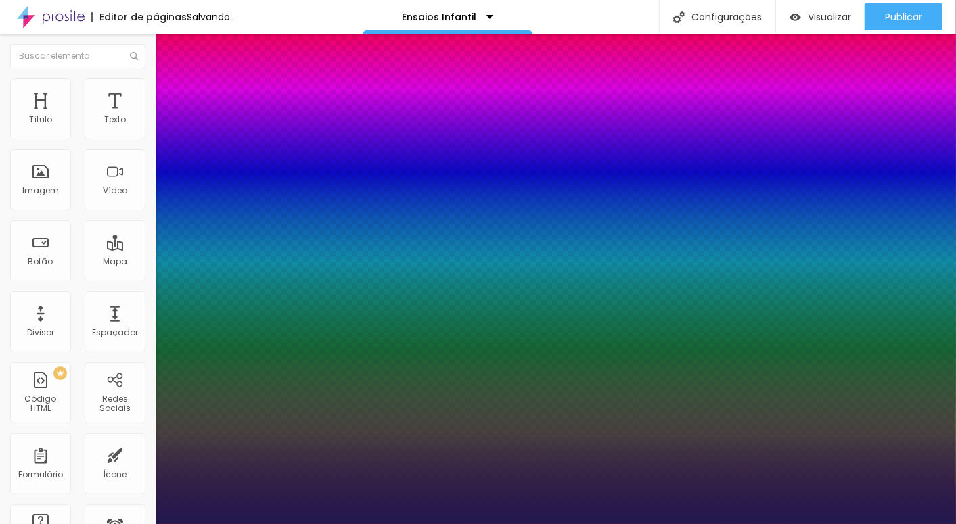
type input "1"
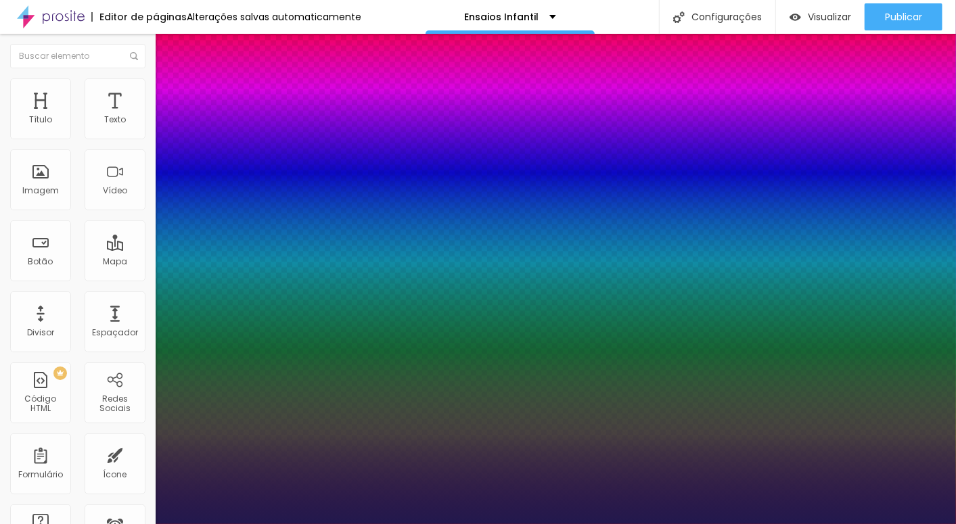
select select "Actor-Regular"
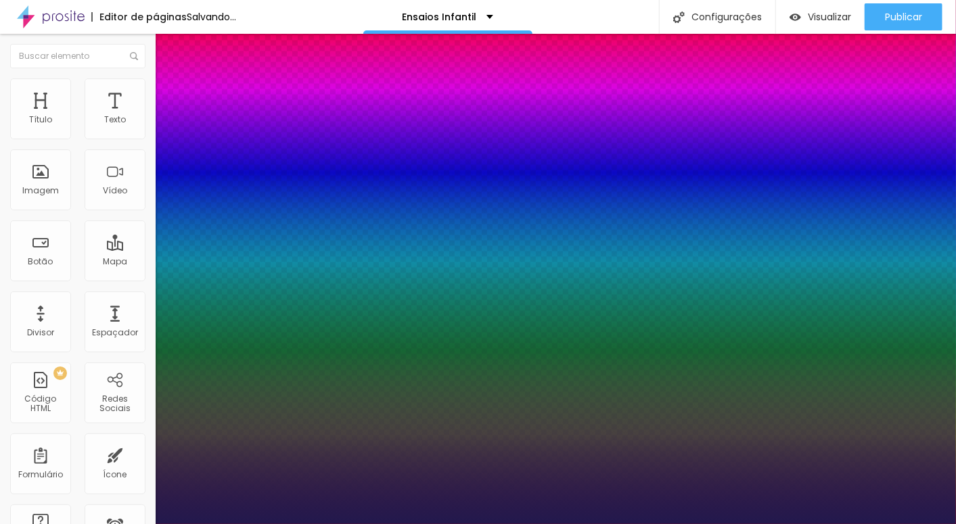
type input "1"
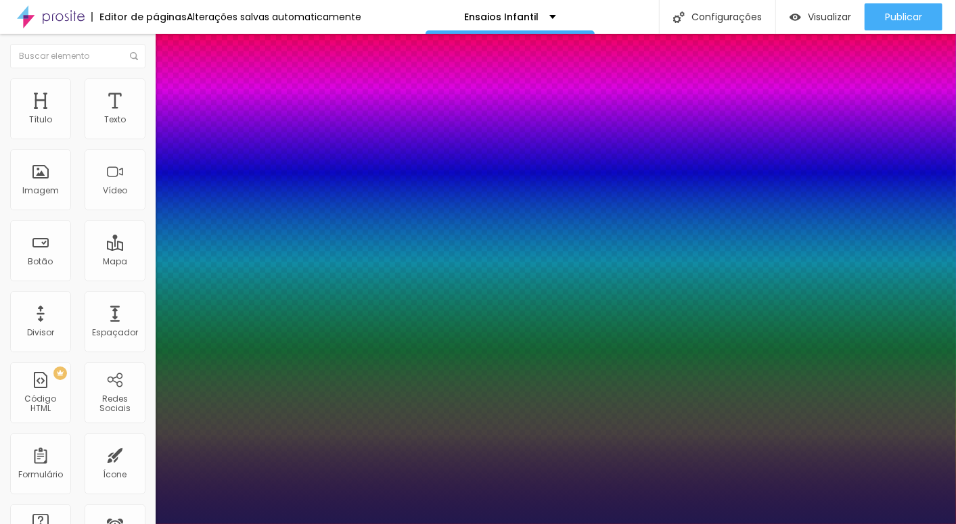
click at [478, 523] on div at bounding box center [478, 524] width 956 height 0
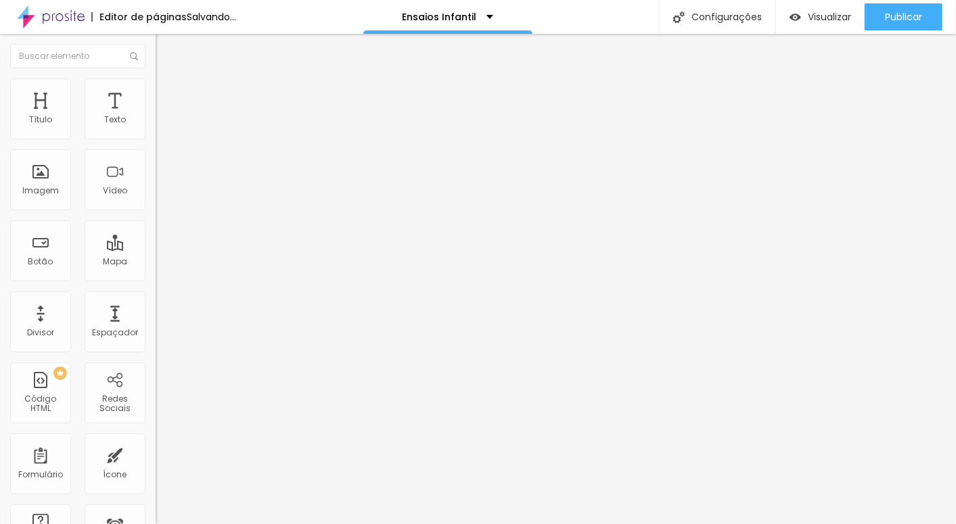
click at [156, 116] on span "Trocar imagem" at bounding box center [193, 110] width 74 height 11
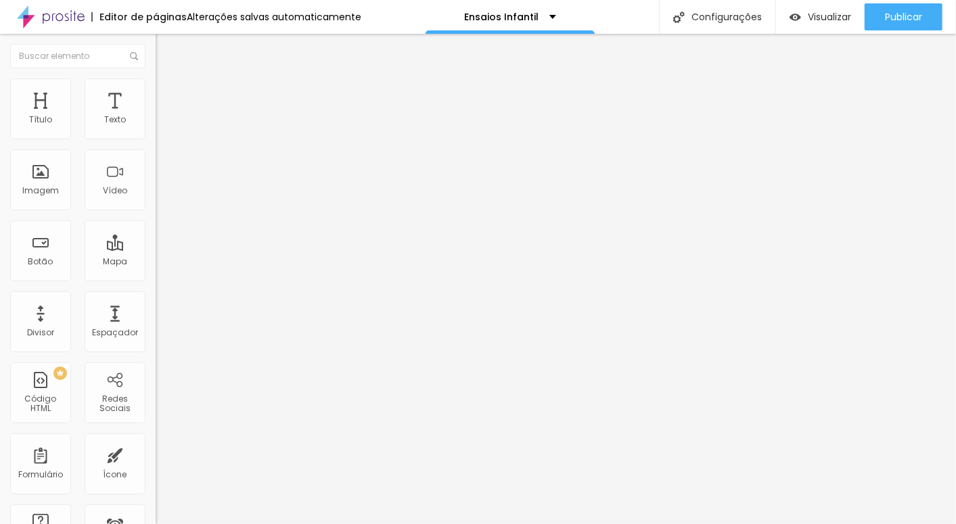
click at [156, 92] on img at bounding box center [162, 98] width 12 height 12
click at [156, 87] on li "Estilo" at bounding box center [234, 85] width 156 height 14
type input "95"
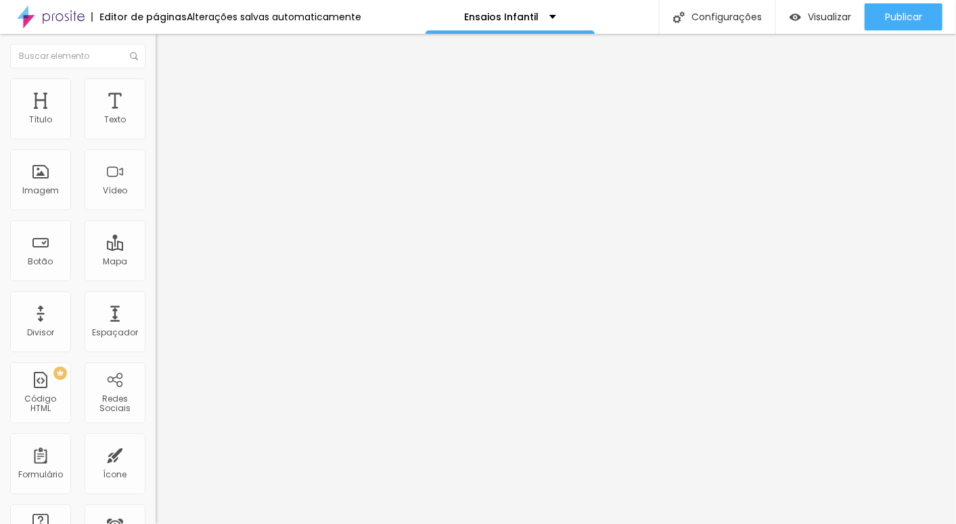
type input "95"
type input "90"
type input "80"
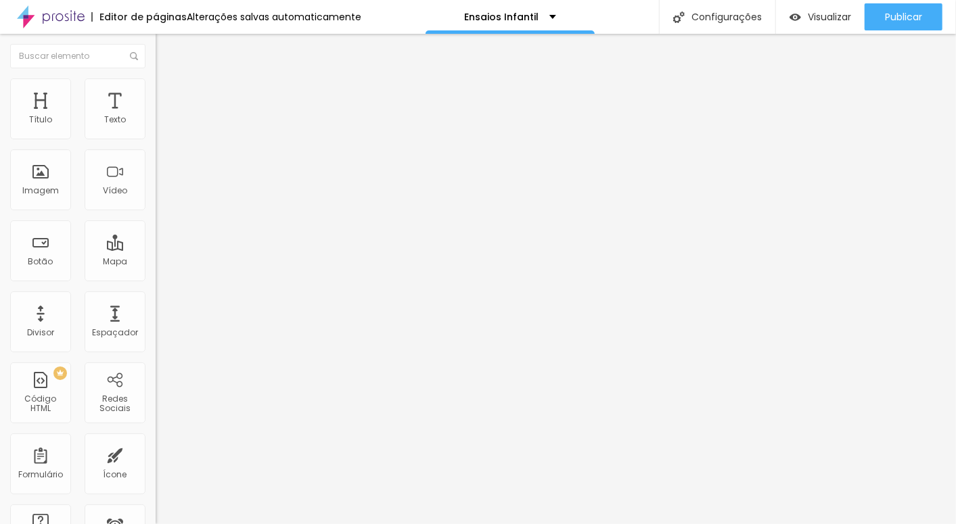
type input "75"
type input "70"
type input "65"
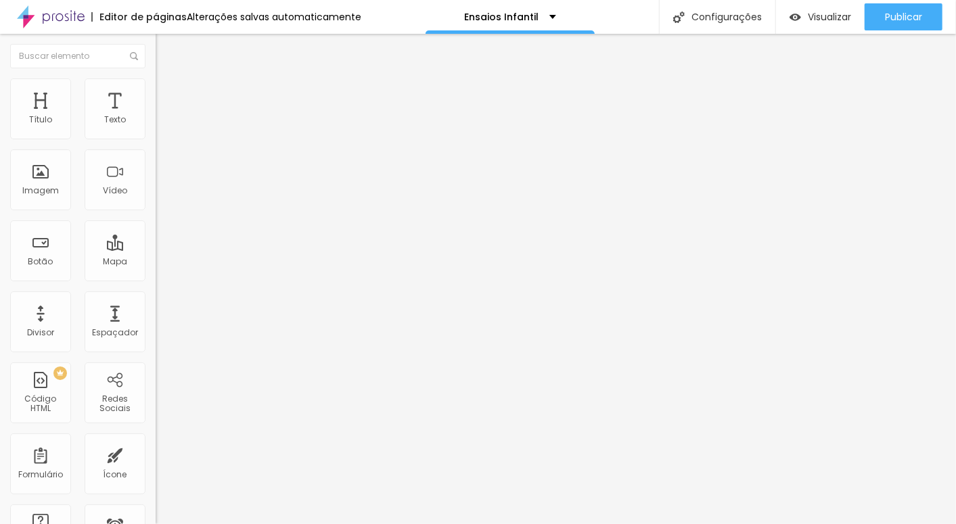
drag, startPoint x: 141, startPoint y: 145, endPoint x: 93, endPoint y: 144, distance: 47.3
type input "65"
click at [156, 139] on input "range" at bounding box center [199, 133] width 87 height 11
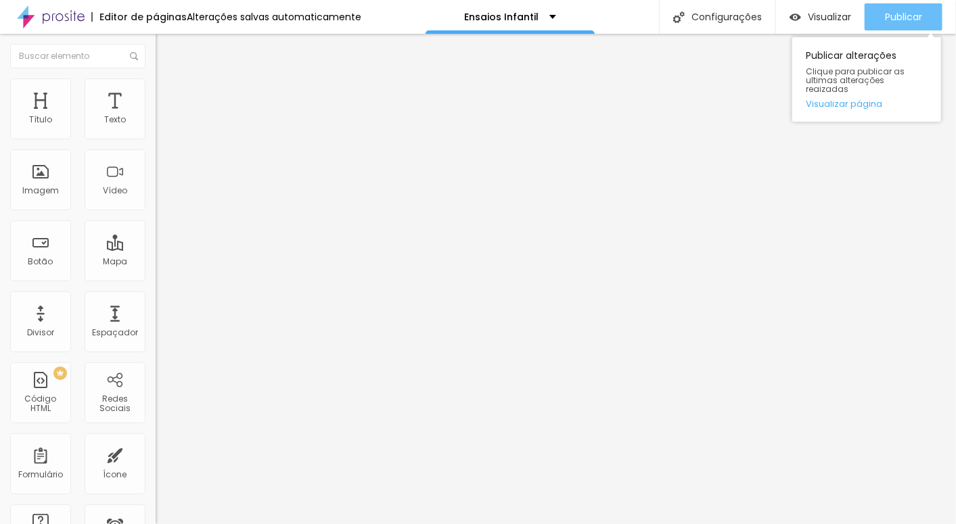
click at [913, 20] on span "Publicar" at bounding box center [903, 16] width 37 height 11
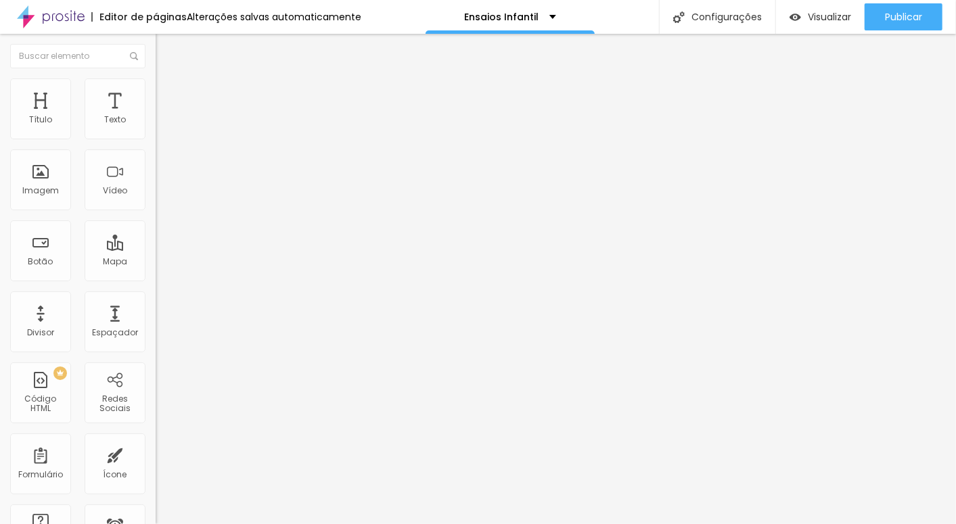
click at [156, 116] on span "Trocar imagem" at bounding box center [193, 110] width 74 height 11
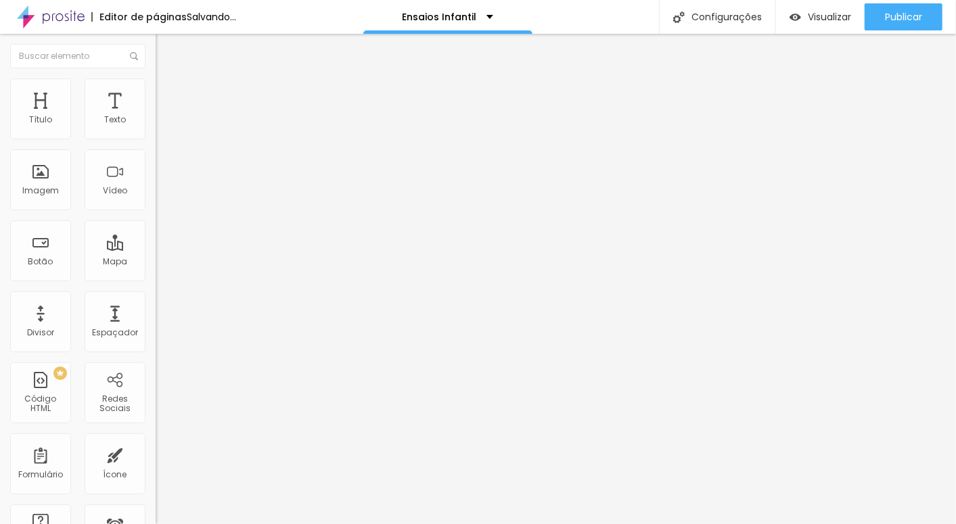
click at [156, 116] on span "Trocar imagem" at bounding box center [193, 110] width 74 height 11
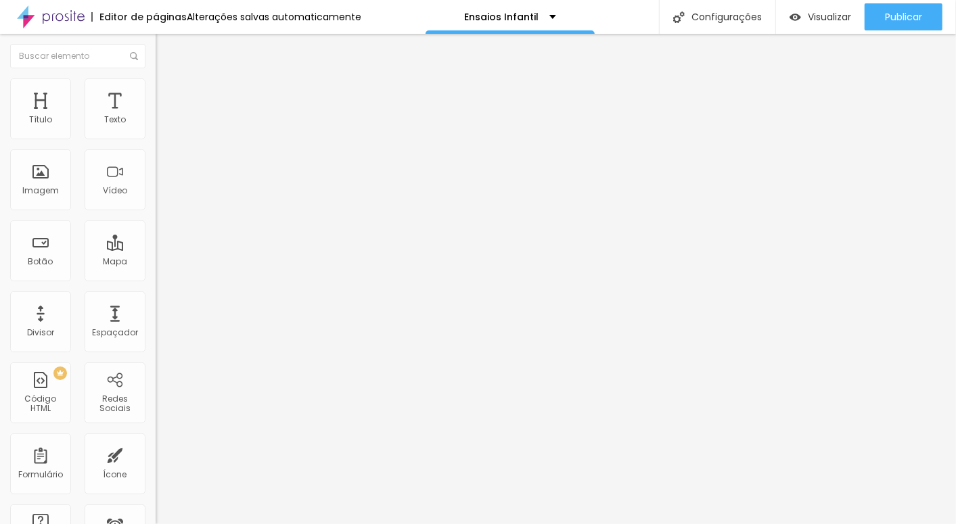
scroll to position [106, 0]
click at [156, 116] on span "Trocar imagem" at bounding box center [193, 110] width 74 height 11
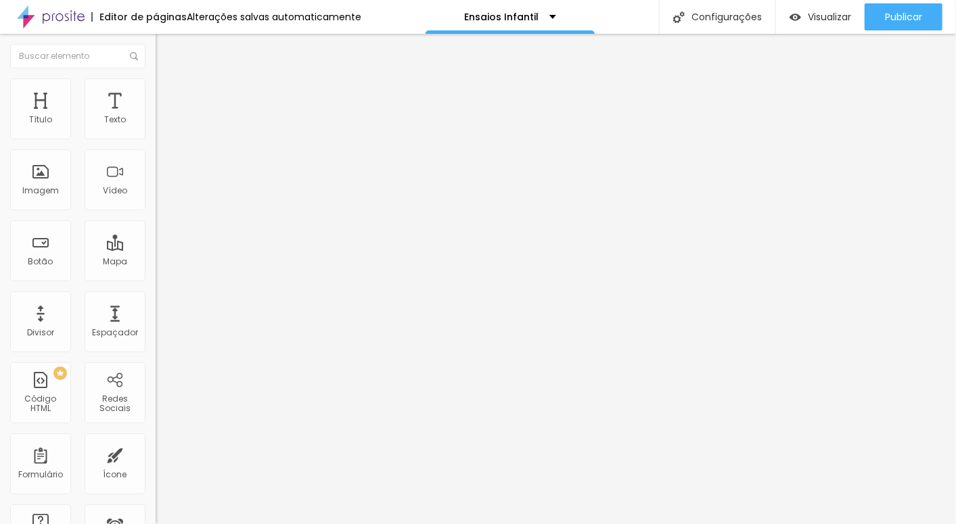
click at [156, 116] on span "Trocar imagem" at bounding box center [193, 110] width 74 height 11
click at [156, 114] on img at bounding box center [160, 109] width 8 height 8
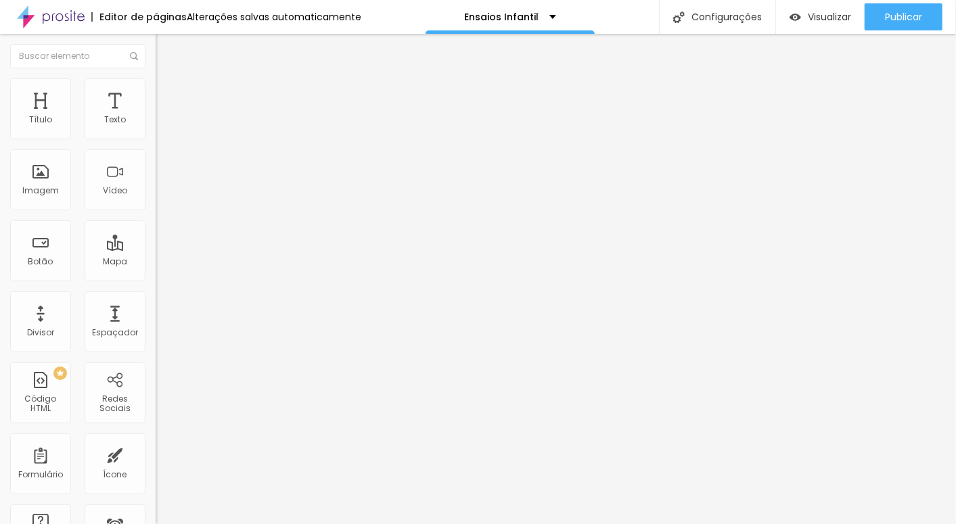
scroll to position [488, 0]
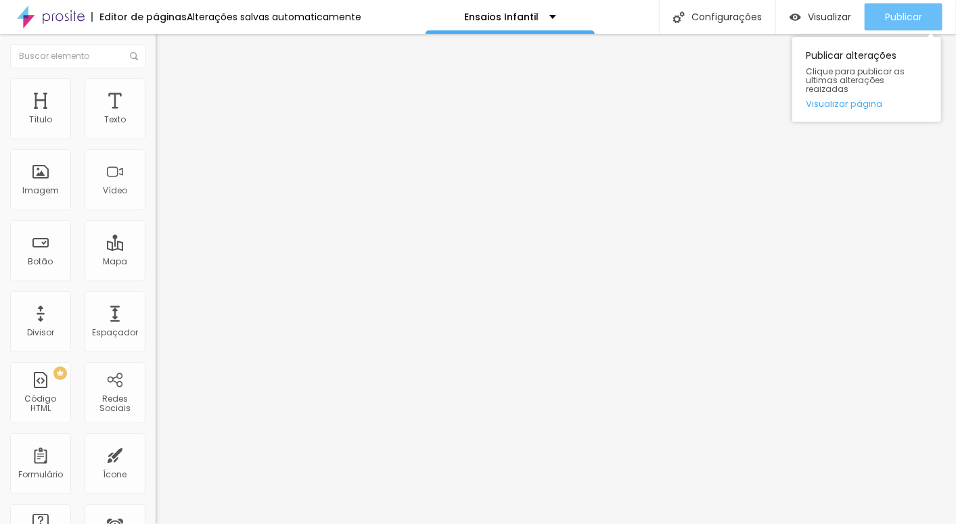
click at [887, 20] on span "Publicar" at bounding box center [903, 16] width 37 height 11
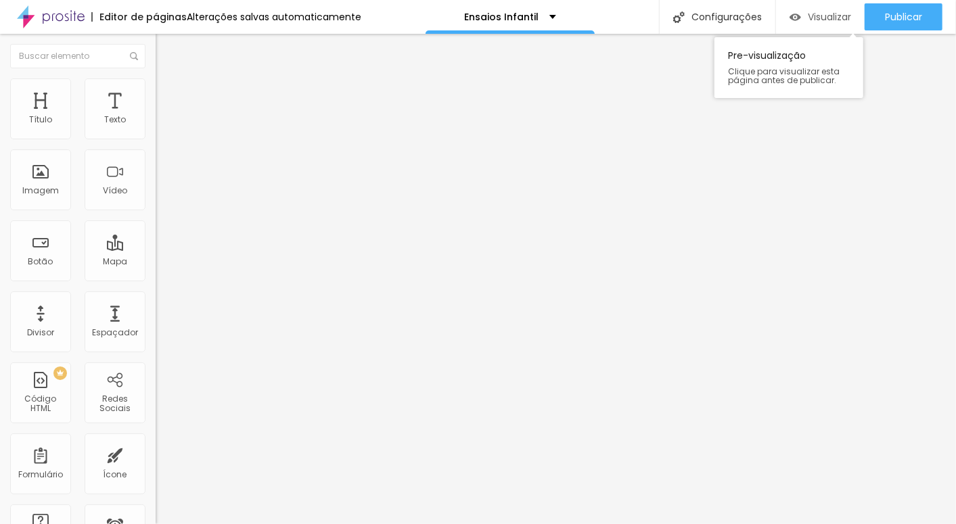
click at [822, 13] on span "Visualizar" at bounding box center [828, 16] width 43 height 11
drag, startPoint x: 59, startPoint y: 151, endPoint x: 0, endPoint y: 143, distance: 59.4
click at [156, 143] on div "Texto EU QUERO Alinhamento [GEOGRAPHIC_DATA] Link URL Abrir em uma nova aba" at bounding box center [234, 203] width 156 height 197
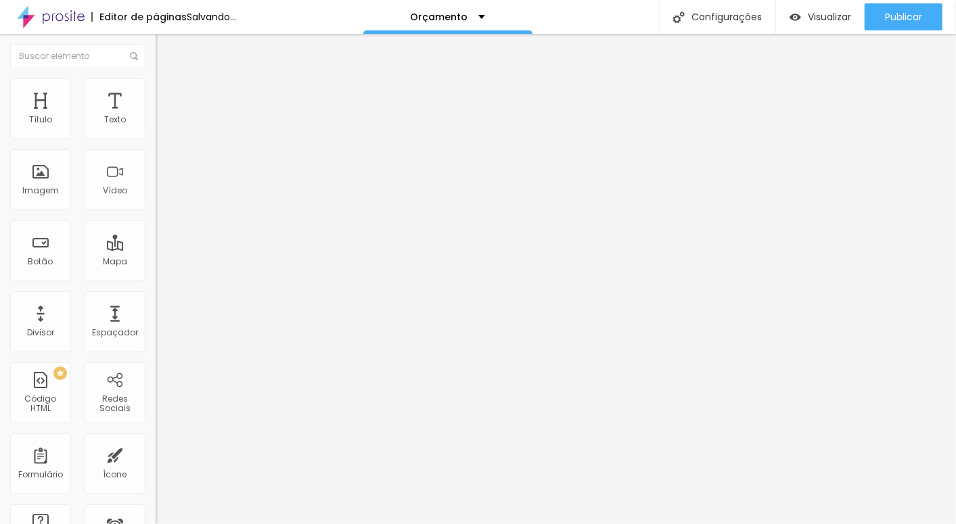
type input "Abrir"
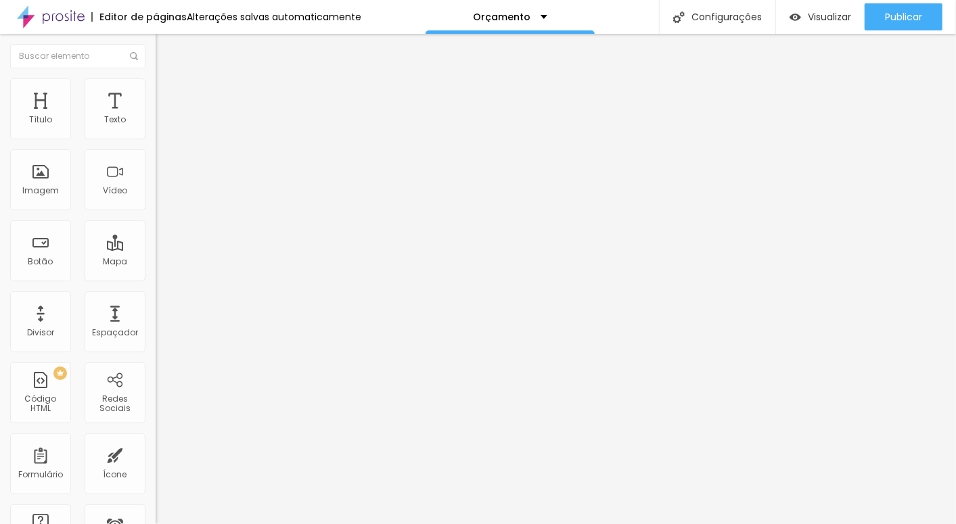
click at [156, 274] on input "text" at bounding box center [237, 272] width 162 height 14
click at [156, 241] on div "Link" at bounding box center [234, 249] width 156 height 16
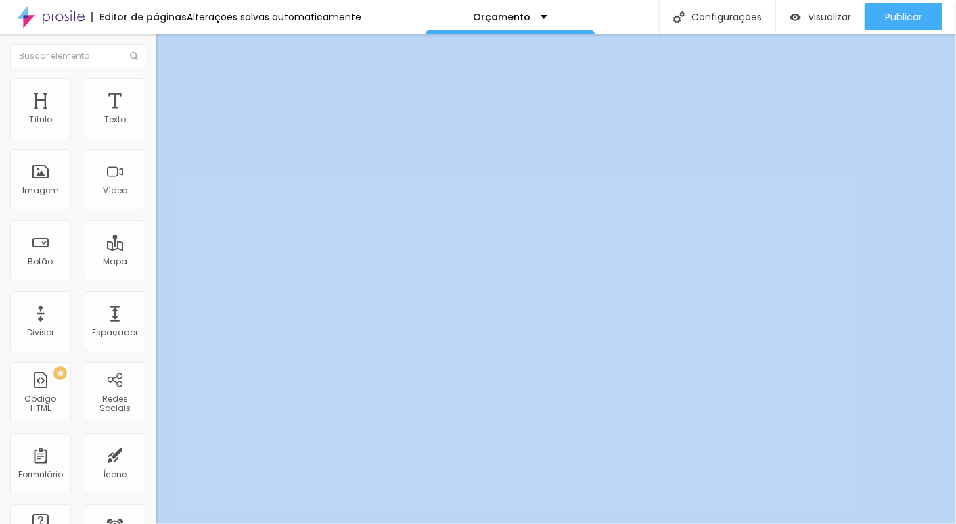
click at [156, 241] on div "Link" at bounding box center [234, 249] width 156 height 16
click at [156, 279] on input "text" at bounding box center [237, 272] width 162 height 14
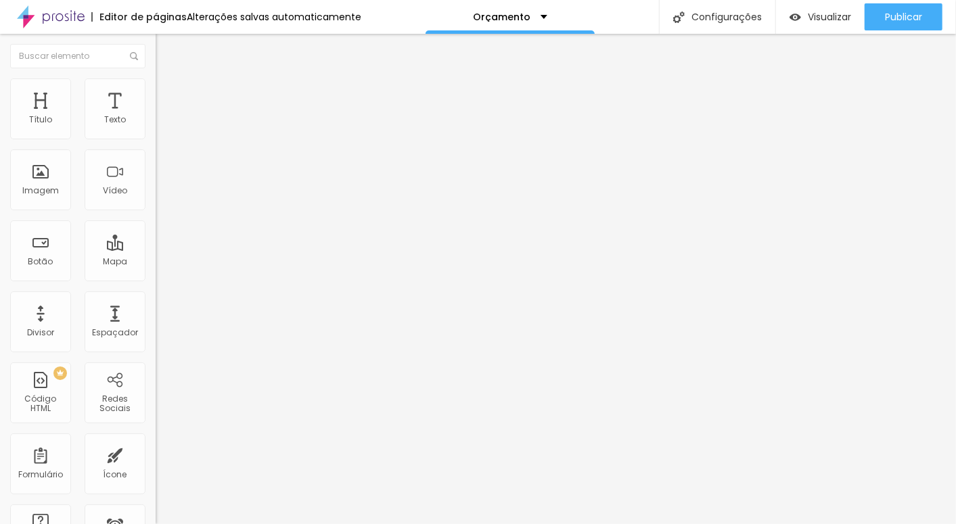
paste input "[DOMAIN_NAME][URL]"
type input "[DOMAIN_NAME][URL]"
click at [156, 87] on img at bounding box center [162, 84] width 12 height 12
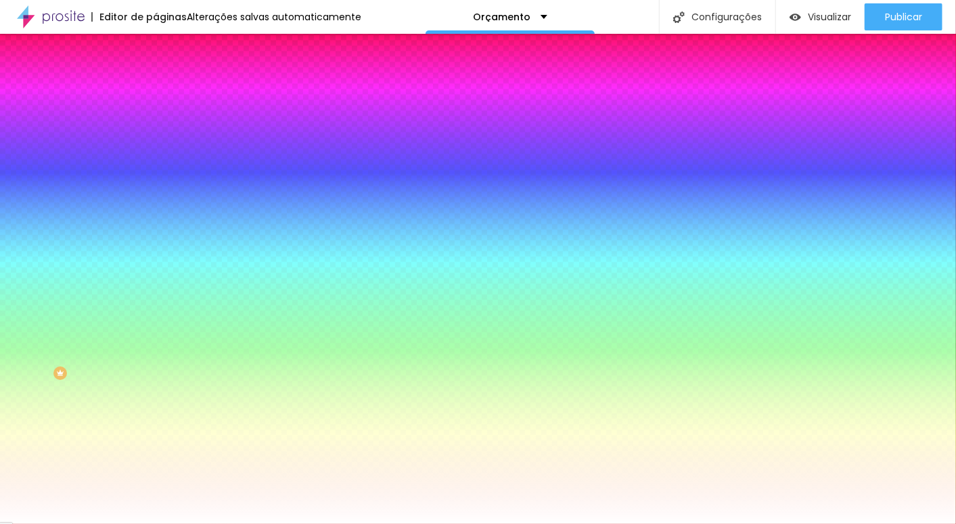
click at [166, 46] on img "button" at bounding box center [171, 49] width 11 height 11
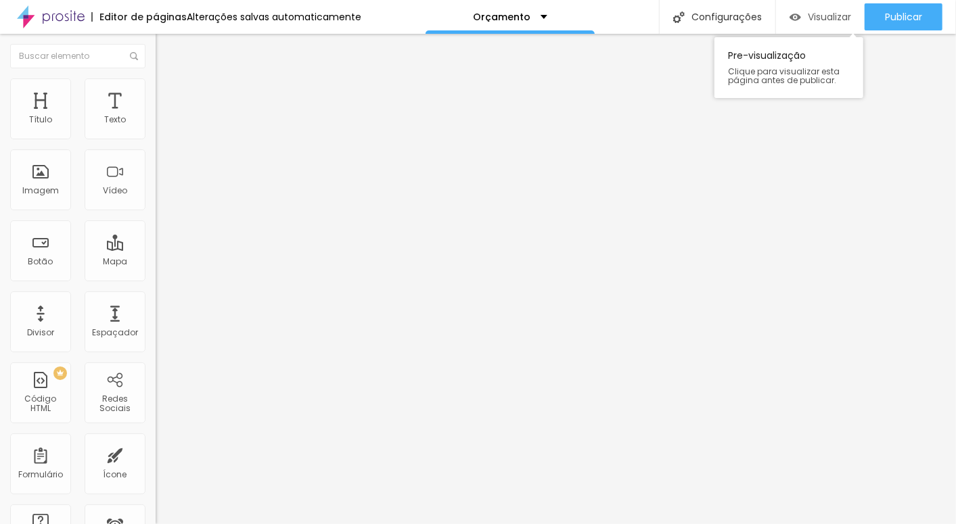
click at [816, 17] on span "Visualizar" at bounding box center [828, 16] width 43 height 11
click at [156, 279] on input "http://www.crescidinhosfoto.com.br/eventos-2" at bounding box center [237, 272] width 162 height 14
click at [156, 279] on input "www.crescidinhosfoto.com.br/ensaios-infantil" at bounding box center [237, 272] width 162 height 14
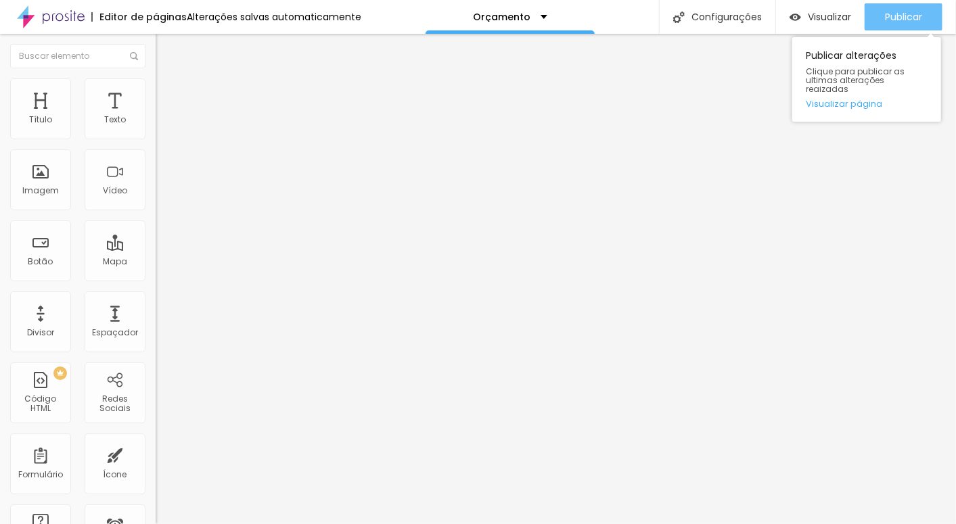
click at [914, 11] on span "Publicar" at bounding box center [903, 16] width 37 height 11
